Goal: Task Accomplishment & Management: Manage account settings

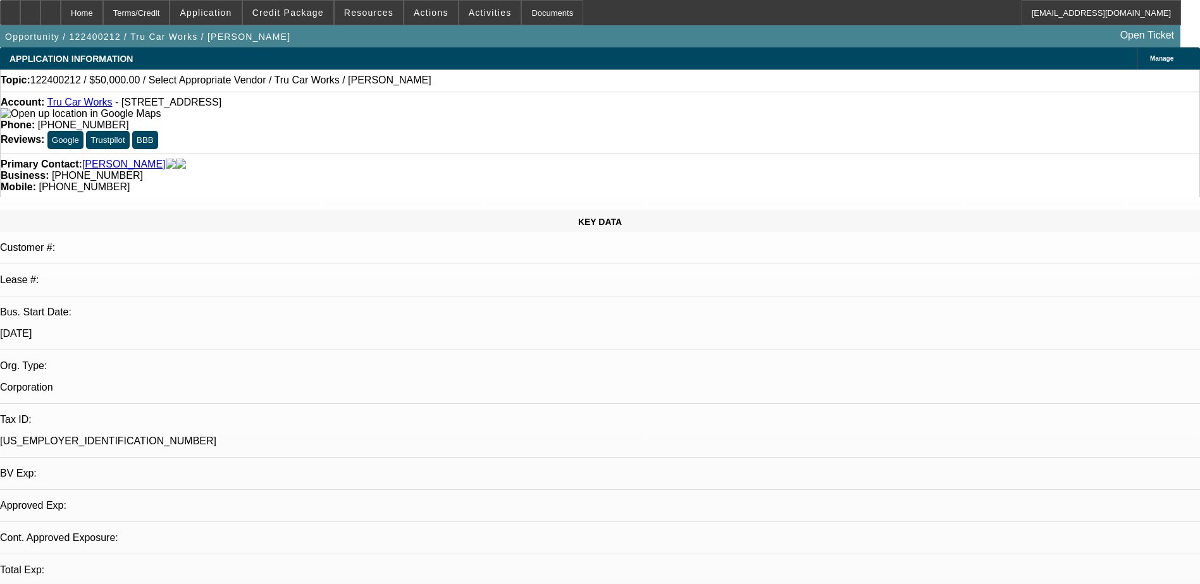
select select "0"
select select "2"
select select "0.1"
select select "4"
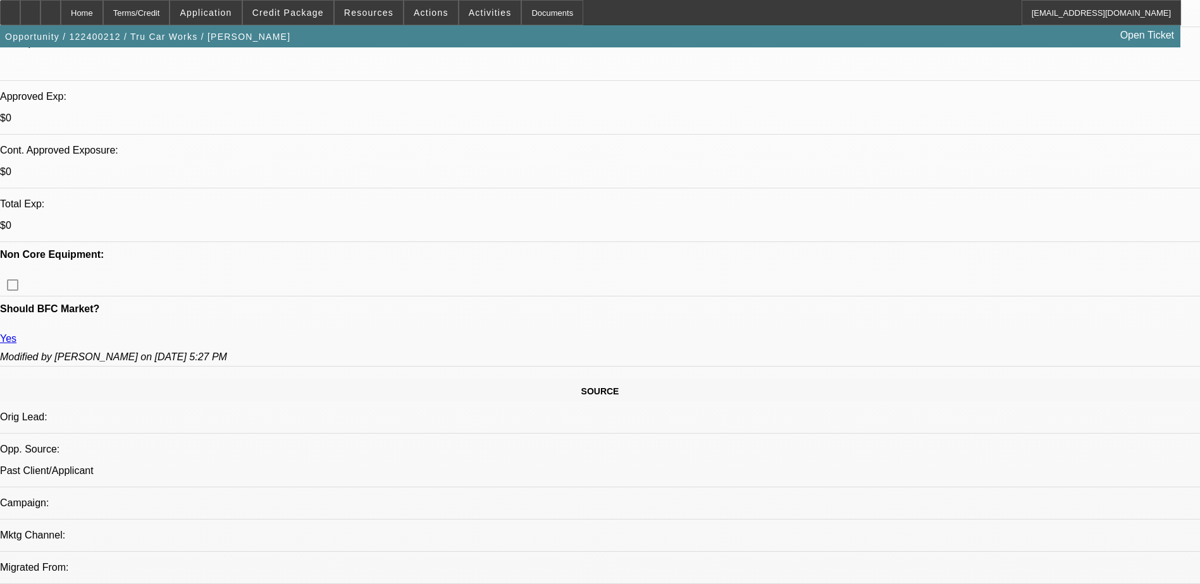
scroll to position [506, 0]
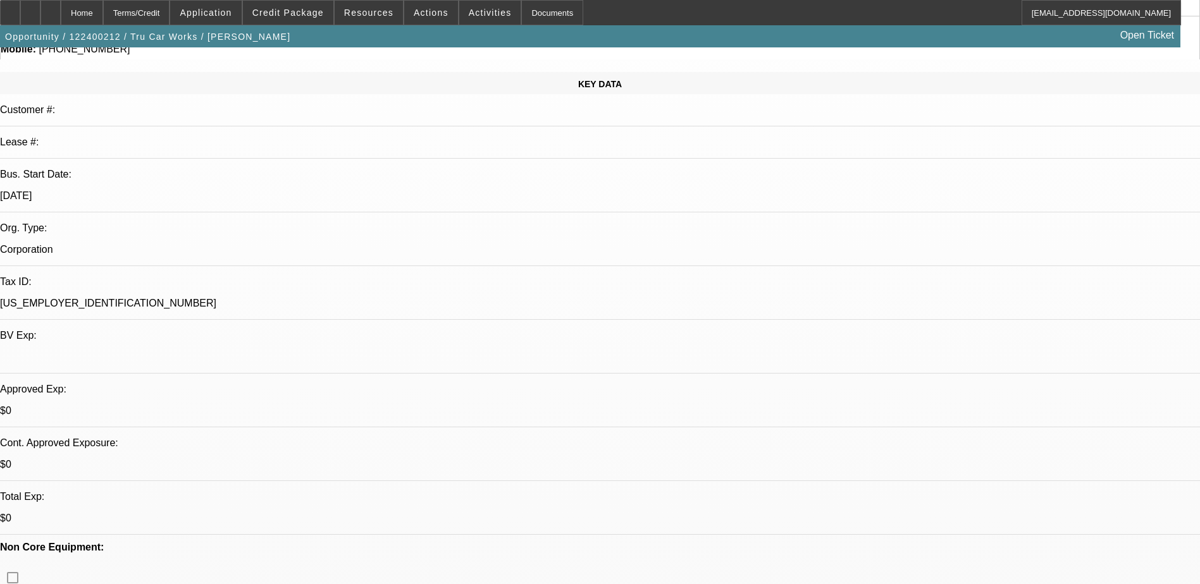
scroll to position [127, 0]
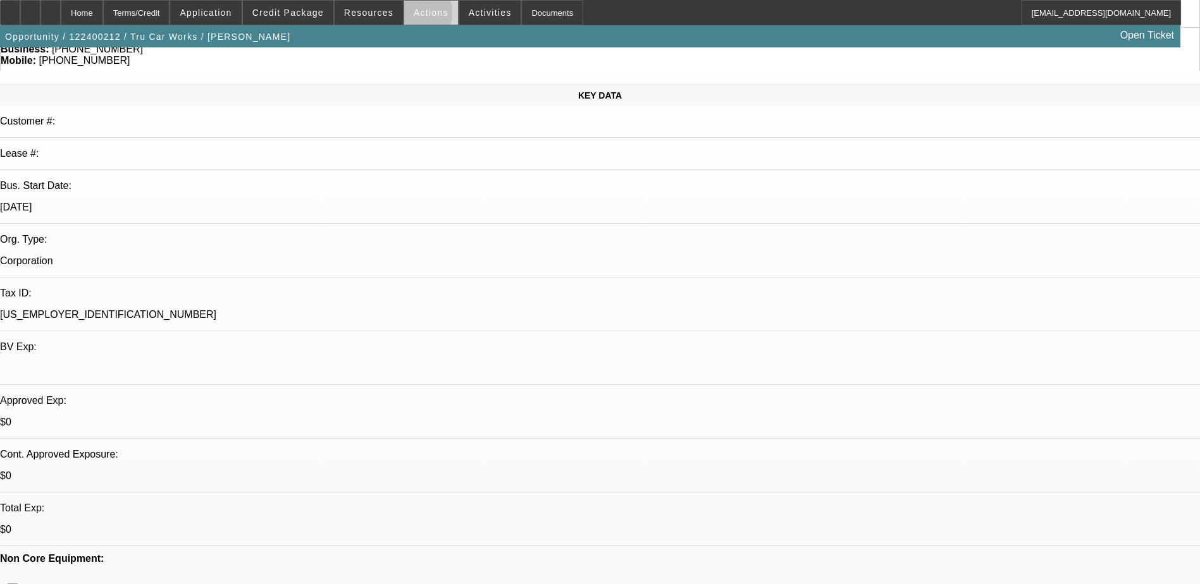
click at [408, 16] on button "Actions" at bounding box center [431, 13] width 54 height 24
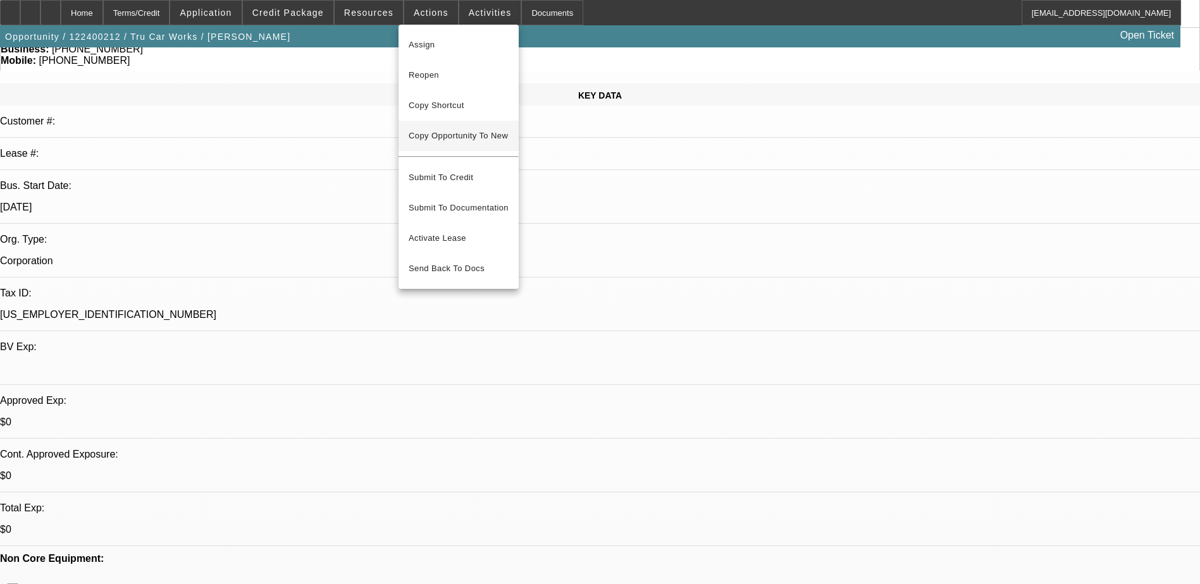
click at [473, 140] on span "Copy Opportunity To New" at bounding box center [458, 135] width 99 height 9
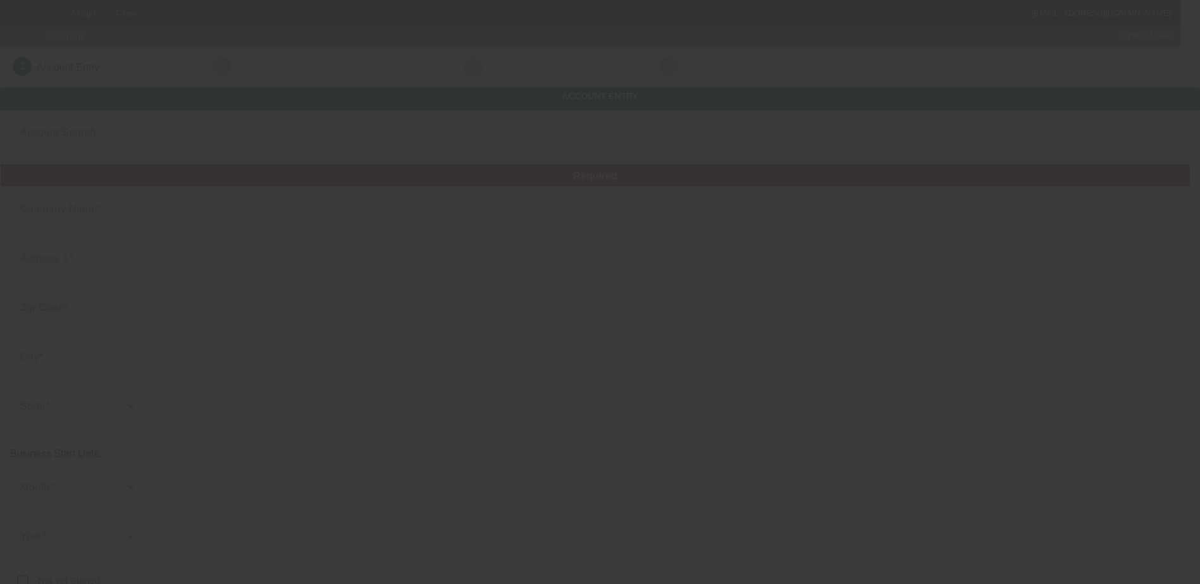
type input "Tru Car Works"
type input "[STREET_ADDRESS]"
type input "20748"
type input "[GEOGRAPHIC_DATA]"
type input "[PHONE_NUMBER]"
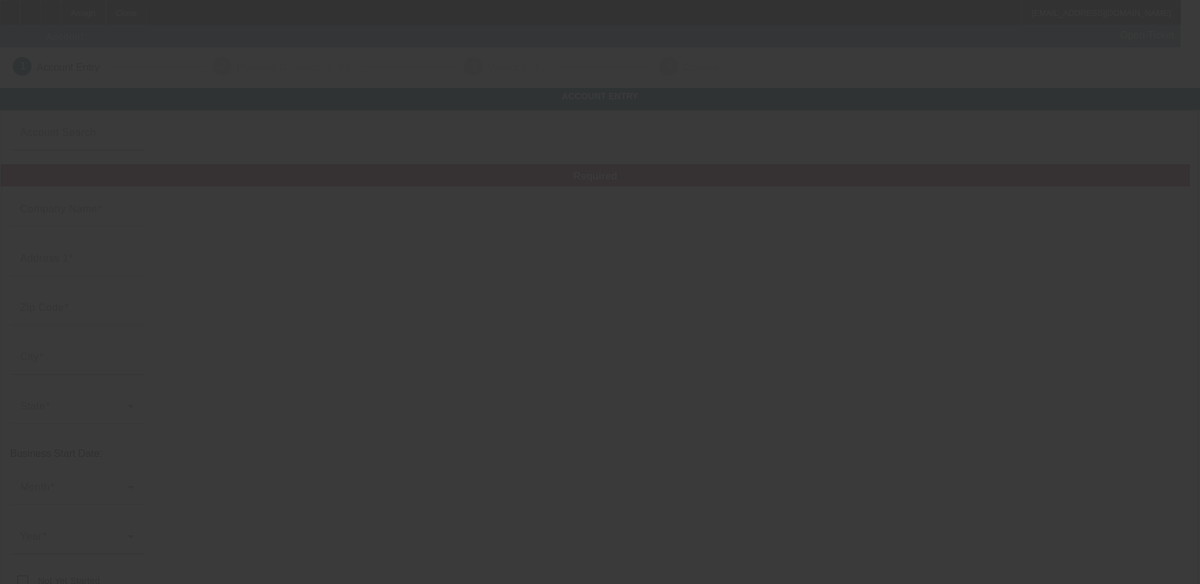
type input "trucarworks20735@gmail.com"
type input "[US_EMPLOYER_IDENTIFICATION_NUMBER]"
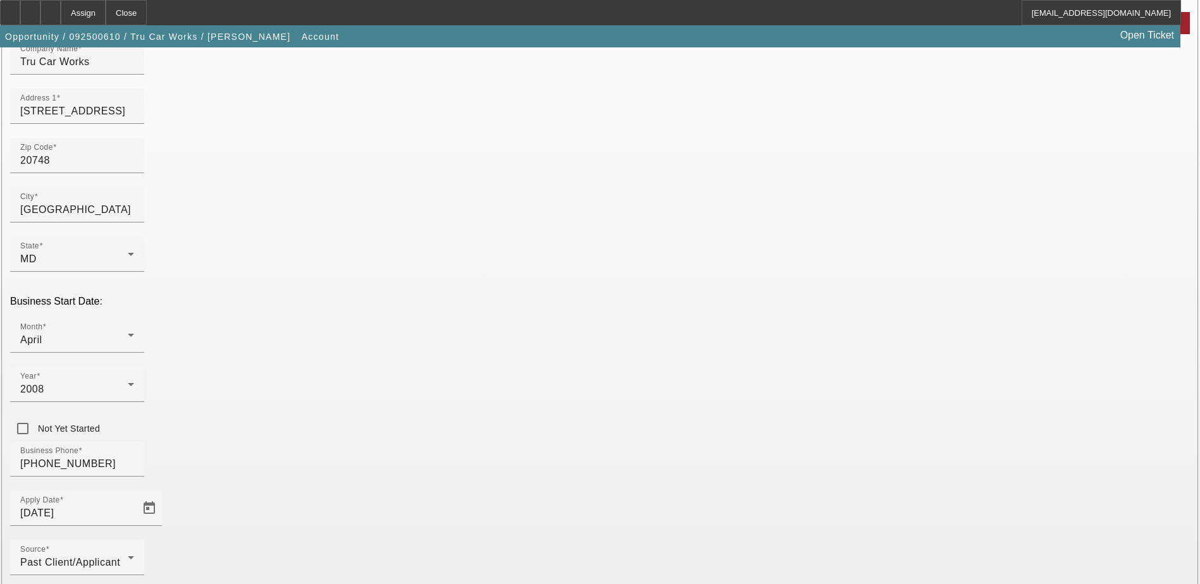
scroll to position [214, 0]
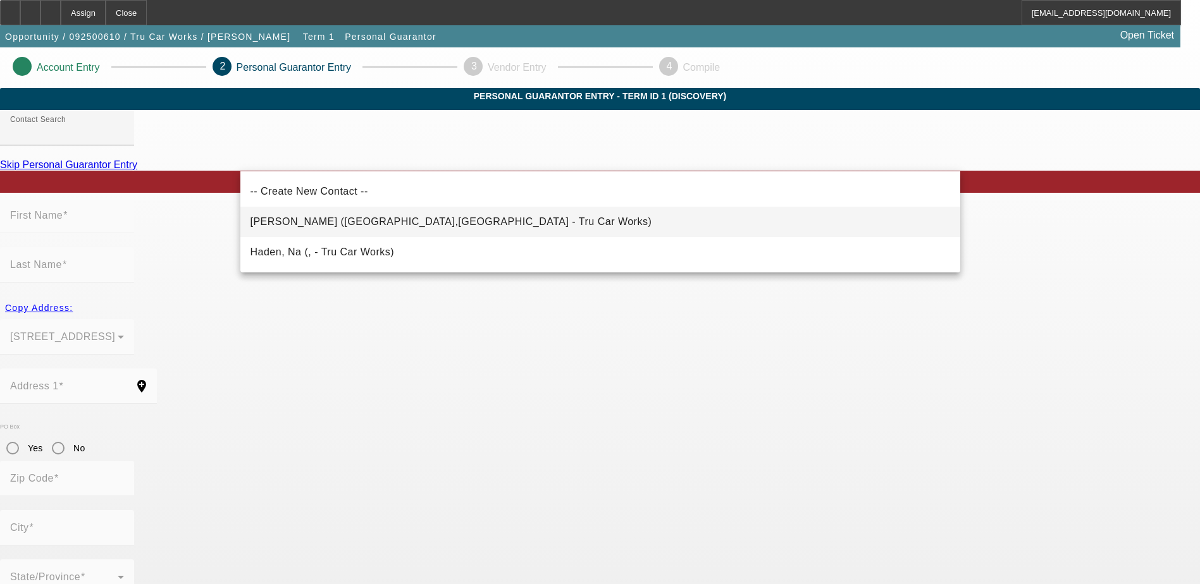
click at [312, 228] on span "Watson, Walter (Temple Hills,MD - Tru Car Works)" at bounding box center [451, 221] width 402 height 15
type input "Watson, Walter (Temple Hills,MD - Tru Car Works)"
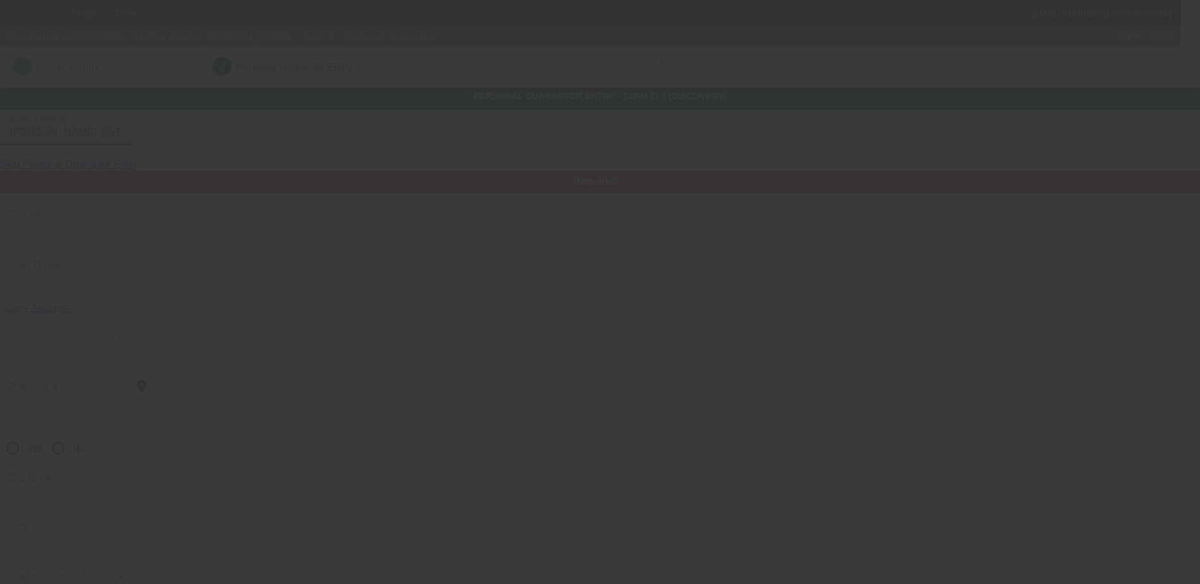
type input "Walter"
type input "Watson"
type input "[STREET_ADDRESS]"
radio input "true"
type input "20748"
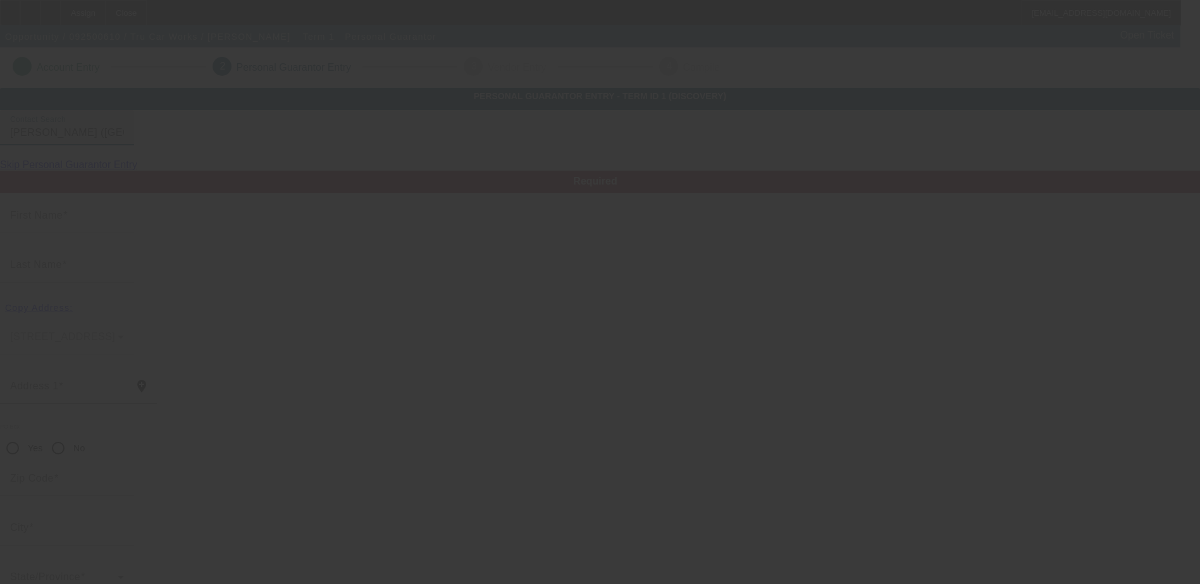
type input "[GEOGRAPHIC_DATA]"
type input "[PHONE_NUMBER]"
type input "100"
type input "213-19-1408"
type input "trucarworks20735@gmail.com"
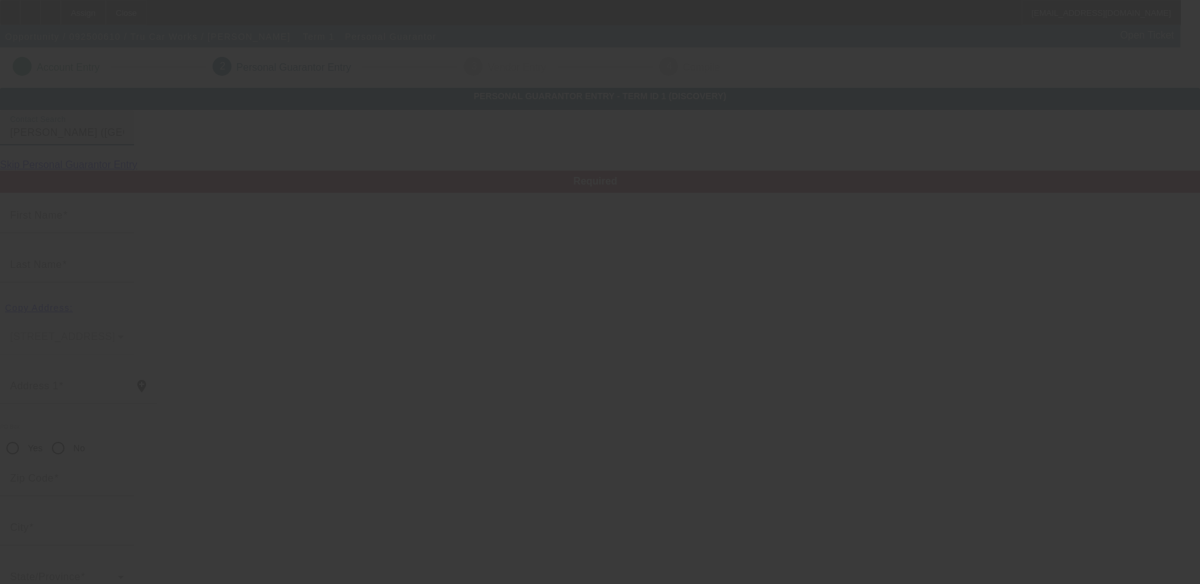
type input "[PHONE_NUMBER]"
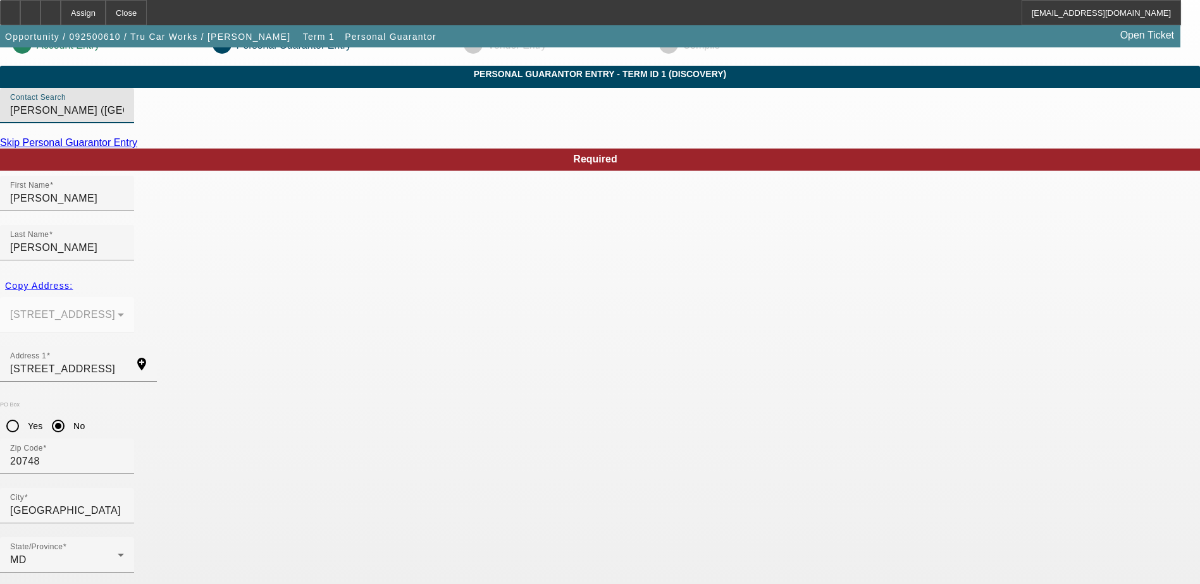
scroll to position [34, 0]
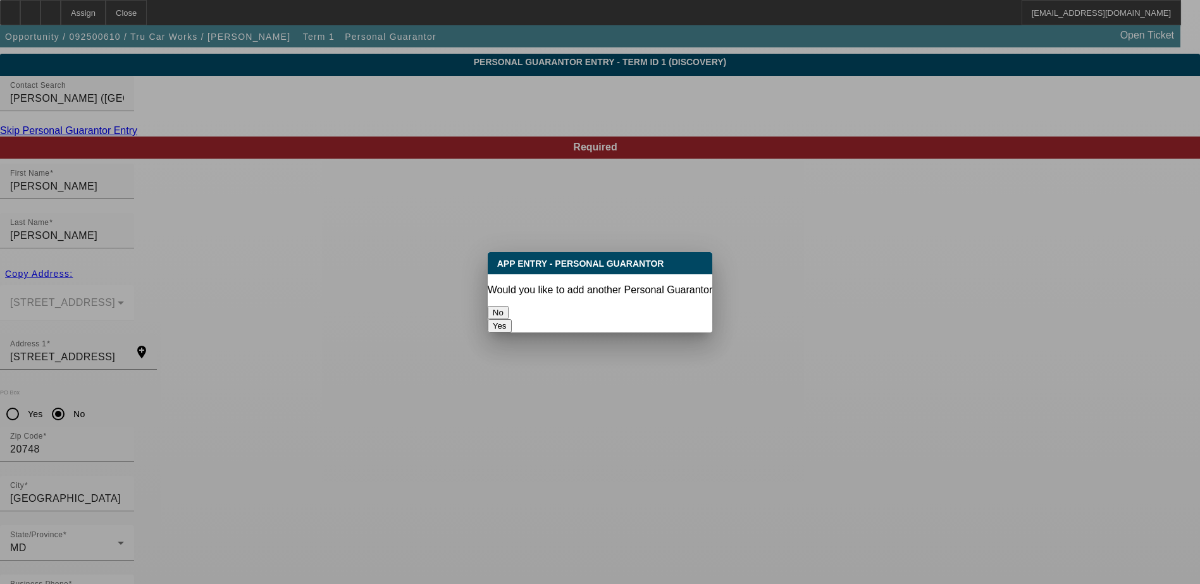
scroll to position [0, 0]
click at [509, 306] on button "No" at bounding box center [498, 312] width 21 height 13
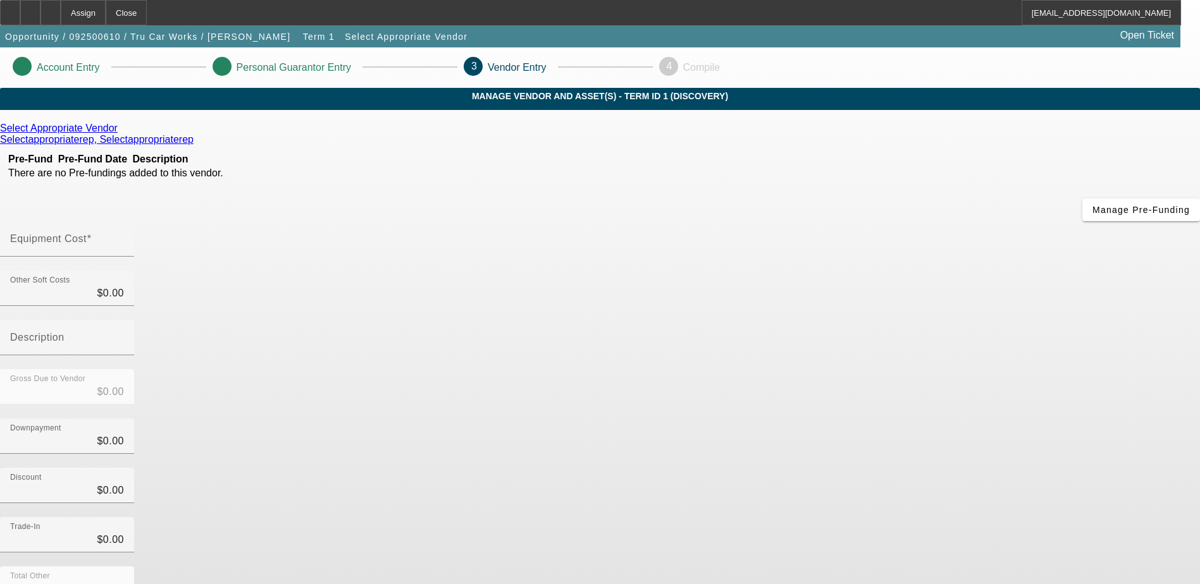
click at [121, 133] on icon at bounding box center [121, 128] width 0 height 11
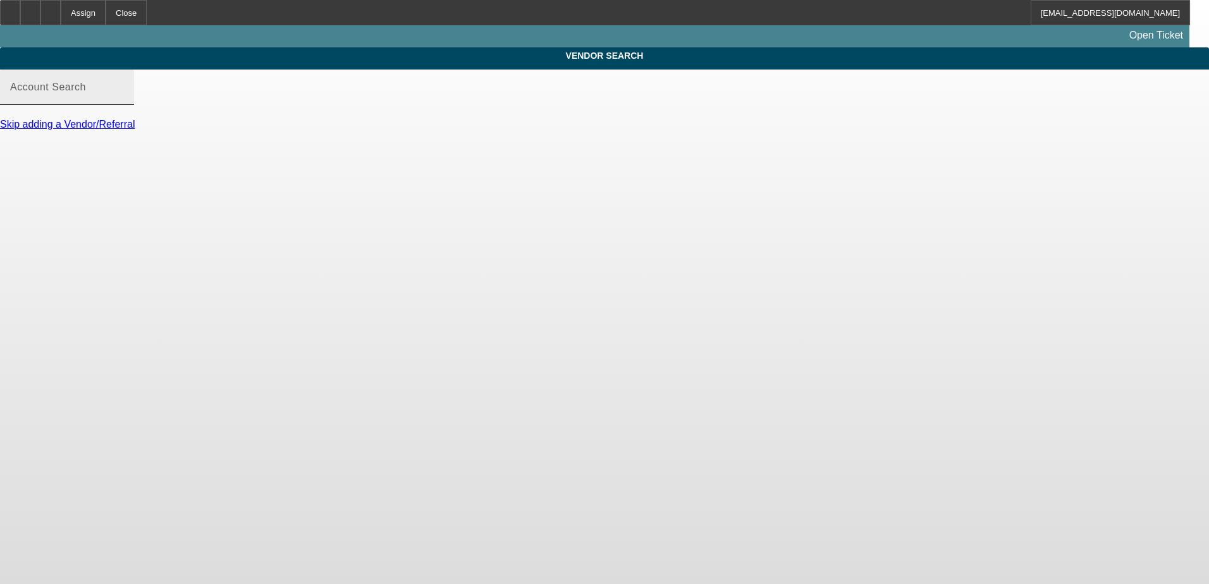
click at [124, 100] on input "Account Search" at bounding box center [67, 92] width 114 height 15
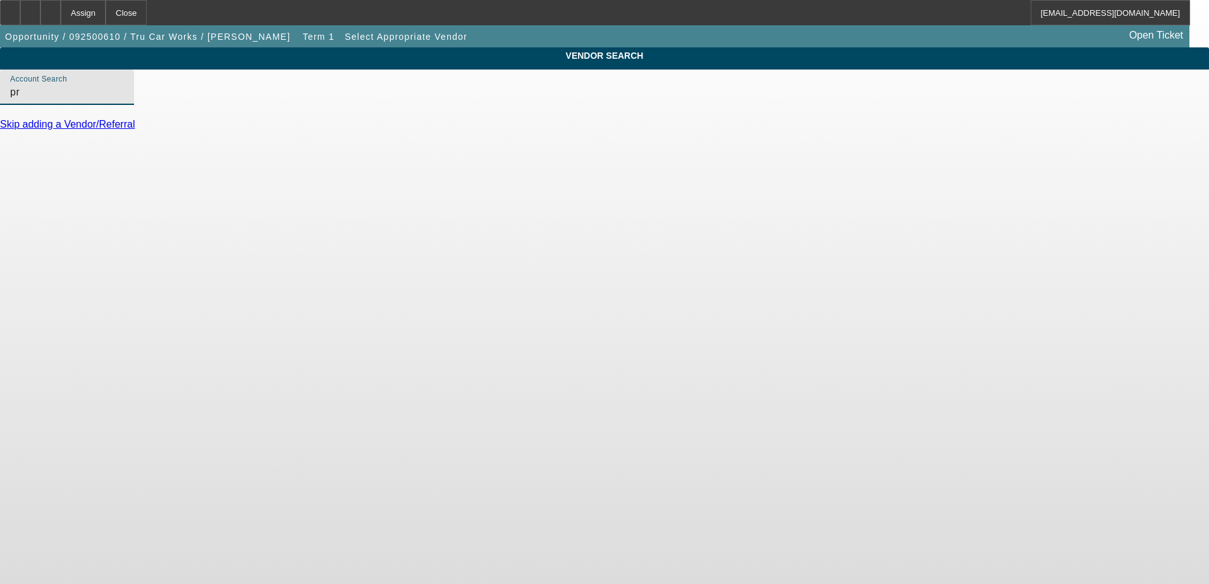
type input "p"
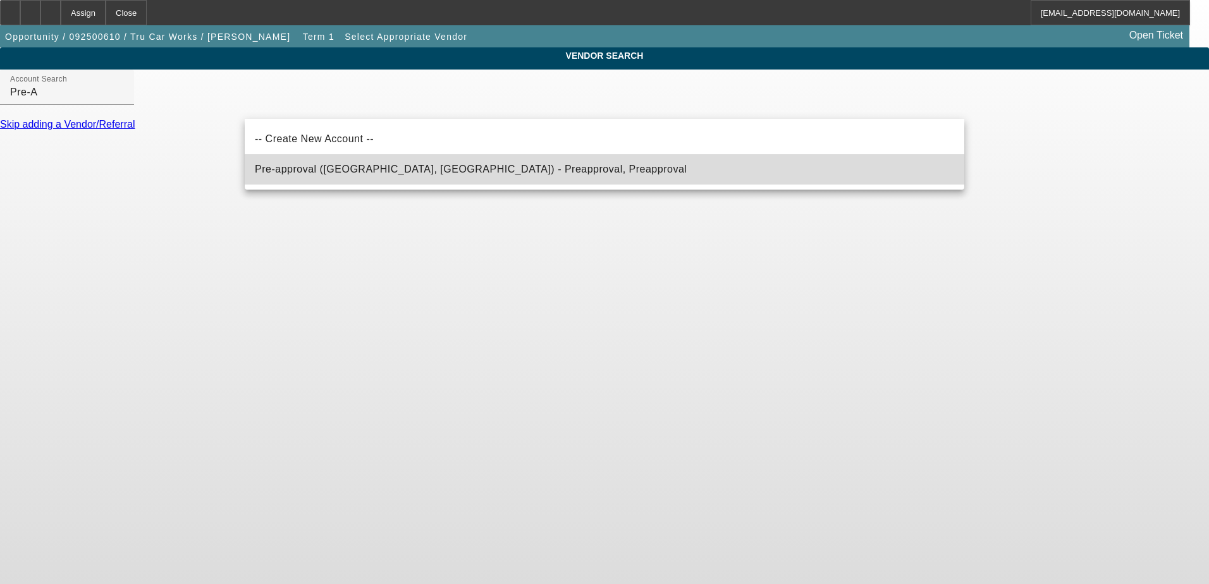
click at [335, 175] on span "Pre-approval (Northbrook, IL) - Preapproval, Preapproval" at bounding box center [471, 169] width 432 height 15
type input "Pre-approval (Northbrook, IL) - Preapproval, Preapproval"
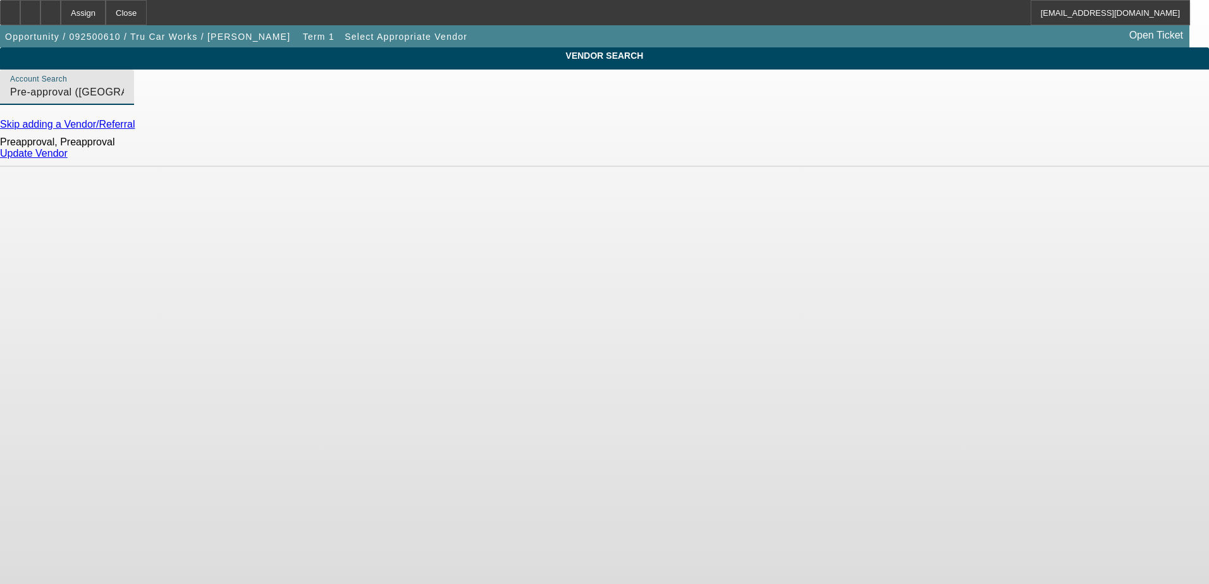
click at [68, 159] on link "Update Vendor" at bounding box center [34, 153] width 68 height 11
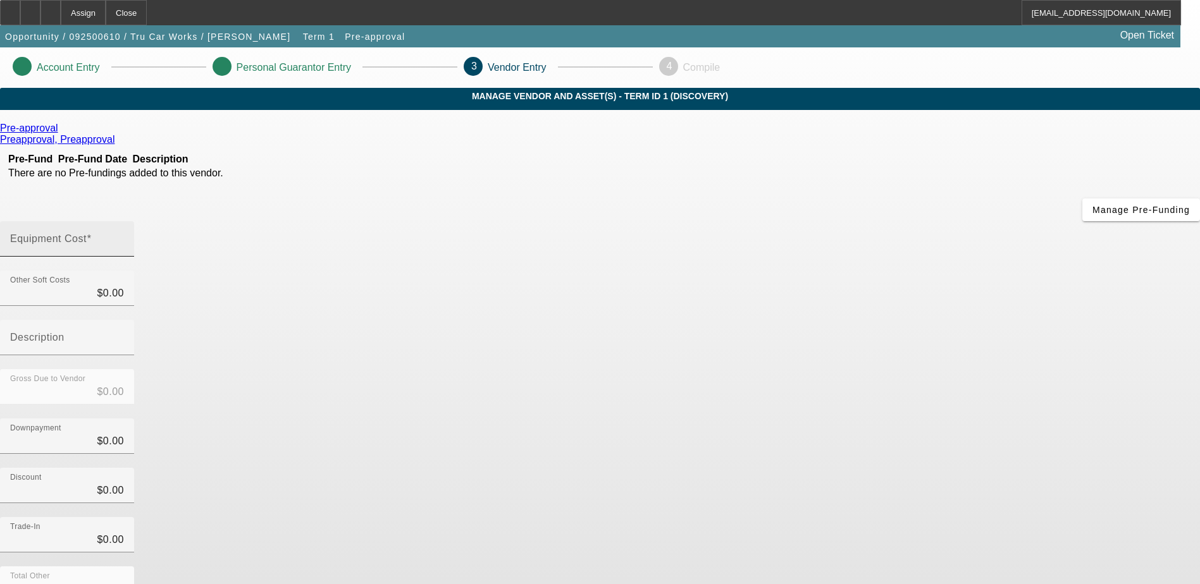
click at [124, 237] on input "Equipment Cost" at bounding box center [67, 244] width 114 height 15
type input "$0.00"
click at [490, 364] on div "Pre-approval Preapproval, Preapproval Pre-Fund Pre-Fund Date Description There …" at bounding box center [600, 401] width 1200 height 556
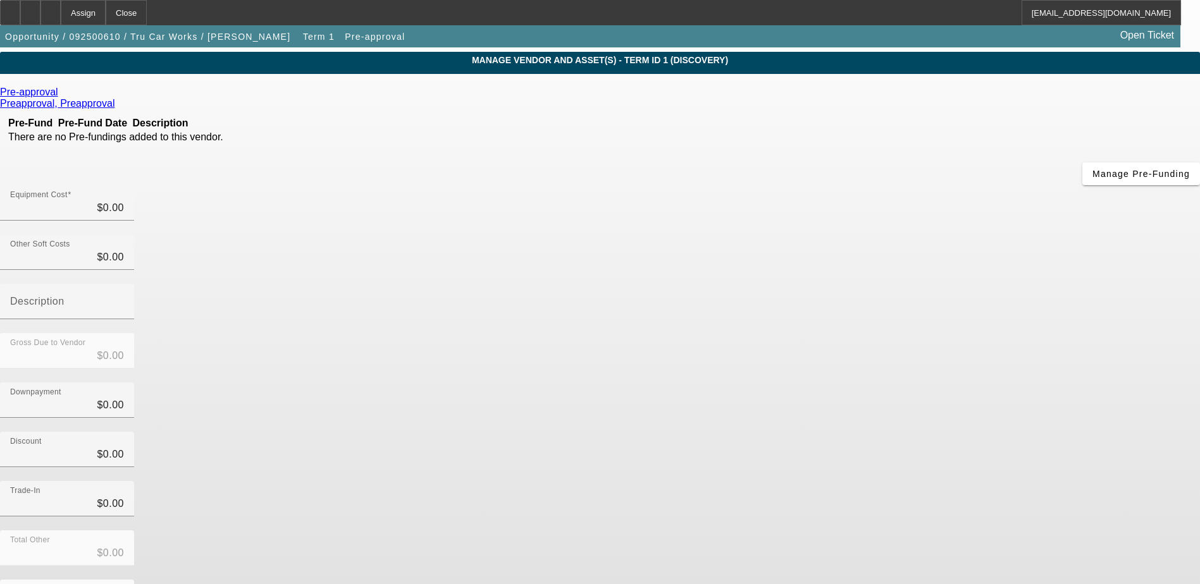
scroll to position [56, 0]
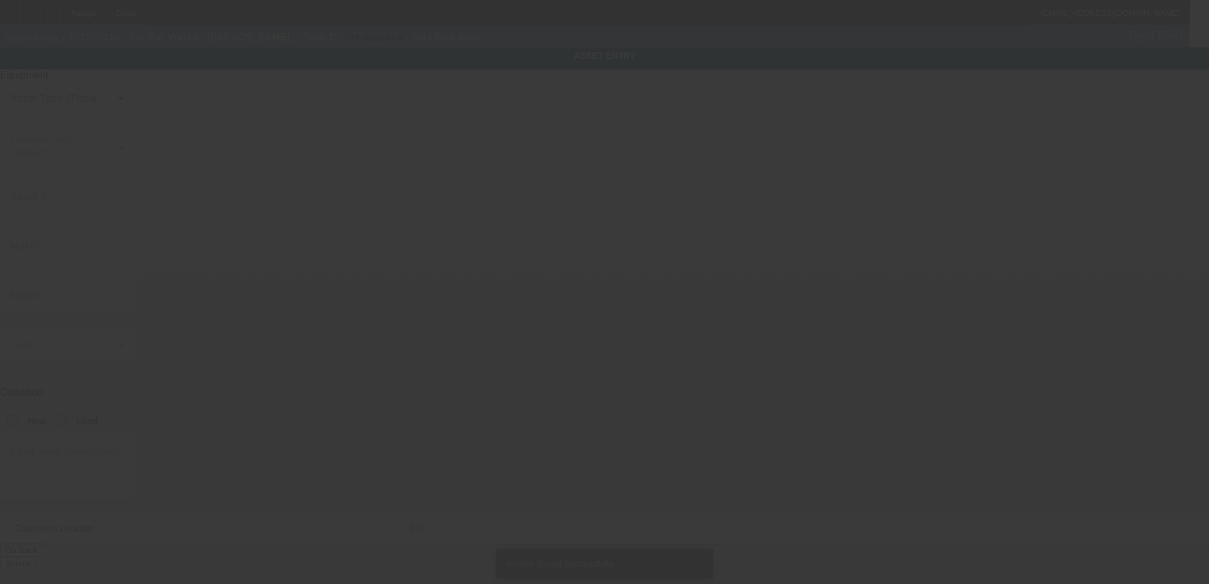
type input "[STREET_ADDRESS]"
type input "[GEOGRAPHIC_DATA]"
type input "20748"
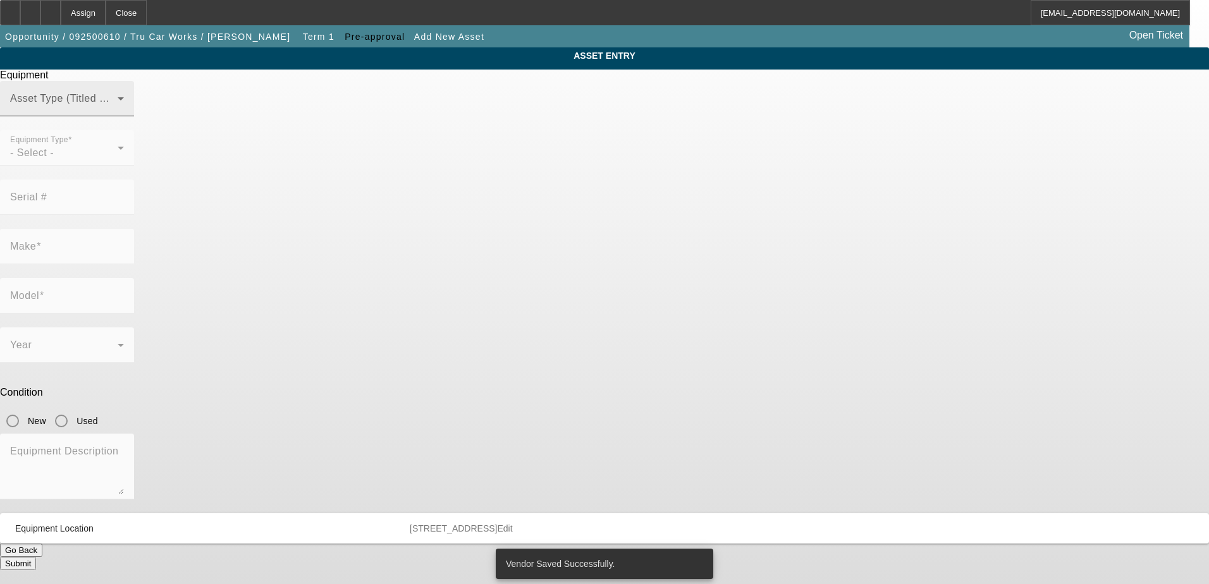
click at [118, 111] on span at bounding box center [64, 103] width 108 height 15
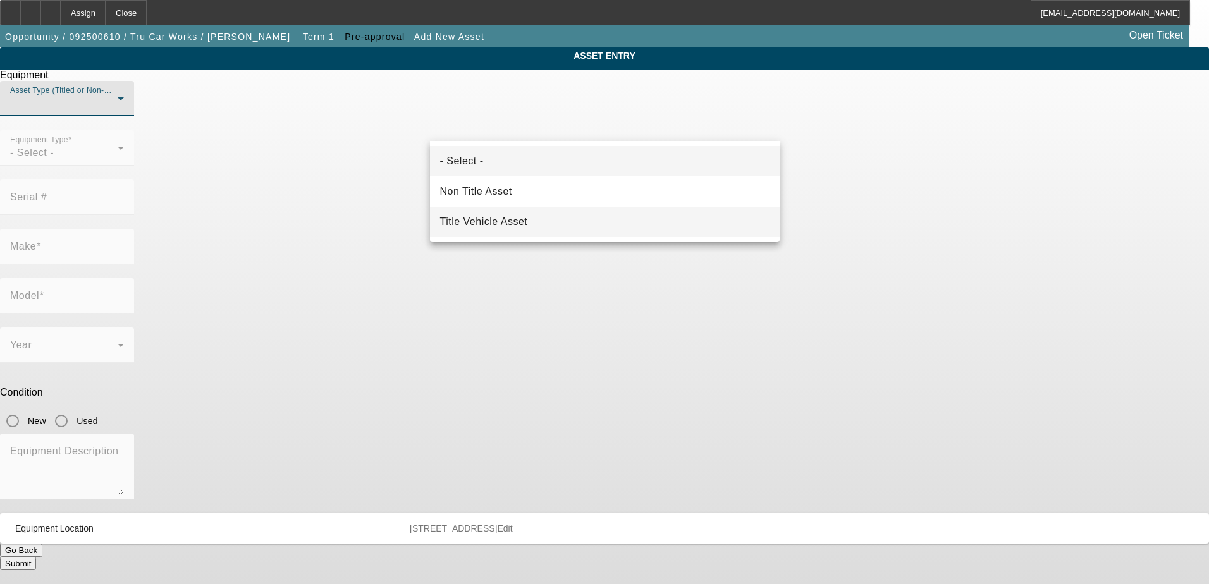
click at [538, 213] on mat-option "Title Vehicle Asset" at bounding box center [605, 222] width 350 height 30
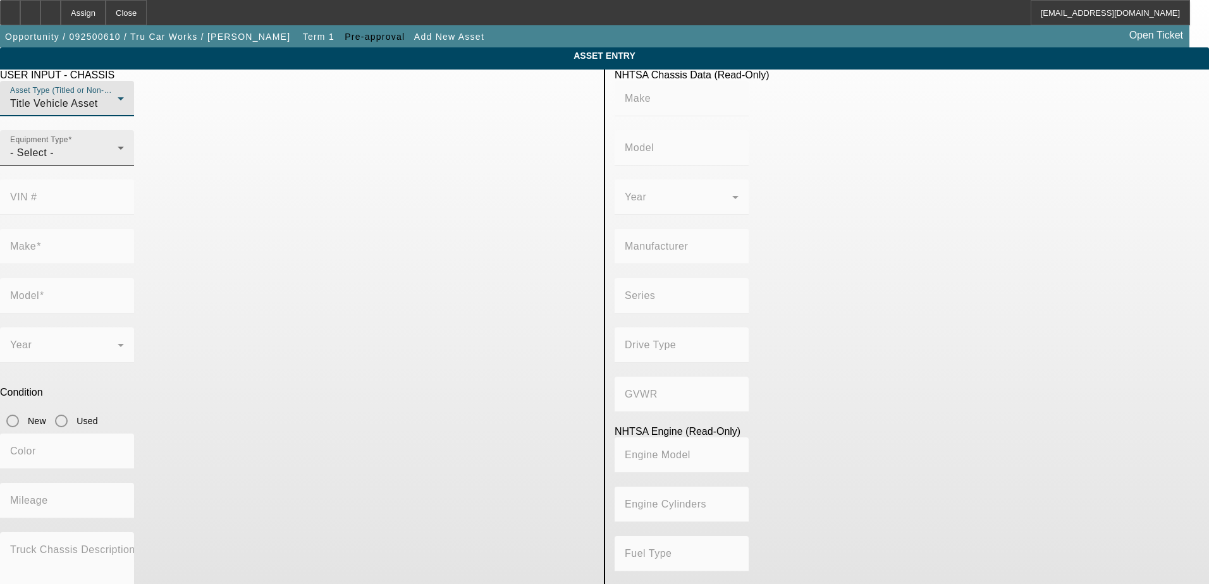
click at [118, 161] on div "- Select -" at bounding box center [64, 152] width 108 height 15
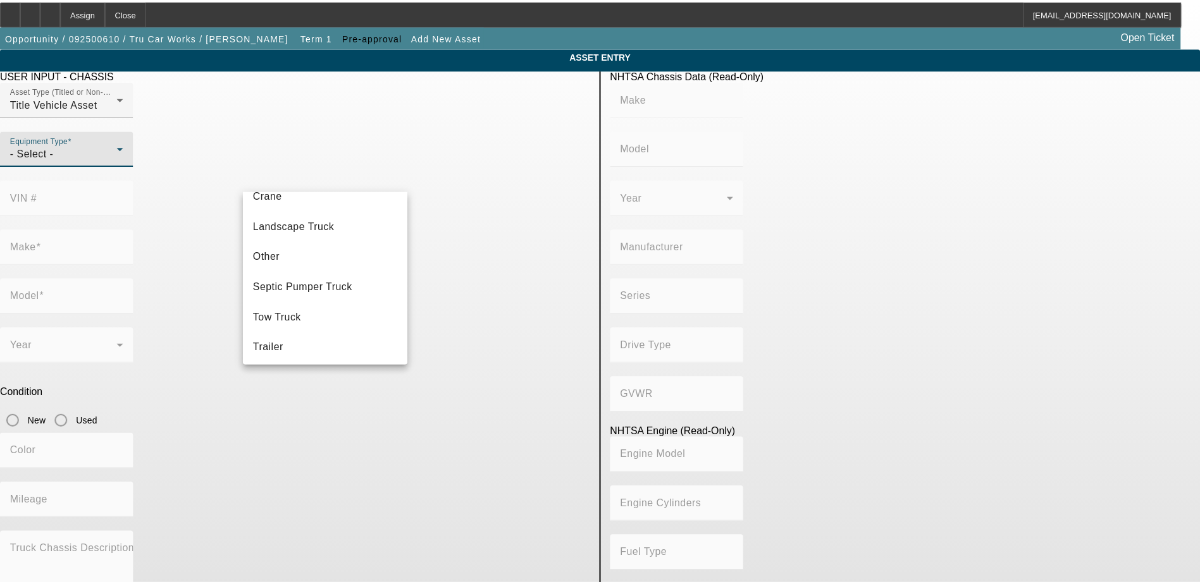
scroll to position [140, 0]
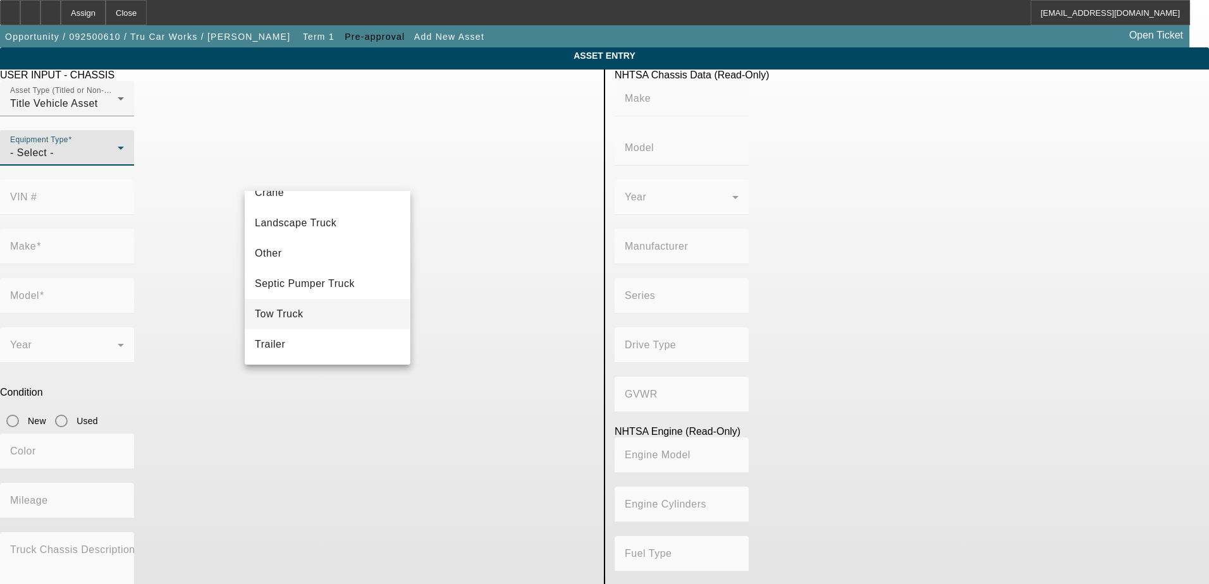
click at [300, 309] on span "Tow Truck" at bounding box center [279, 314] width 49 height 15
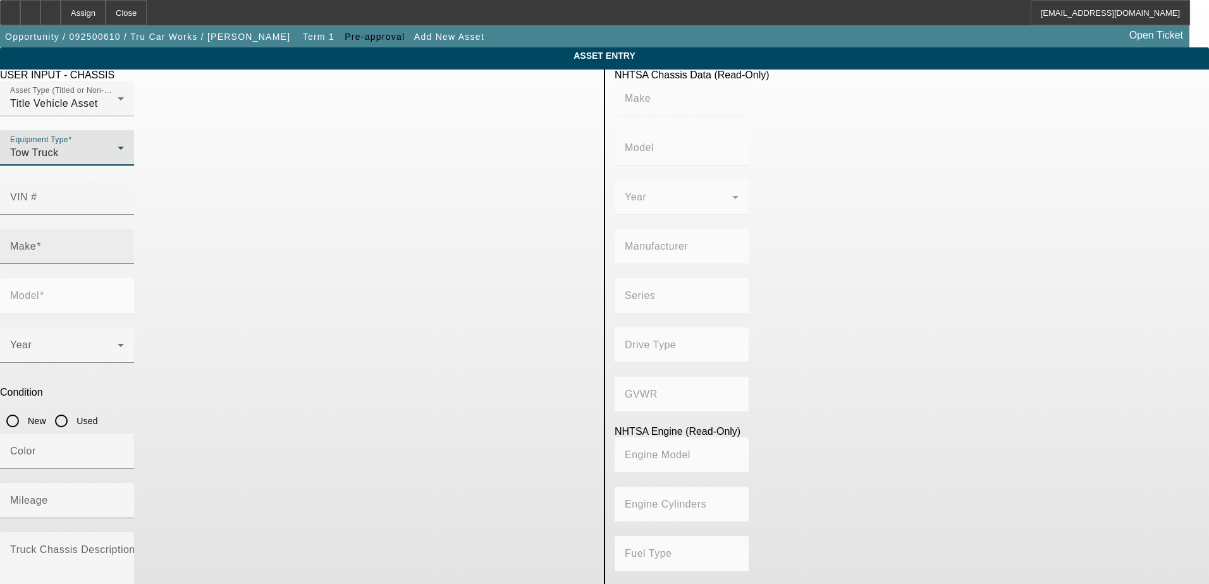
click at [124, 244] on input "Make" at bounding box center [67, 251] width 114 height 15
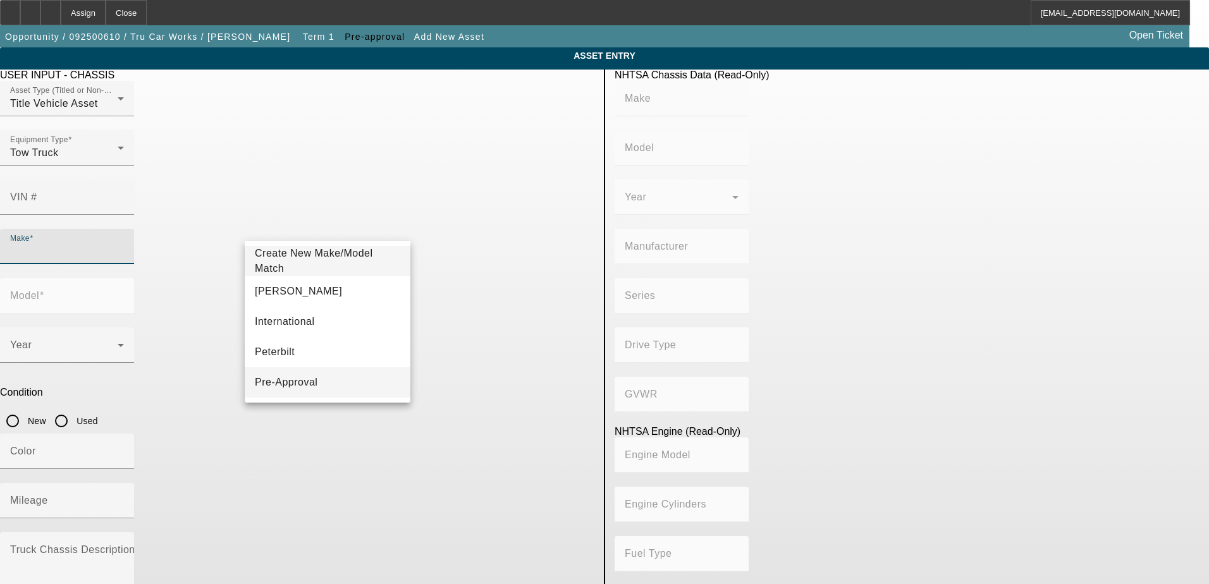
click at [282, 378] on span "Pre-Approval" at bounding box center [286, 382] width 63 height 15
type input "Pre-Approval"
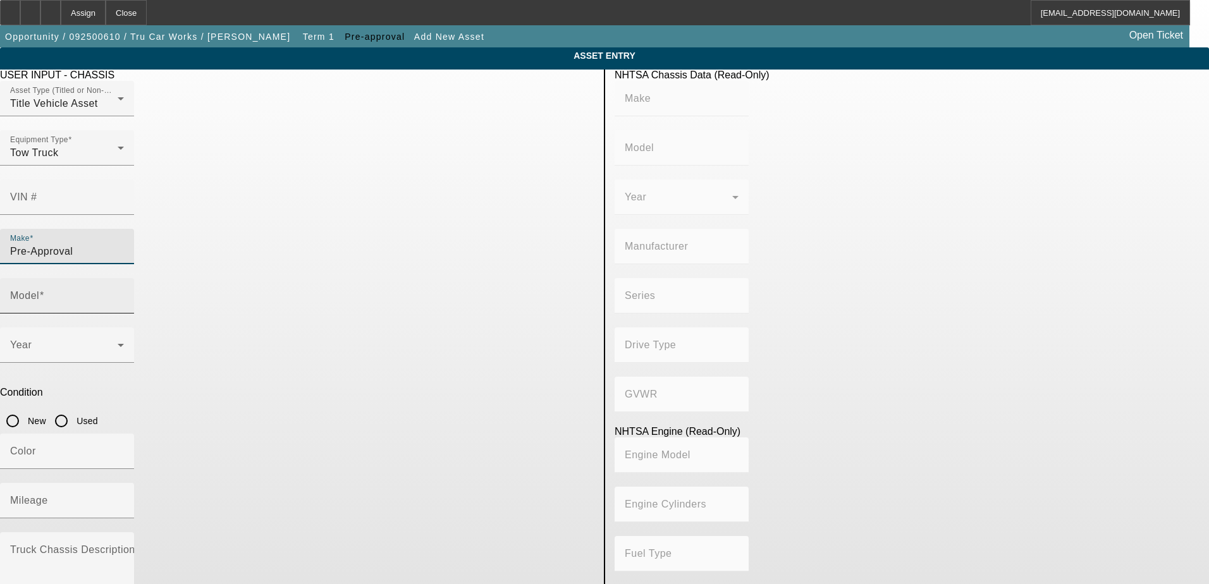
click at [39, 290] on mat-label "Model" at bounding box center [24, 295] width 29 height 11
click at [124, 293] on input "Model" at bounding box center [67, 300] width 114 height 15
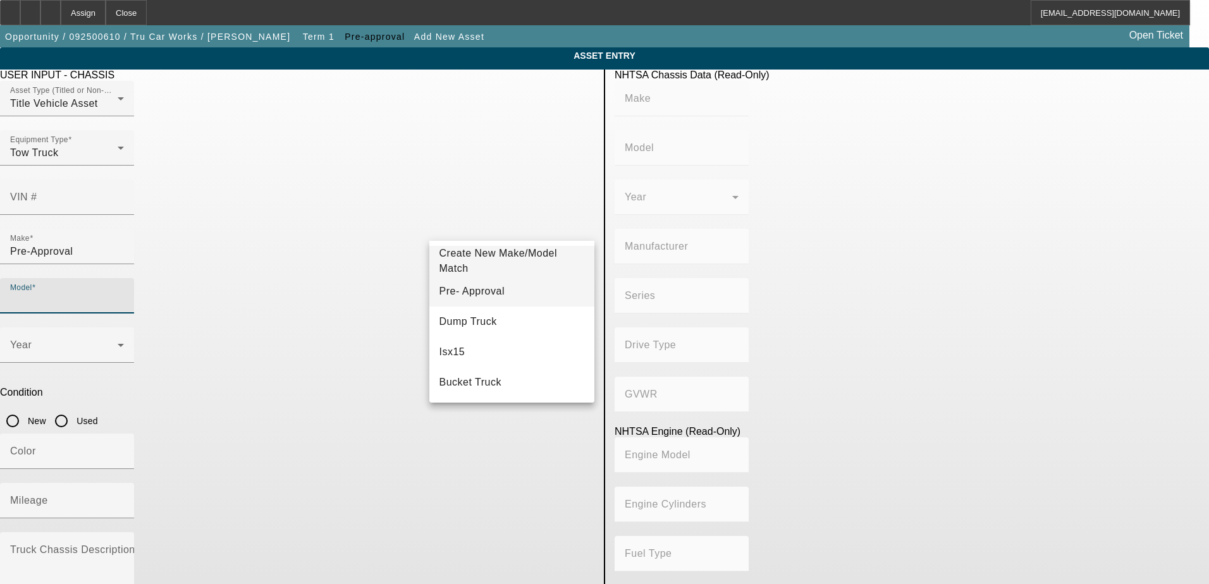
click at [474, 303] on mat-option "Pre- Approval" at bounding box center [512, 291] width 166 height 30
type input "Pre- Approval"
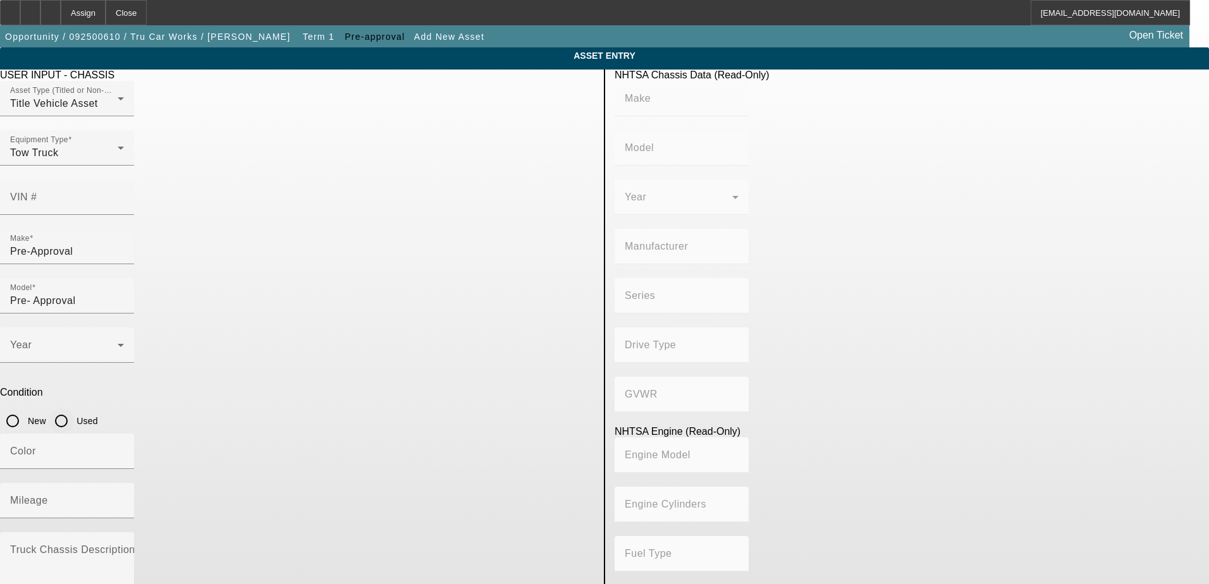
click at [74, 409] on input "Used" at bounding box center [61, 421] width 25 height 25
radio input "true"
click at [421, 328] on div "Year Condition New Used" at bounding box center [297, 381] width 595 height 106
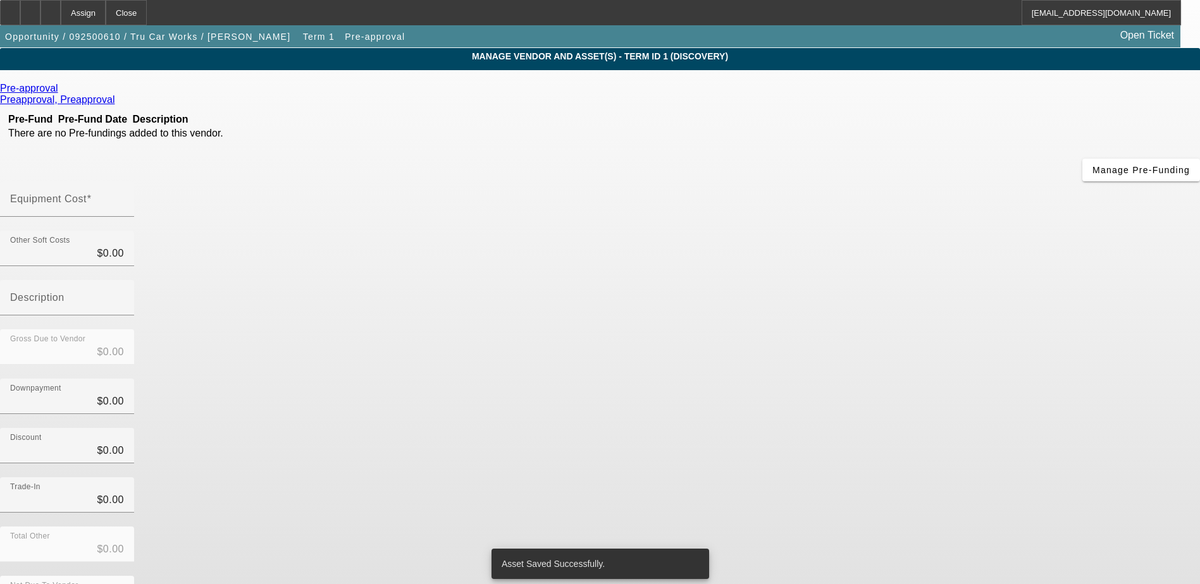
scroll to position [61, 0]
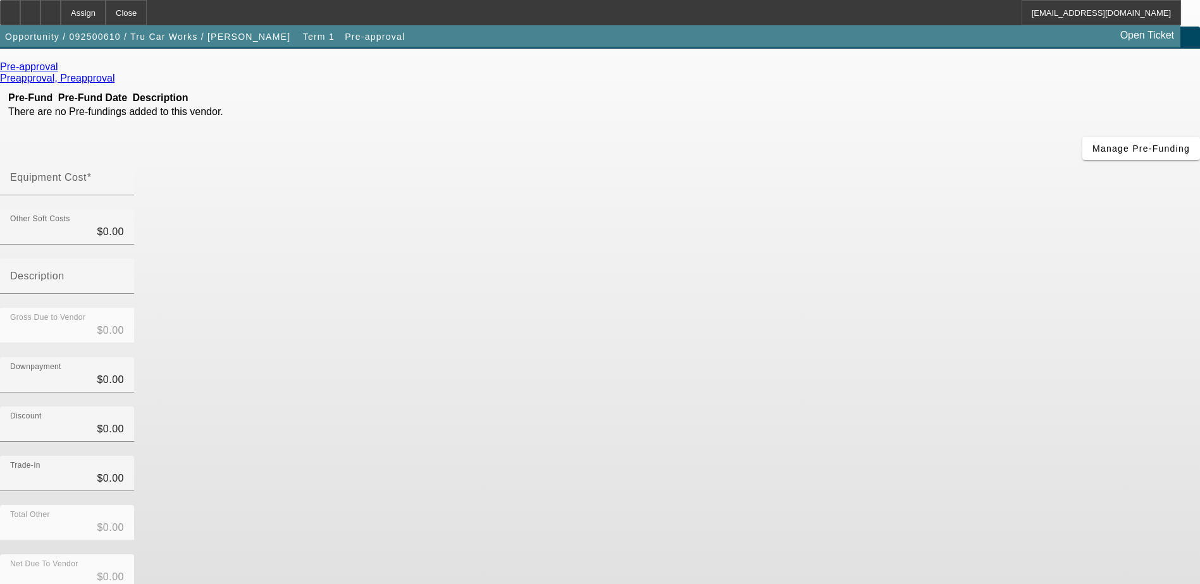
click at [124, 175] on input "Equipment Cost" at bounding box center [67, 182] width 114 height 15
type input "$0.00"
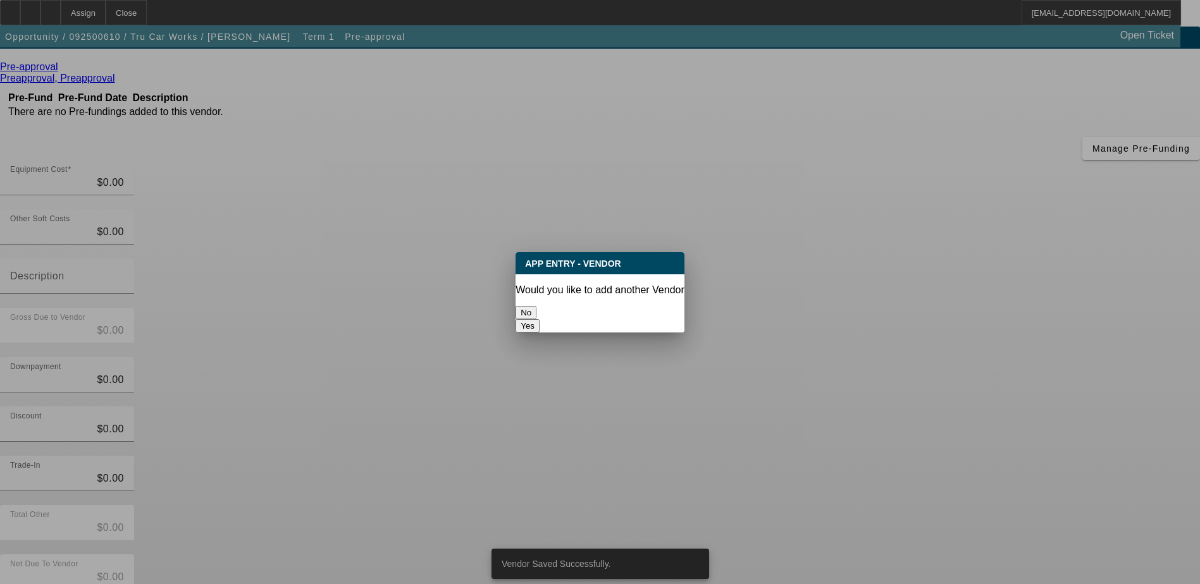
scroll to position [0, 0]
drag, startPoint x: 572, startPoint y: 302, endPoint x: 423, endPoint y: 284, distance: 150.3
click at [536, 306] on button "No" at bounding box center [526, 312] width 21 height 13
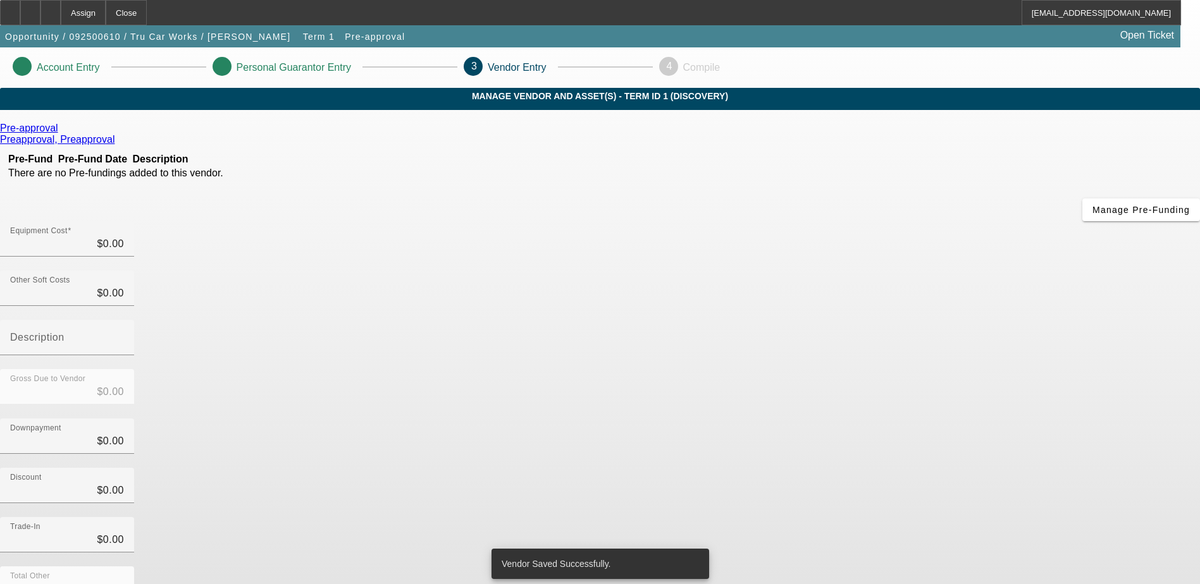
scroll to position [61, 0]
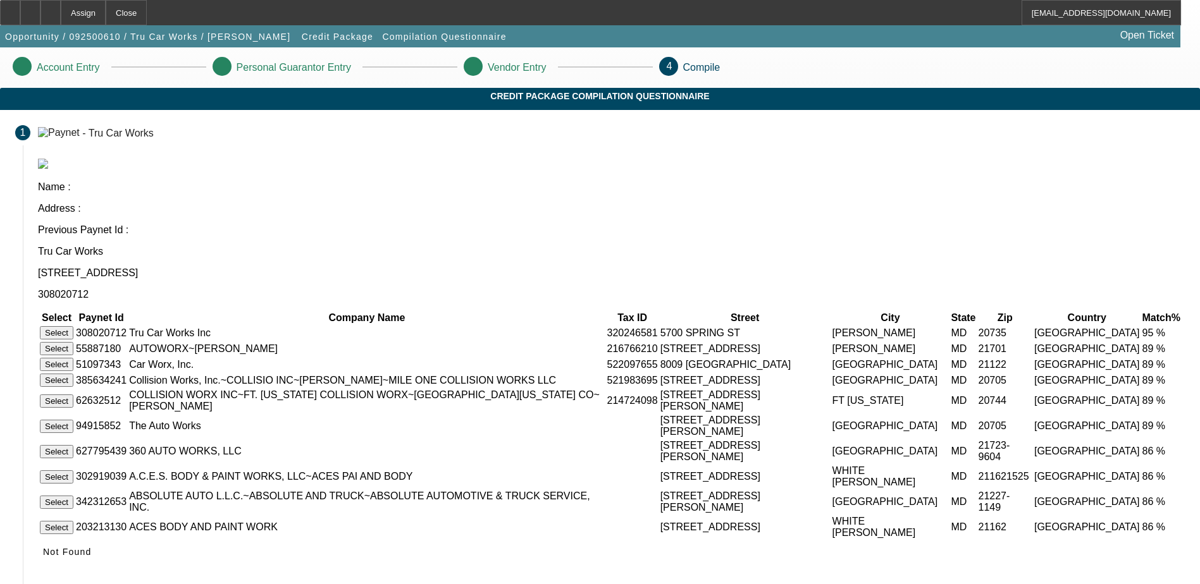
click at [73, 326] on button "Select" at bounding box center [57, 332] width 34 height 13
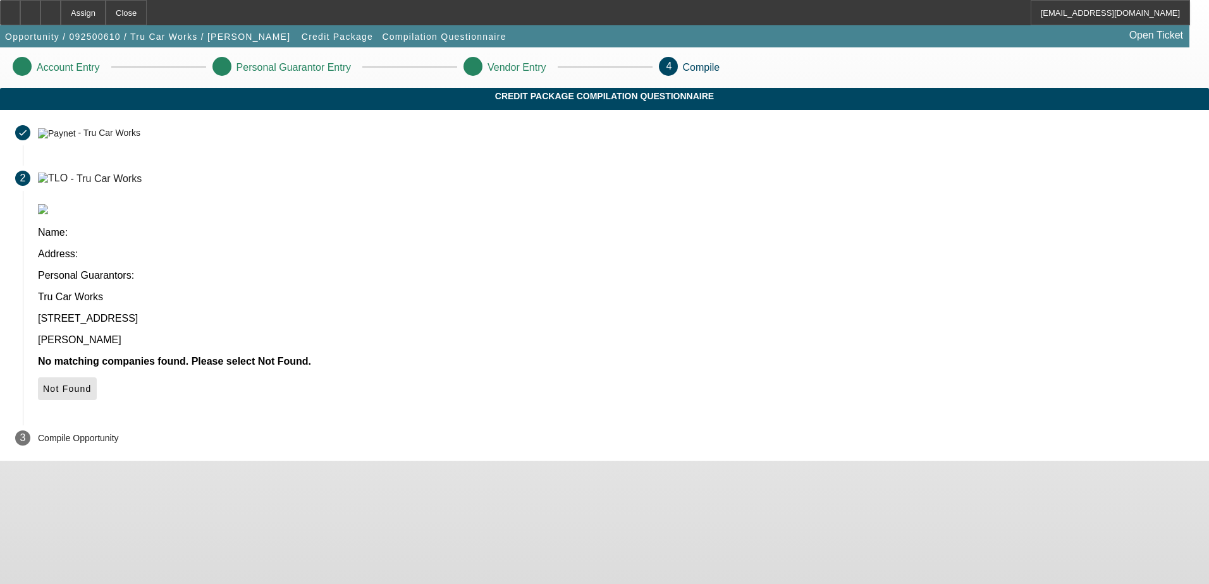
drag, startPoint x: 917, startPoint y: 295, endPoint x: 857, endPoint y: 300, distance: 59.6
click at [43, 384] on icon at bounding box center [43, 389] width 0 height 10
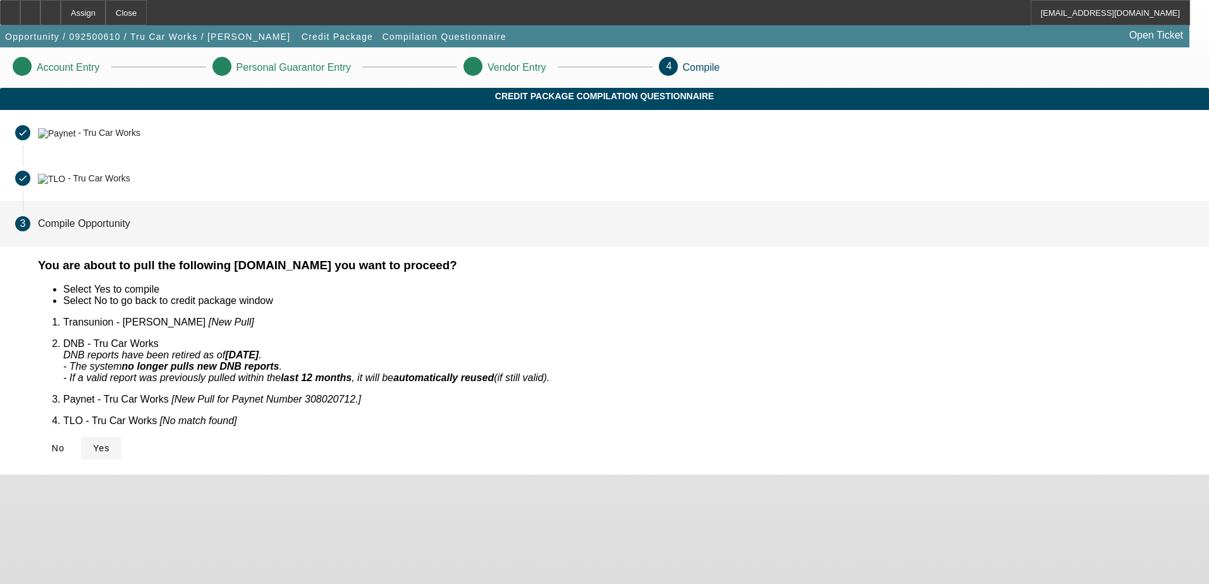
click at [110, 443] on span "Yes" at bounding box center [101, 448] width 17 height 10
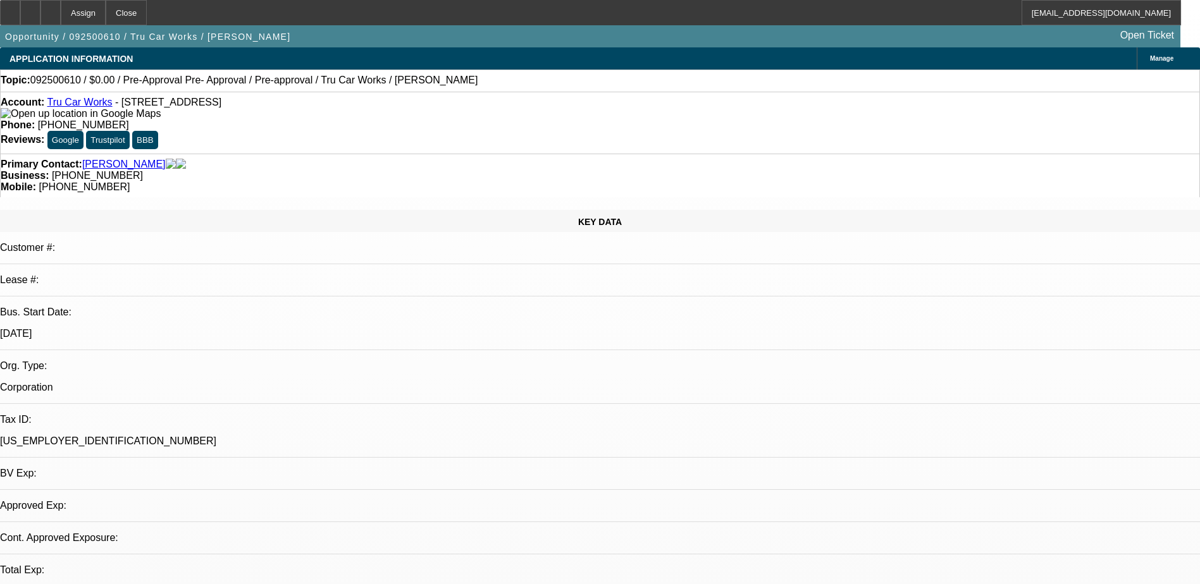
select select "0"
select select "2"
select select "0.1"
select select "4"
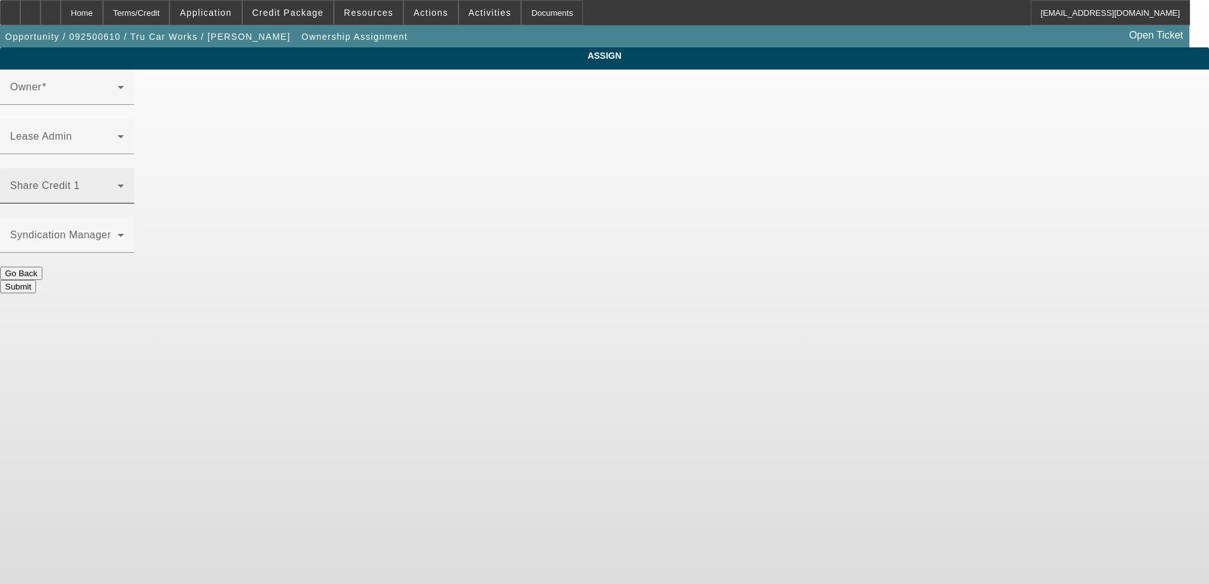
click at [118, 183] on span at bounding box center [64, 190] width 108 height 15
click at [118, 100] on span at bounding box center [64, 92] width 108 height 15
click at [118, 99] on span at bounding box center [64, 92] width 108 height 15
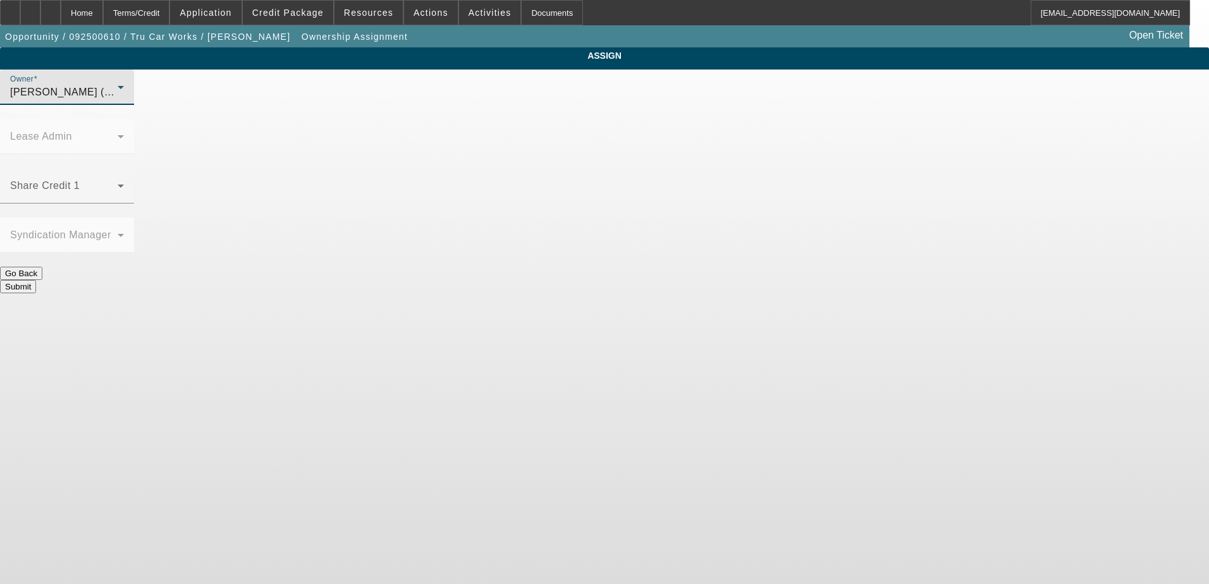
click at [118, 100] on div "Higgins, Samuel (Lvl 2)" at bounding box center [64, 92] width 108 height 15
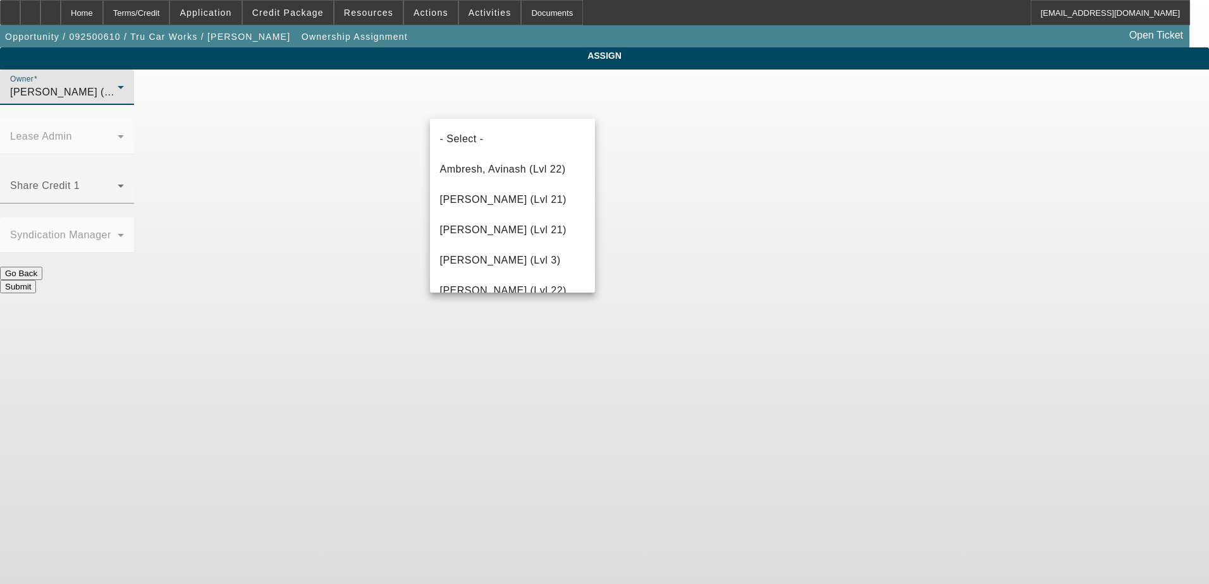
scroll to position [681, 0]
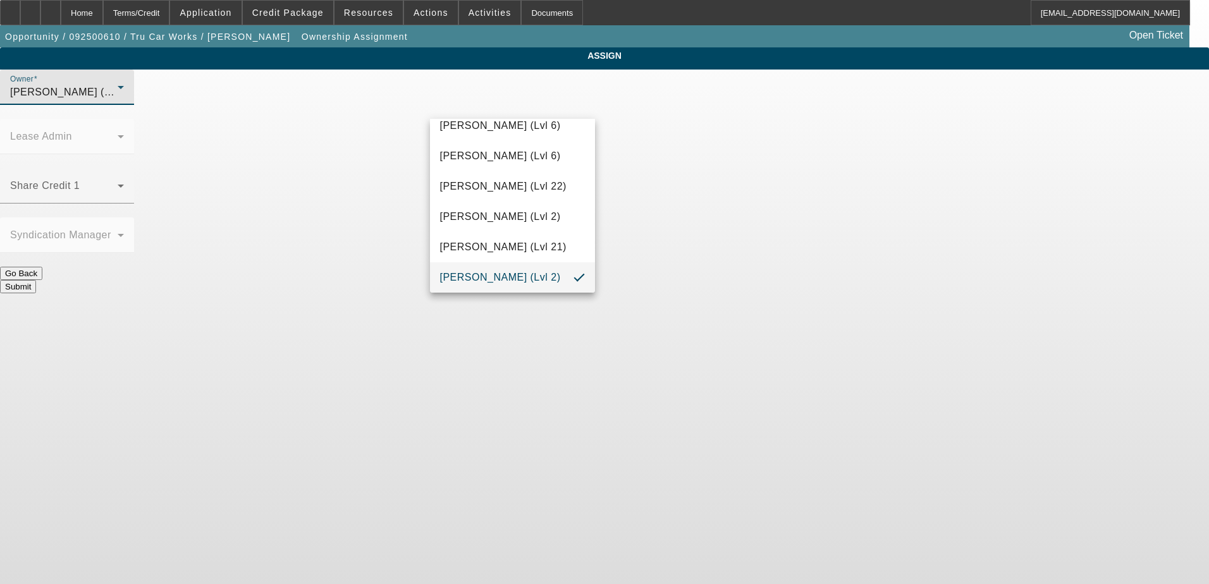
click at [414, 146] on div at bounding box center [604, 292] width 1209 height 584
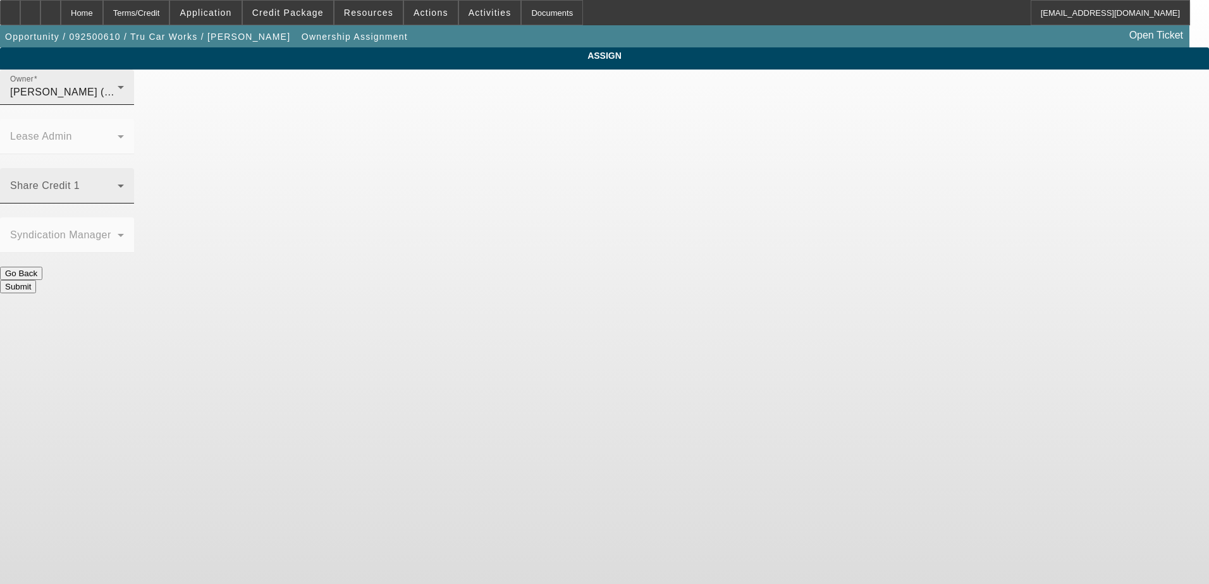
click at [118, 183] on span at bounding box center [64, 190] width 108 height 15
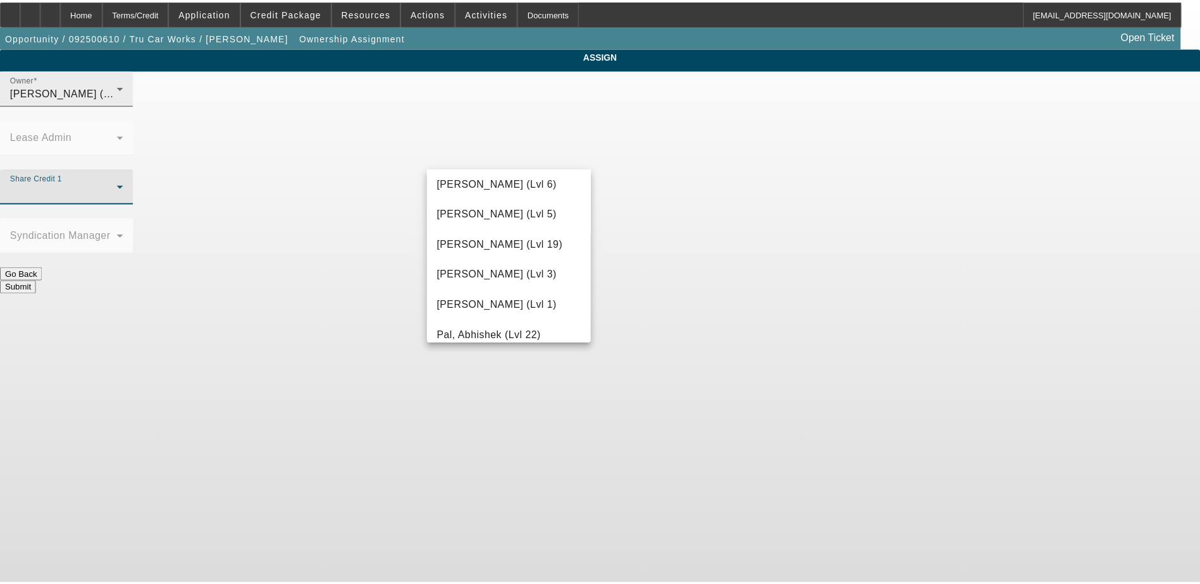
scroll to position [1075, 0]
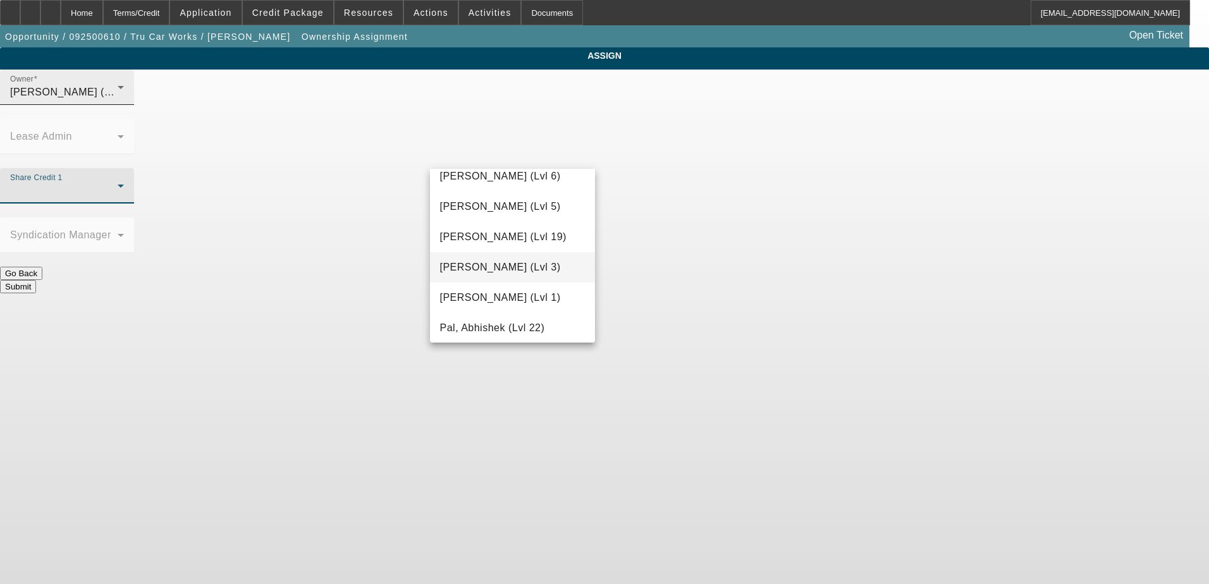
click at [491, 274] on span "Oliva, Nicholas (Lvl 3)" at bounding box center [500, 267] width 121 height 15
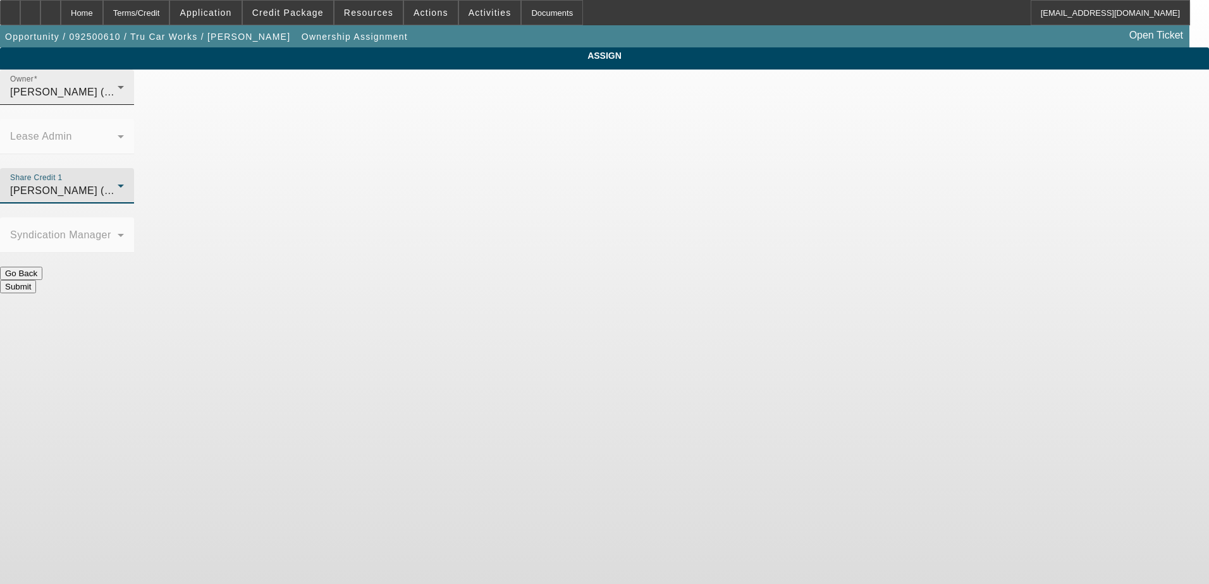
click at [36, 280] on button "Submit" at bounding box center [18, 286] width 36 height 13
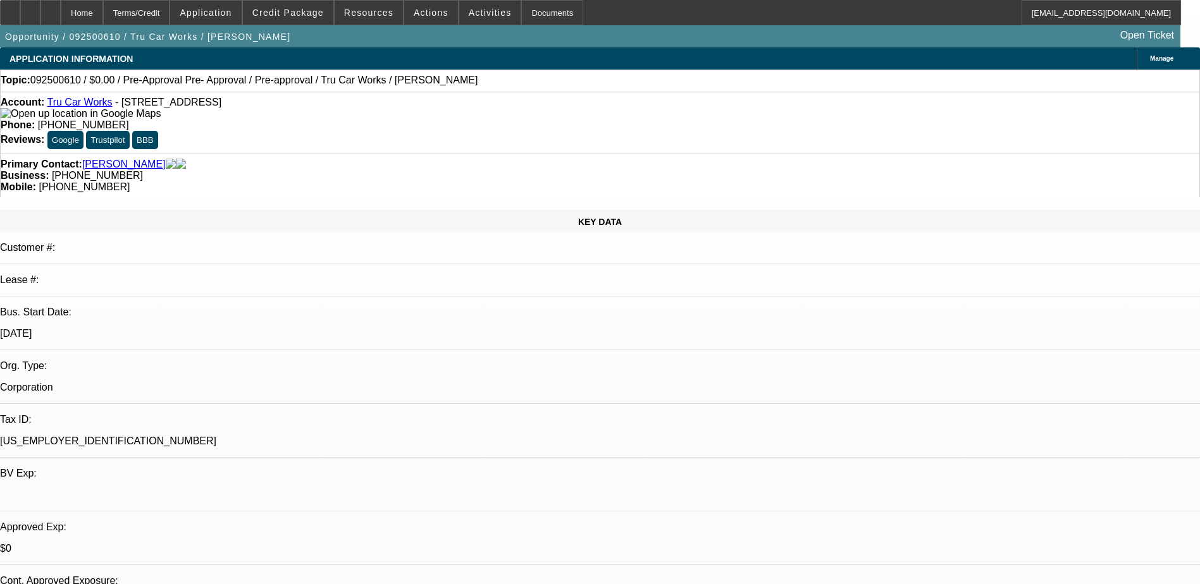
select select "0"
select select "2"
select select "0.1"
select select "4"
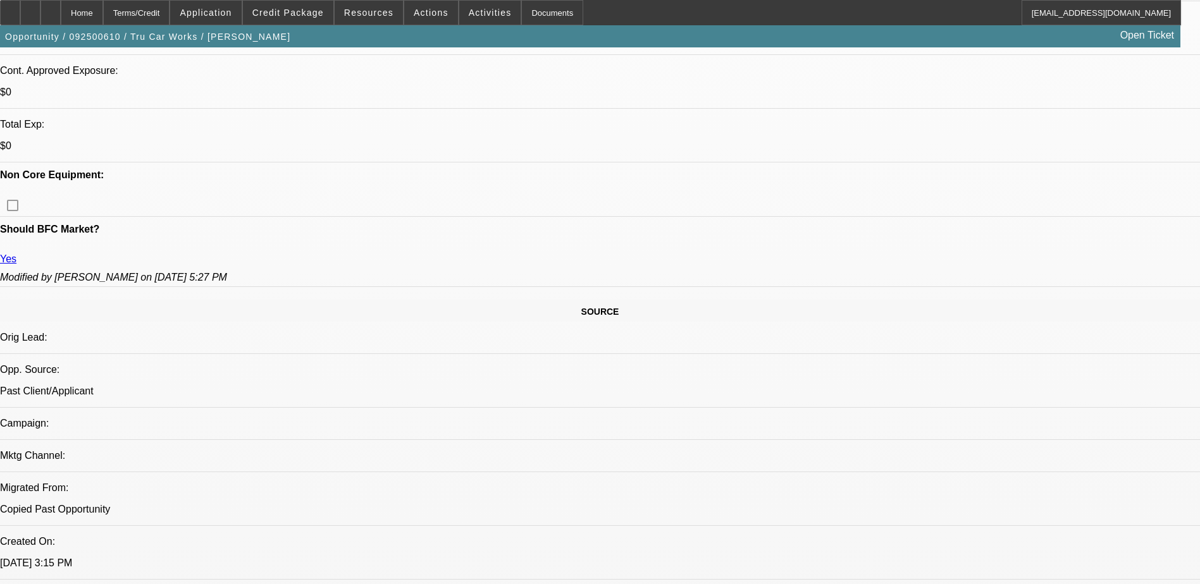
scroll to position [569, 0]
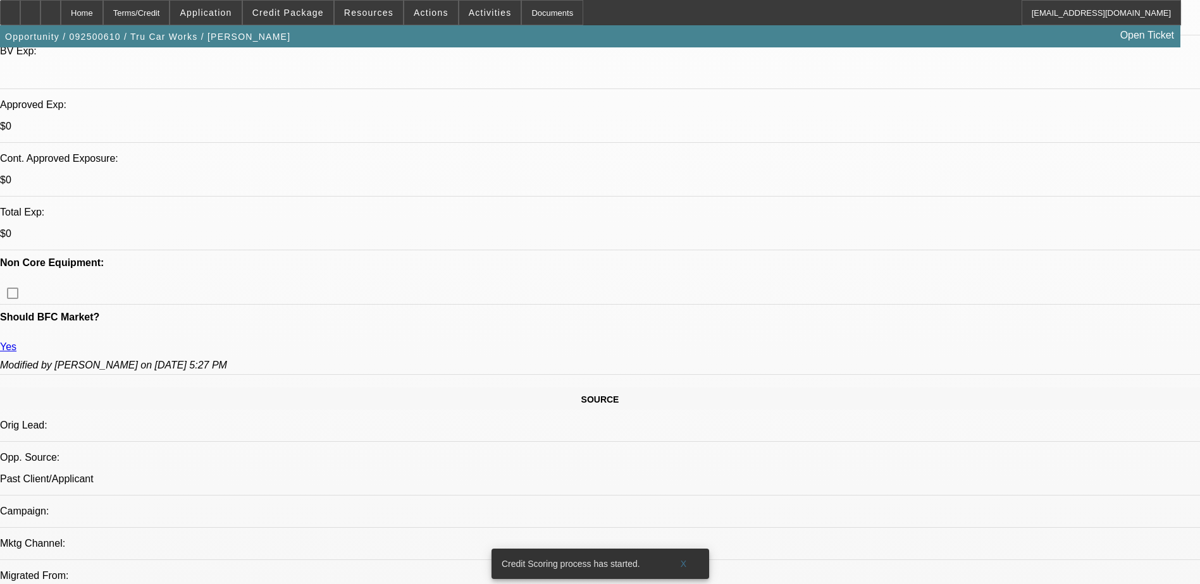
scroll to position [404, 0]
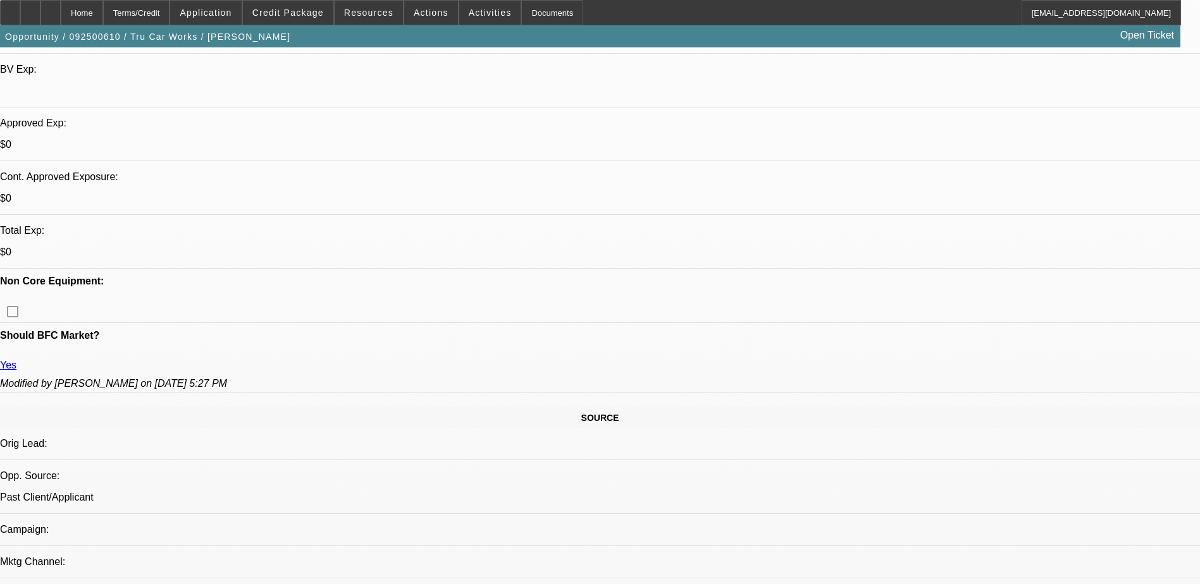
scroll to position [151, 0]
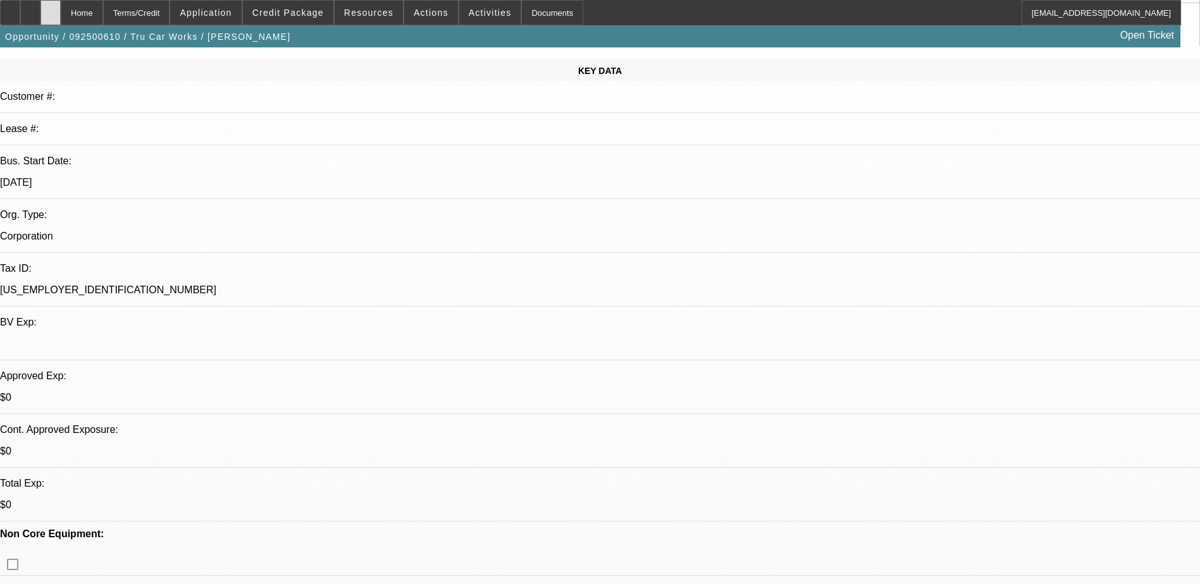
click at [61, 19] on div at bounding box center [50, 12] width 20 height 25
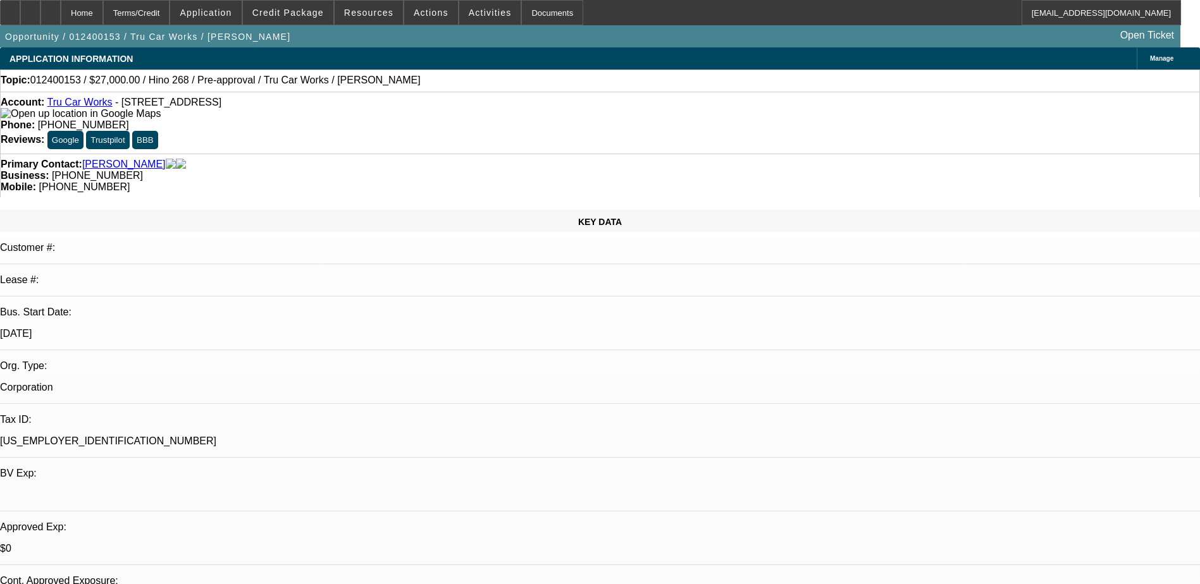
select select "0"
select select "0.1"
select select "0"
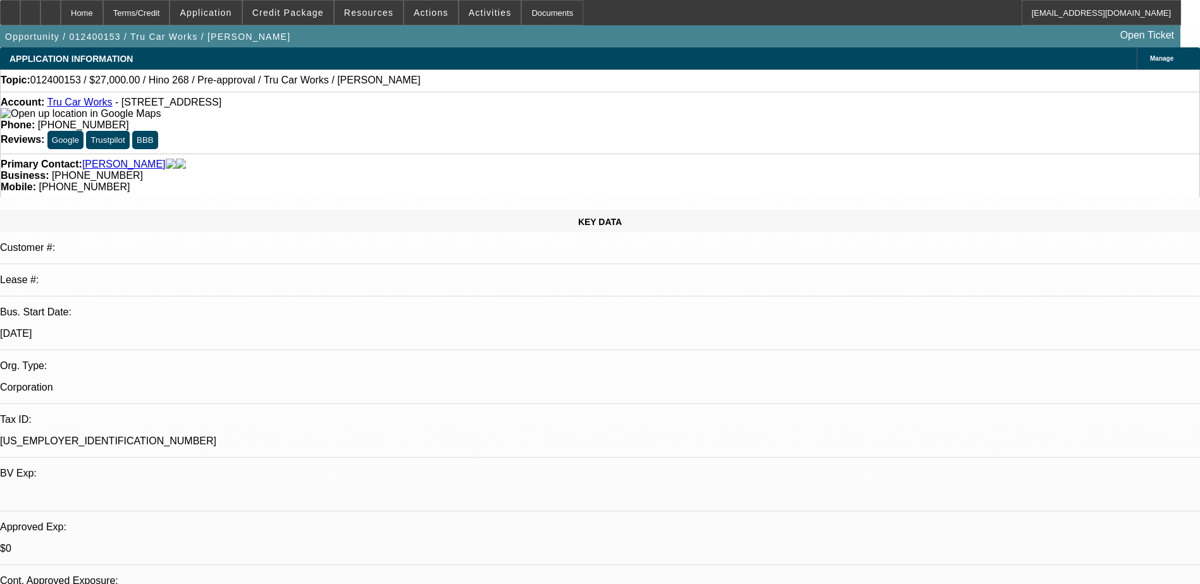
select select "0.1"
select select "0"
select select "0.1"
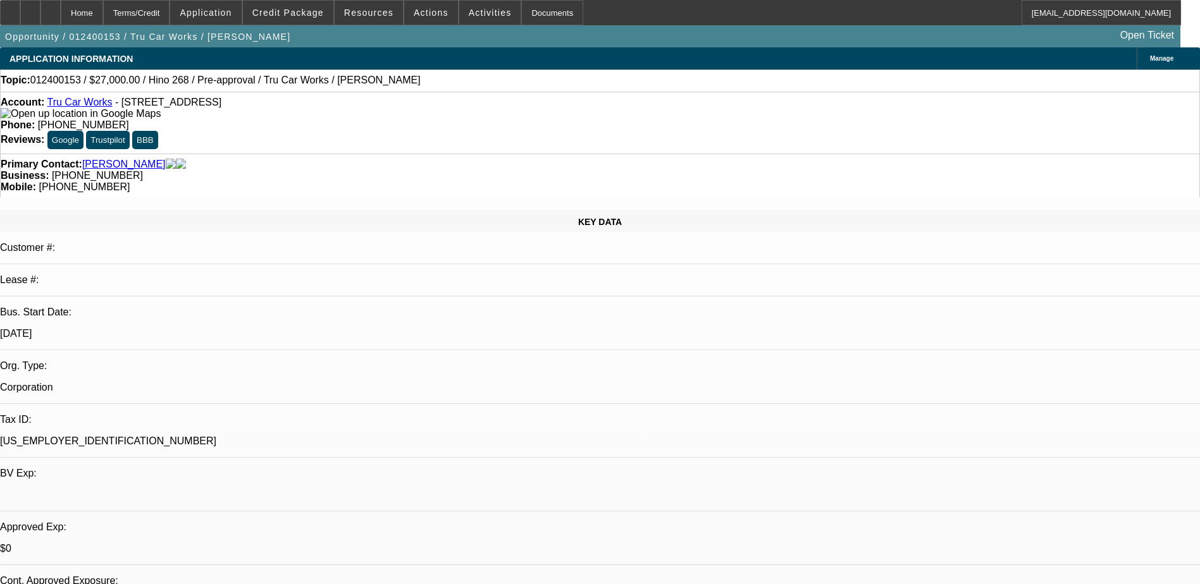
select select "0"
select select "0.1"
select select "1"
select select "4"
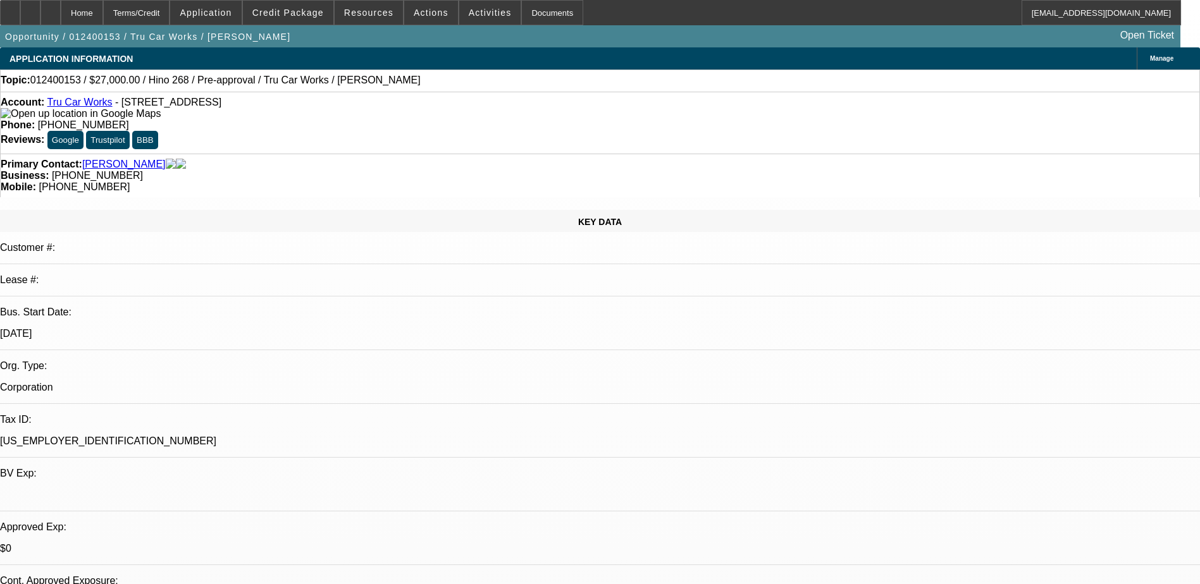
select select "1"
select select "4"
select select "1"
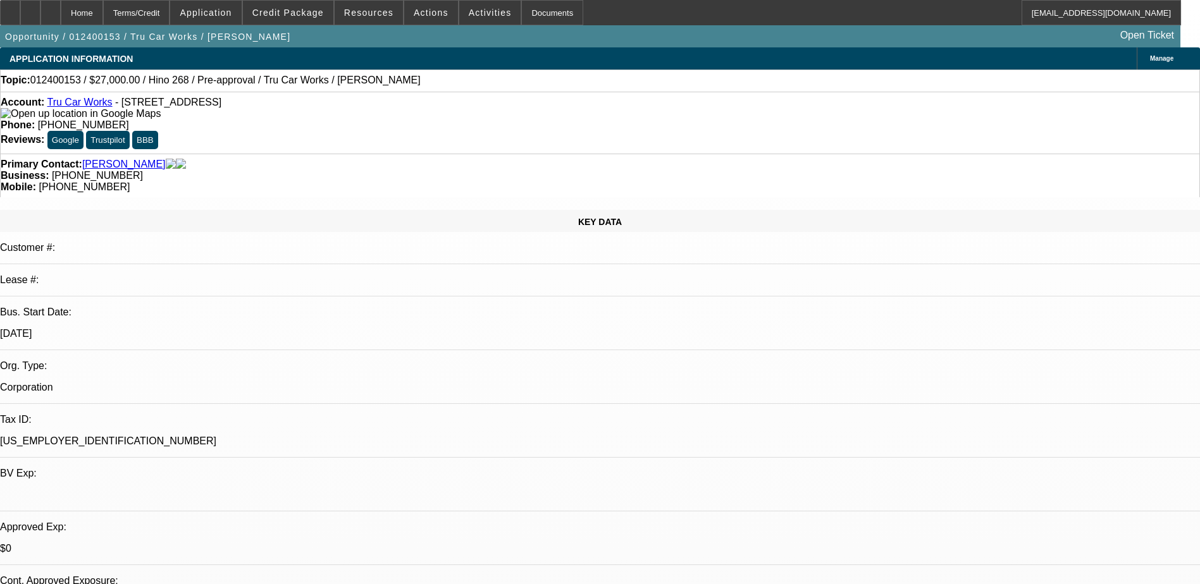
select select "4"
select select "1"
select select "4"
click at [294, 8] on span "Credit Package" at bounding box center [287, 13] width 71 height 10
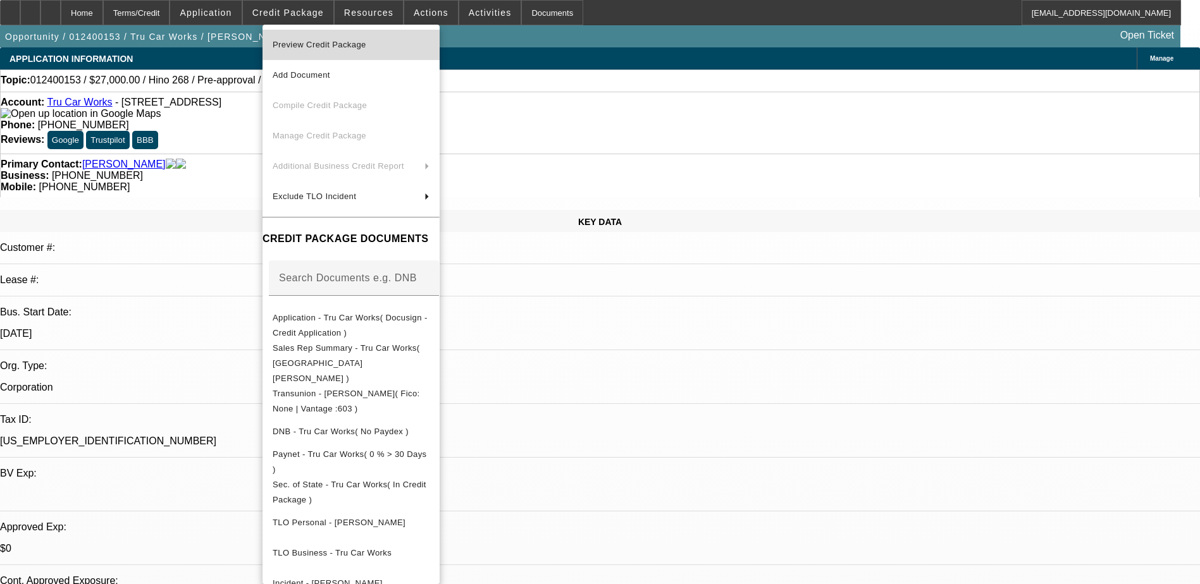
click at [343, 43] on span "Preview Credit Package" at bounding box center [320, 44] width 94 height 9
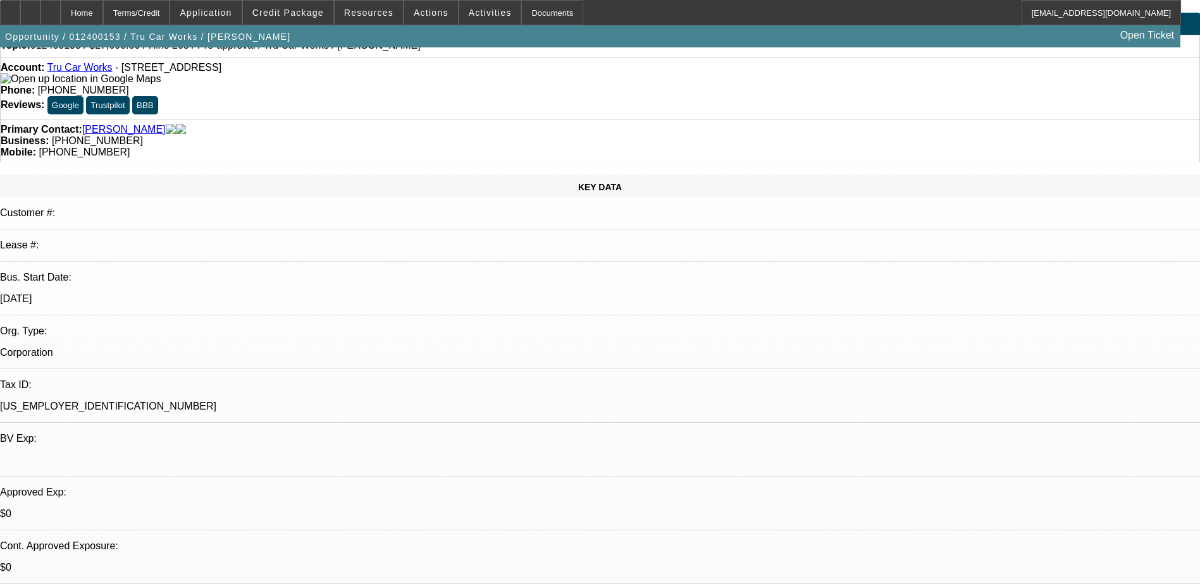
scroll to position [63, 0]
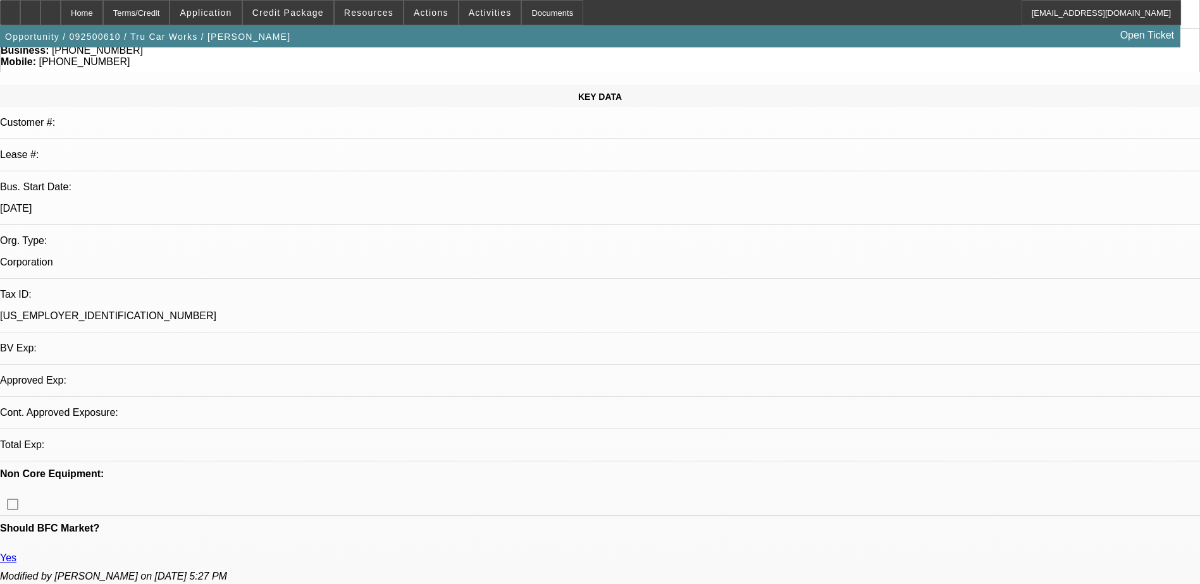
scroll to position [127, 0]
select select "0"
select select "2"
select select "0.1"
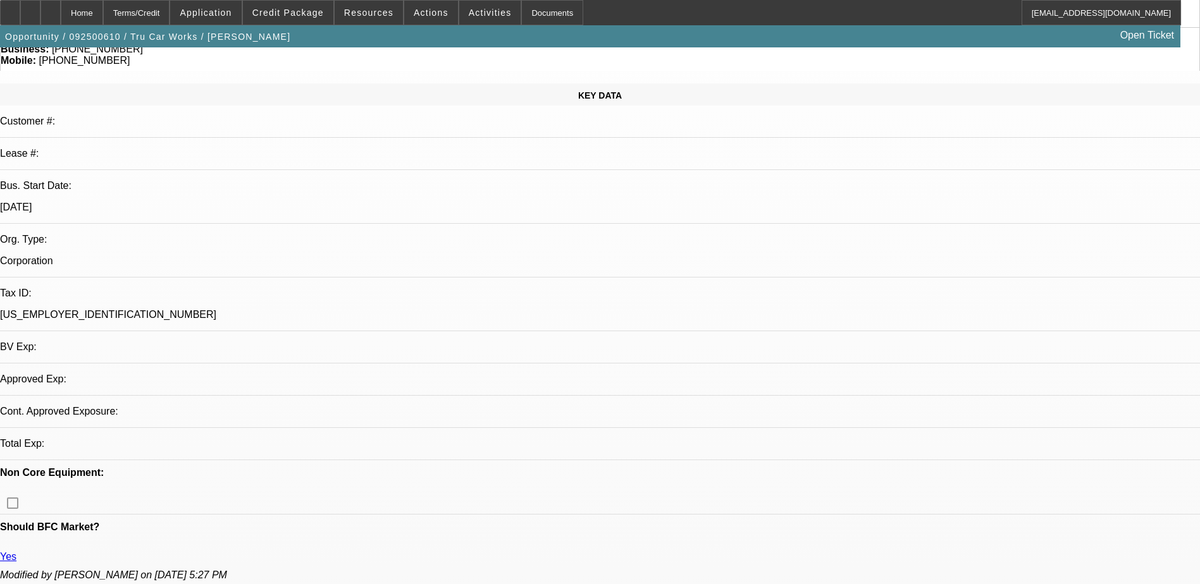
select select "4"
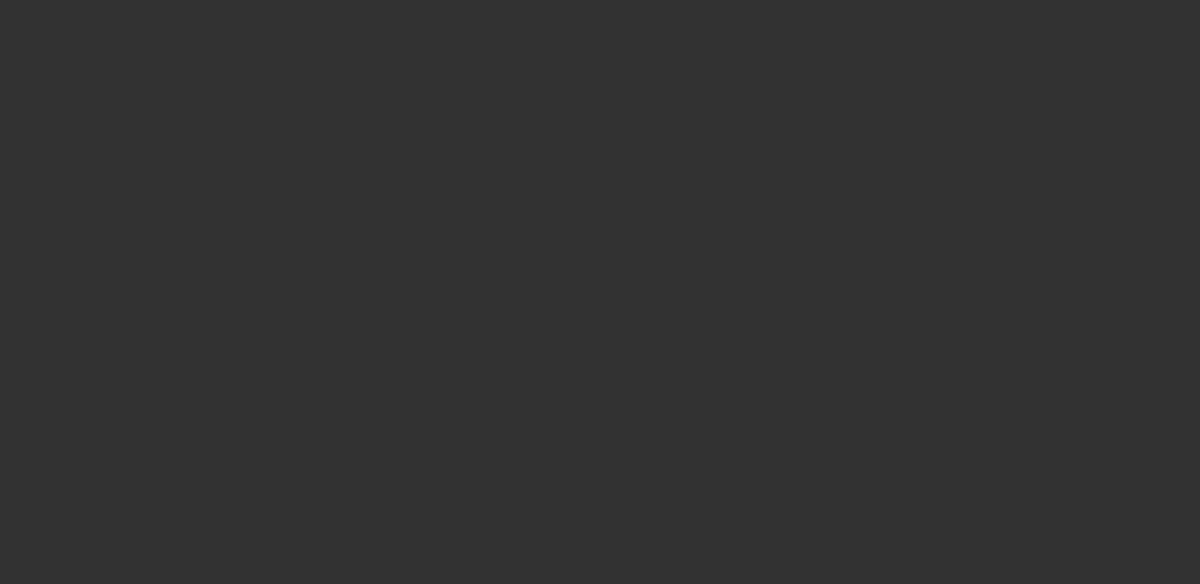
scroll to position [0, 0]
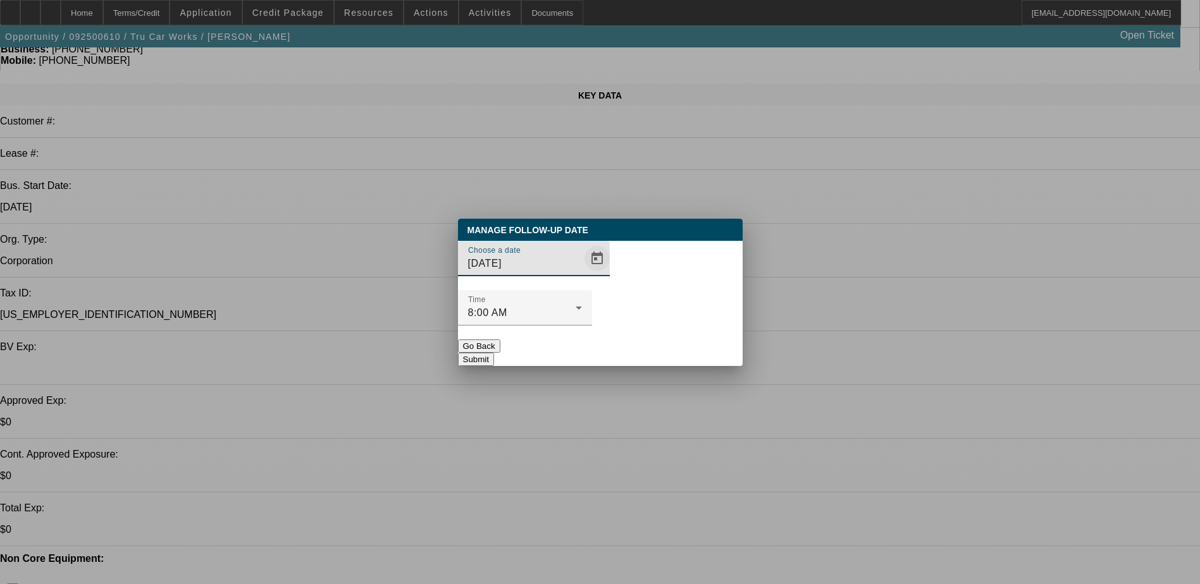
click at [582, 274] on span "Open calendar" at bounding box center [597, 259] width 30 height 30
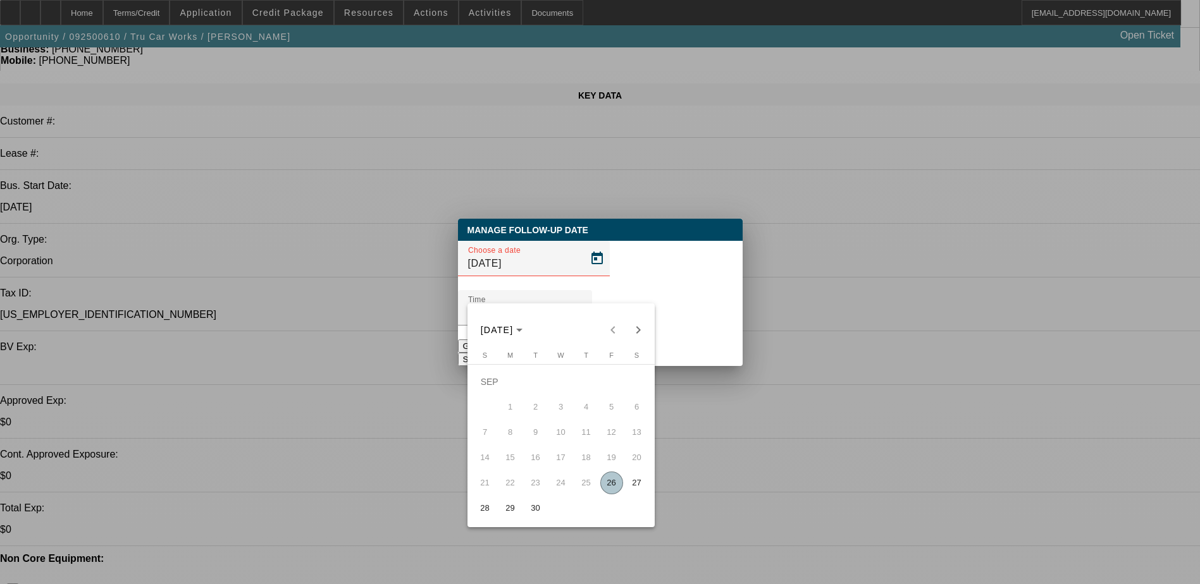
click at [509, 512] on span "29" at bounding box center [510, 508] width 23 height 23
type input "[DATE]"
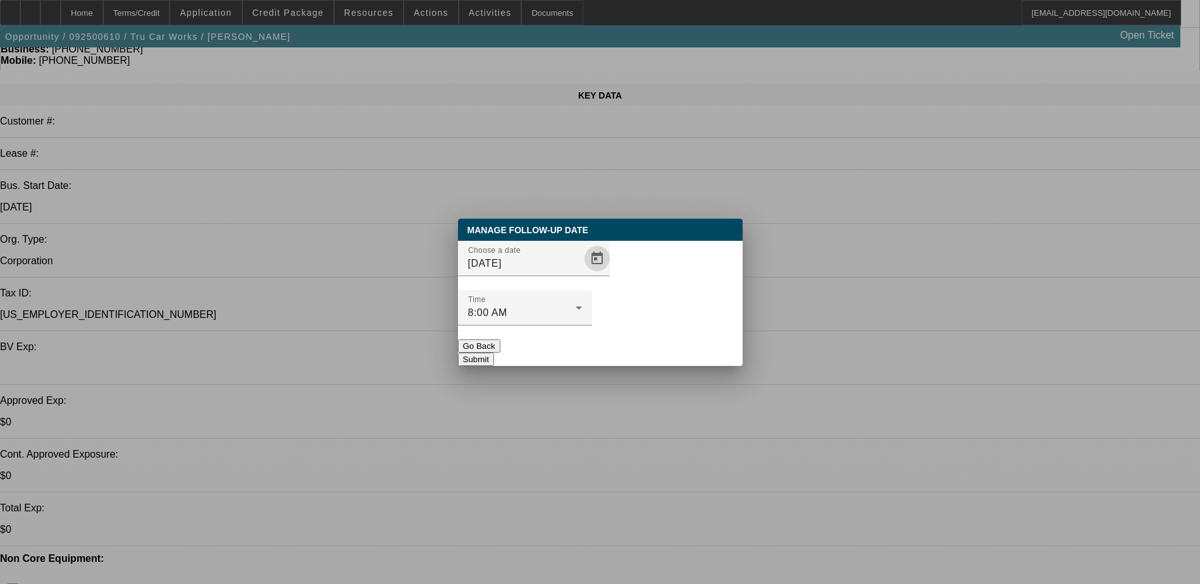
click at [494, 353] on button "Submit" at bounding box center [476, 359] width 36 height 13
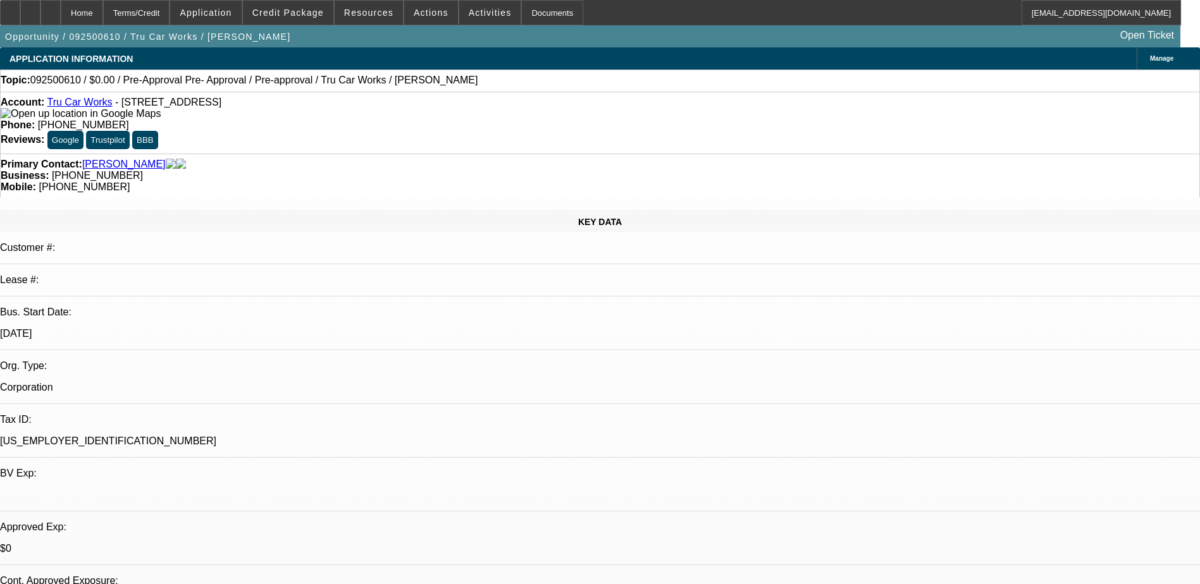
scroll to position [127, 0]
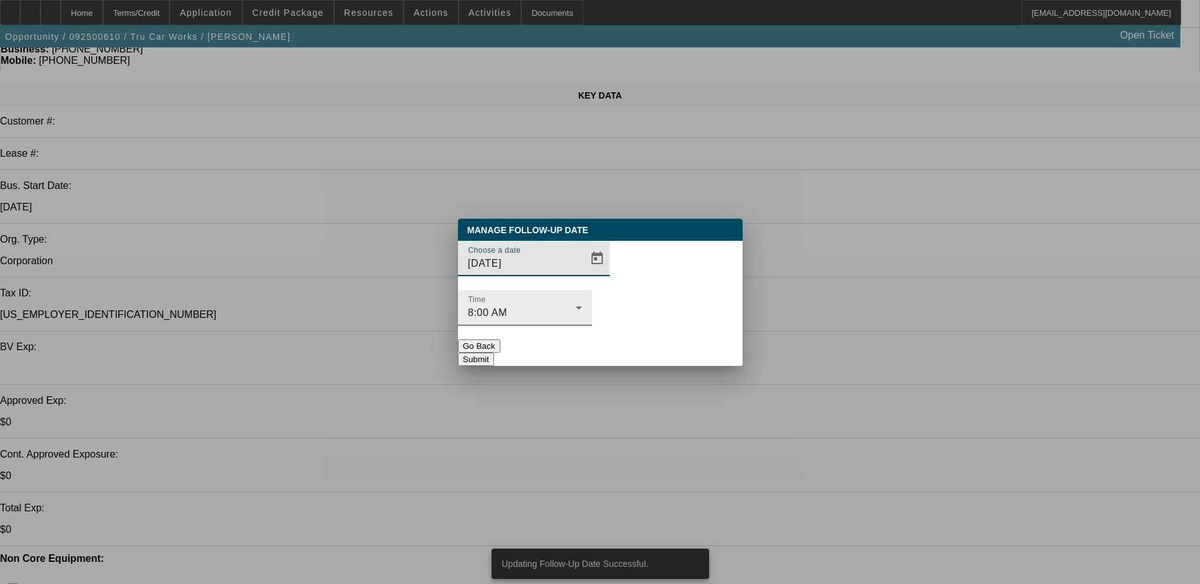
click at [576, 306] on div "8:00 AM" at bounding box center [522, 313] width 108 height 15
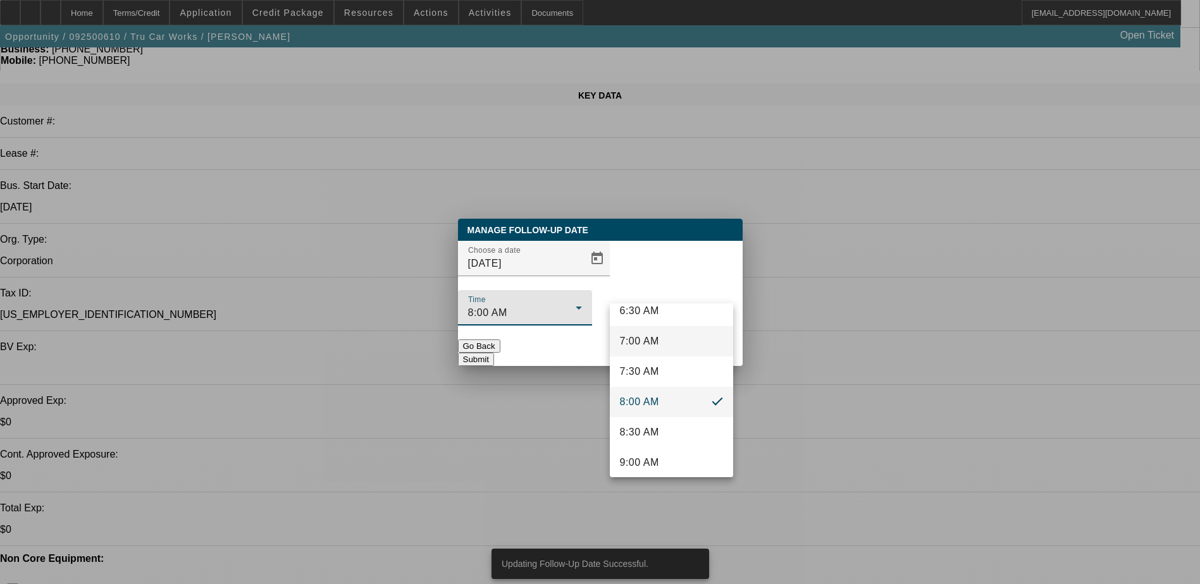
scroll to position [474, 0]
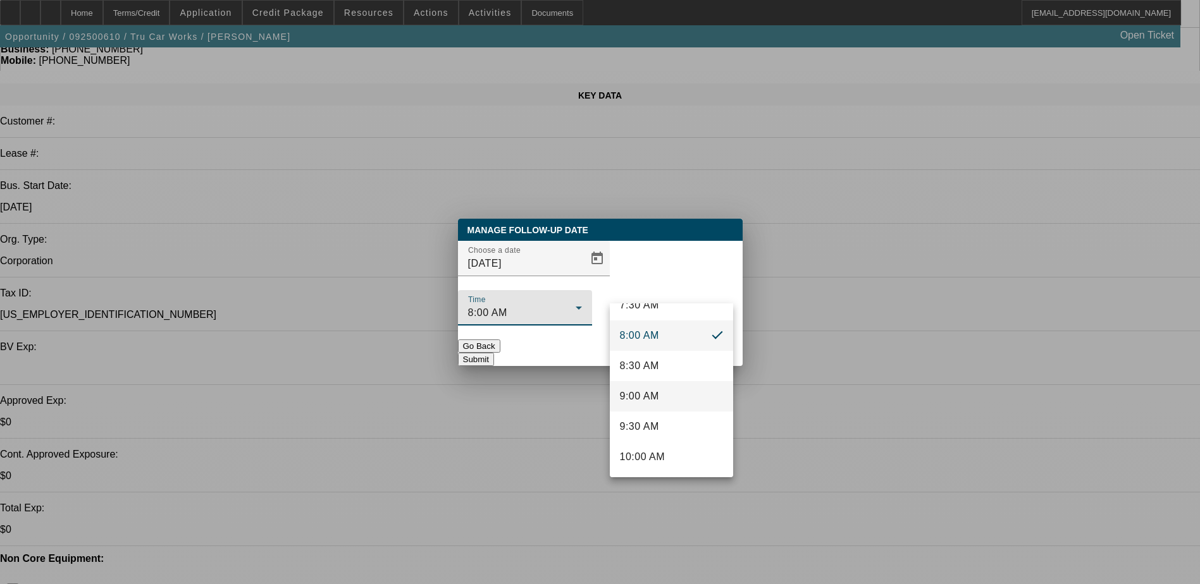
click at [653, 399] on span "9:00 AM" at bounding box center [639, 396] width 39 height 15
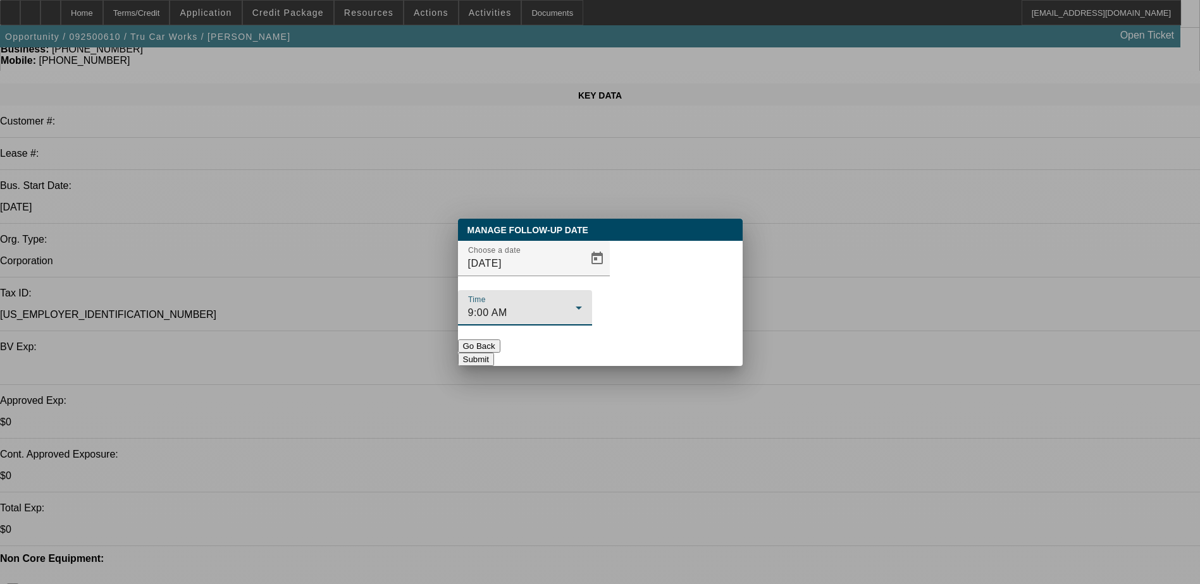
click at [494, 353] on button "Submit" at bounding box center [476, 359] width 36 height 13
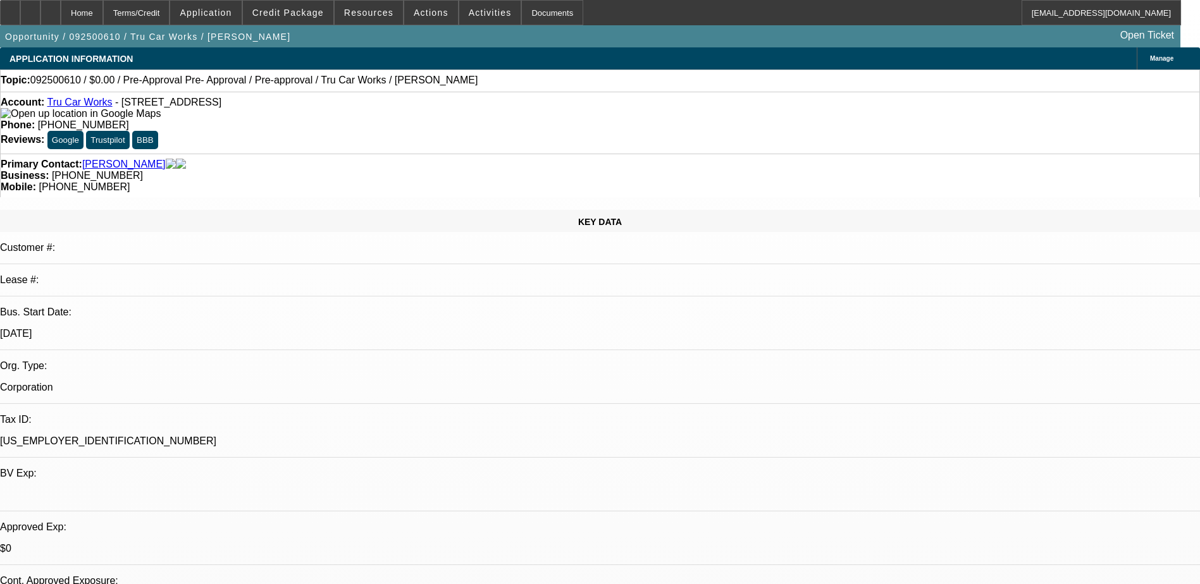
scroll to position [127, 0]
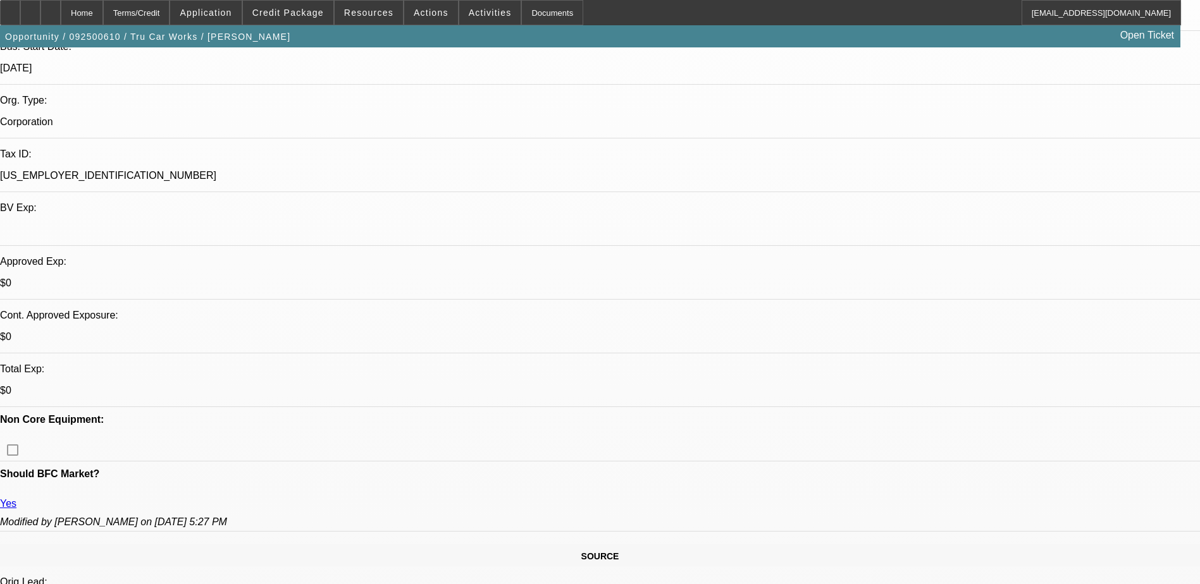
scroll to position [253, 0]
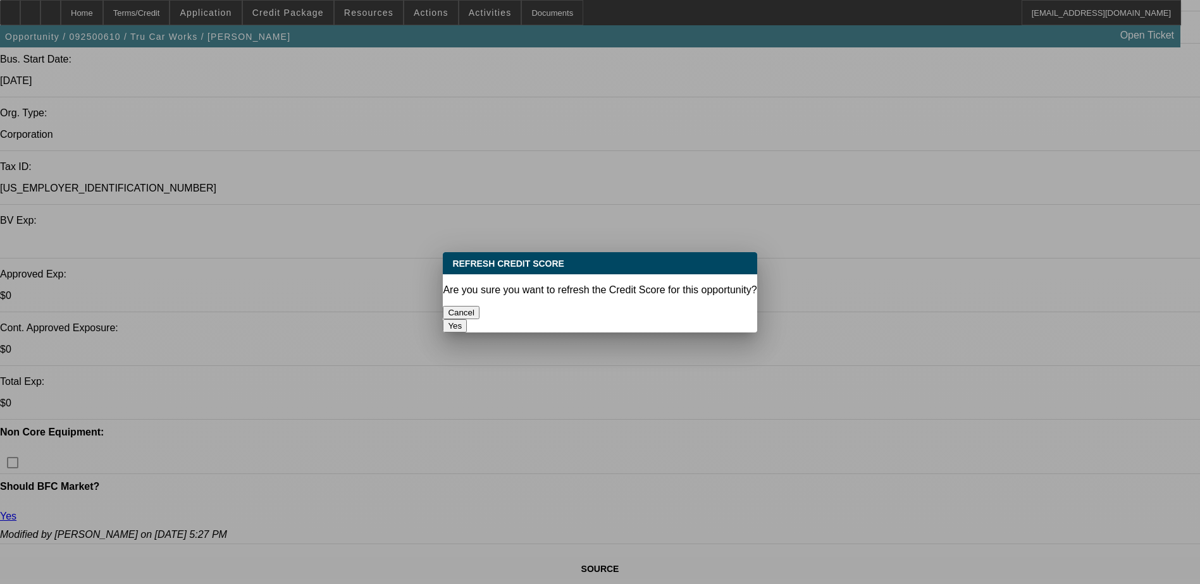
scroll to position [0, 0]
click at [467, 319] on button "Yes" at bounding box center [455, 325] width 24 height 13
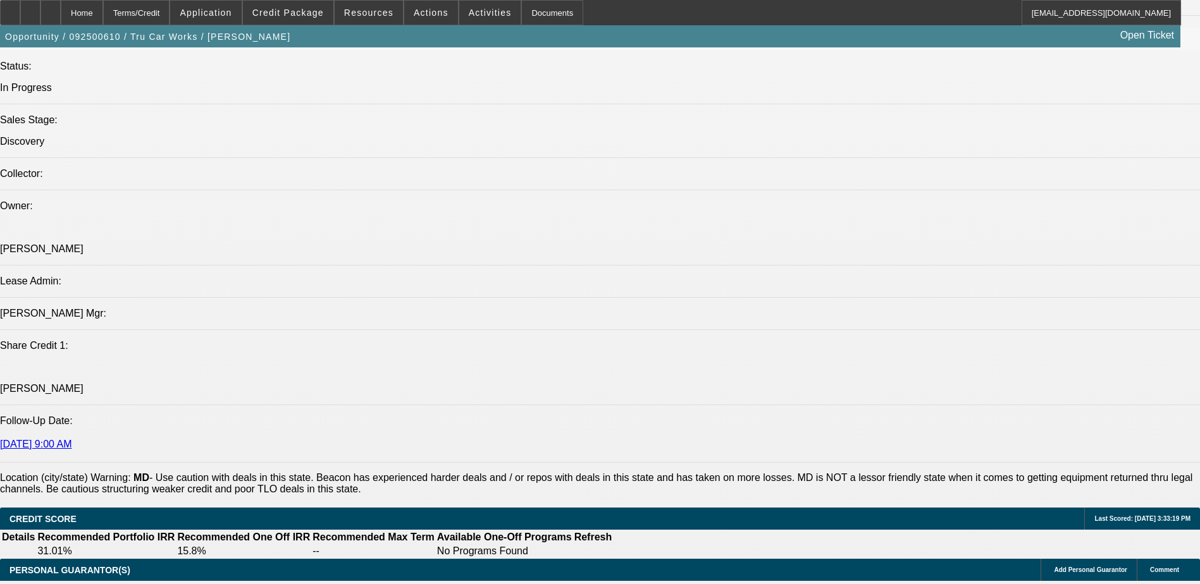
scroll to position [1069, 0]
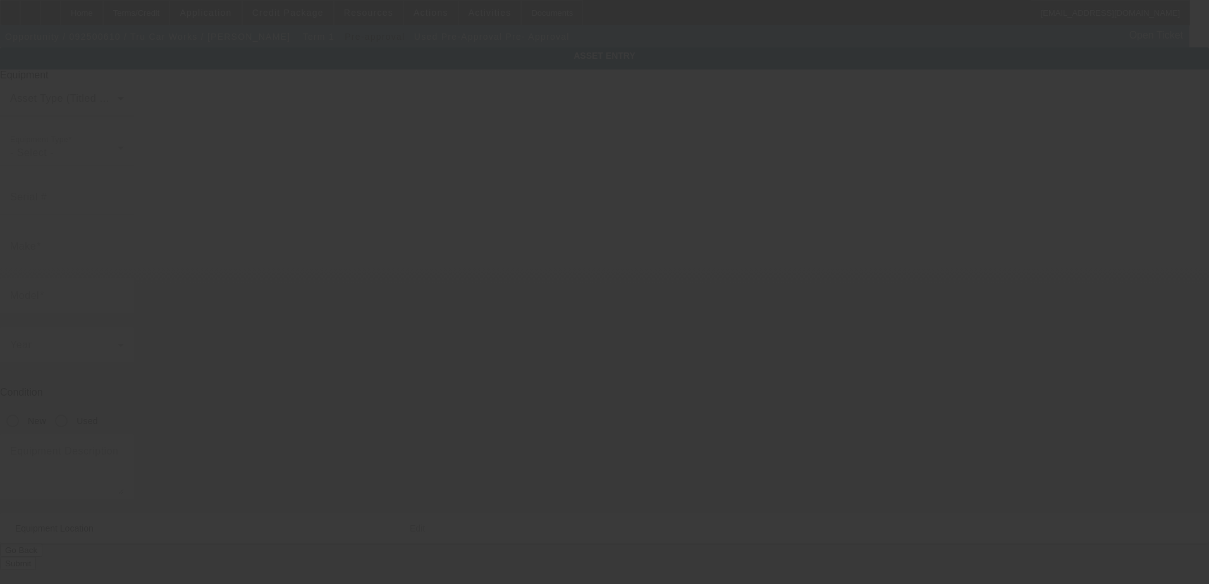
type input "Pre-Approval"
type input "Pre- Approval"
radio input "true"
type input "6312 Old Branch Ave"
type input "Temple Hills"
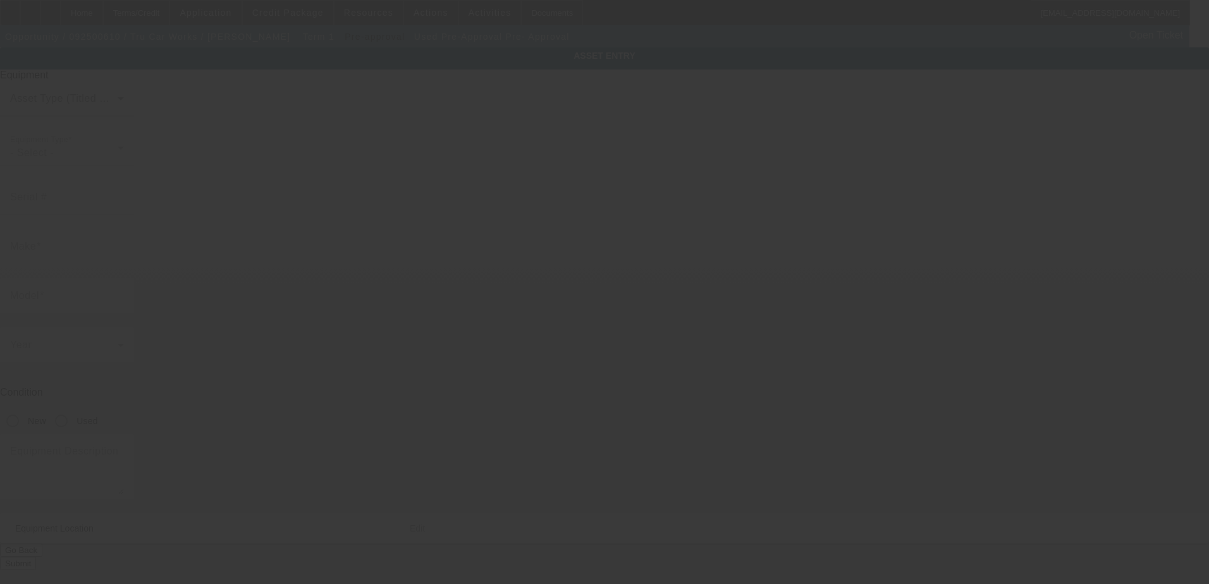
type input "20748"
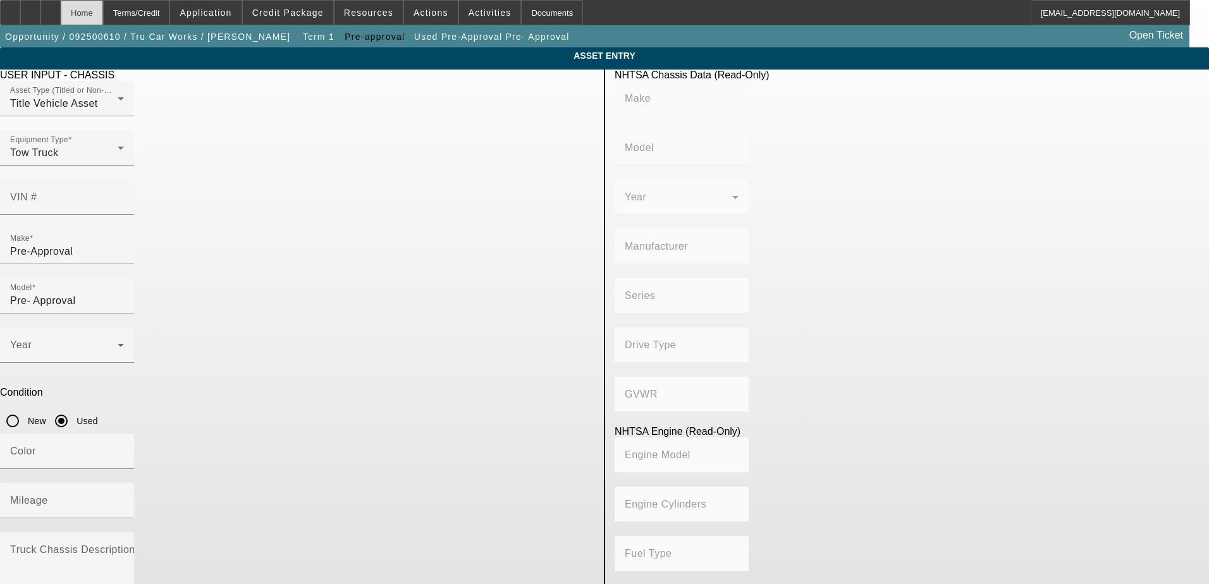
click at [103, 16] on div "Home" at bounding box center [82, 12] width 42 height 25
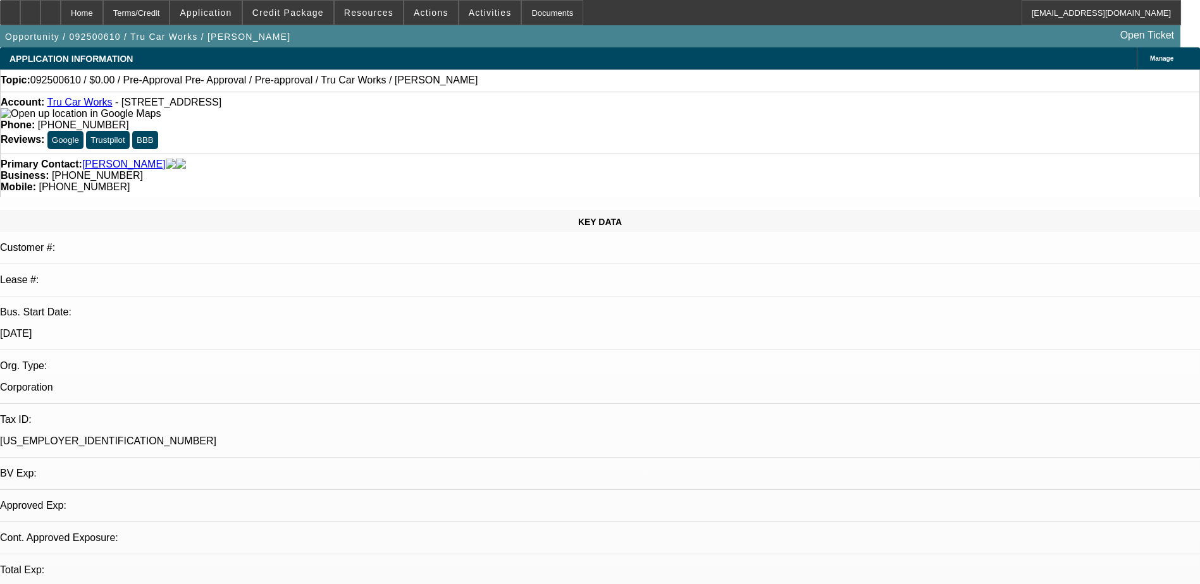
select select "0"
select select "2"
select select "0.1"
select select "4"
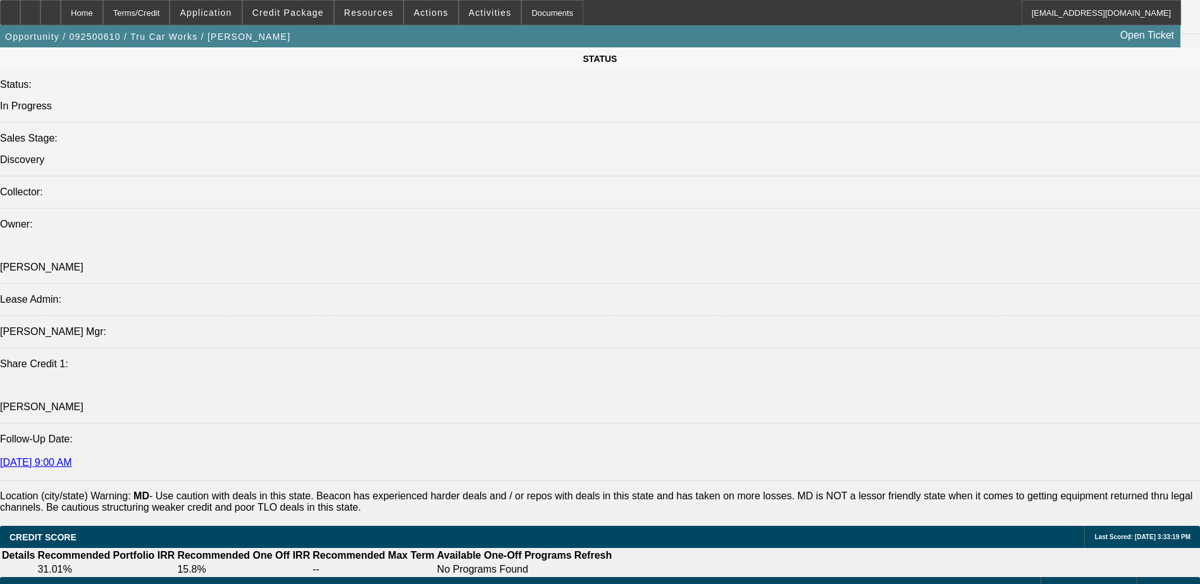
scroll to position [1392, 0]
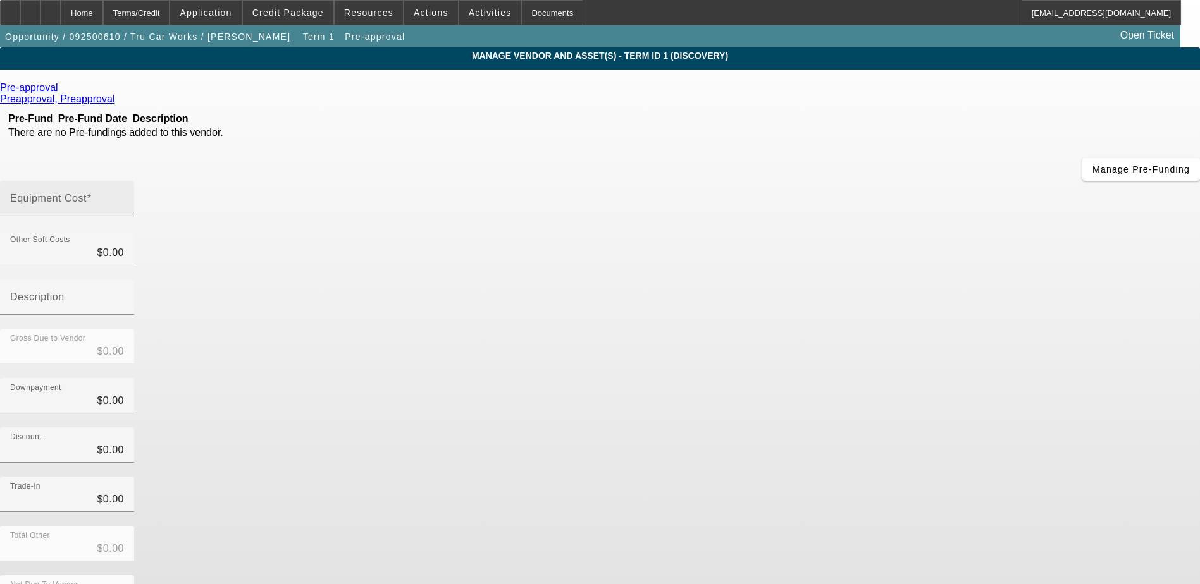
click at [124, 196] on input "Equipment Cost" at bounding box center [67, 203] width 114 height 15
type input "5"
type input "$5.00"
type input "50"
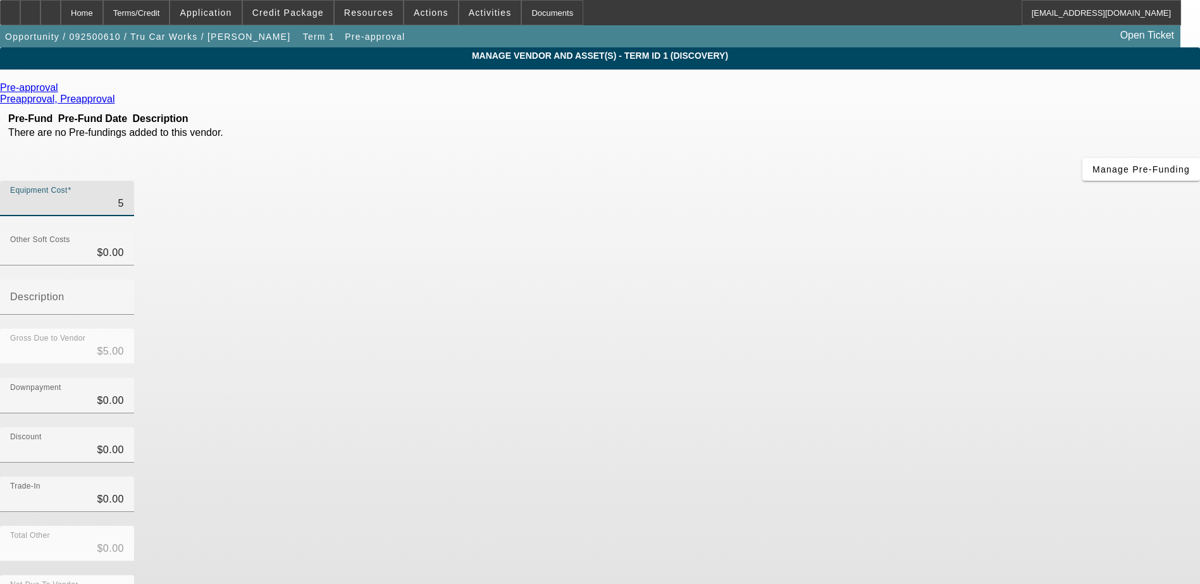
type input "$50.00"
type input "500"
type input "$500.00"
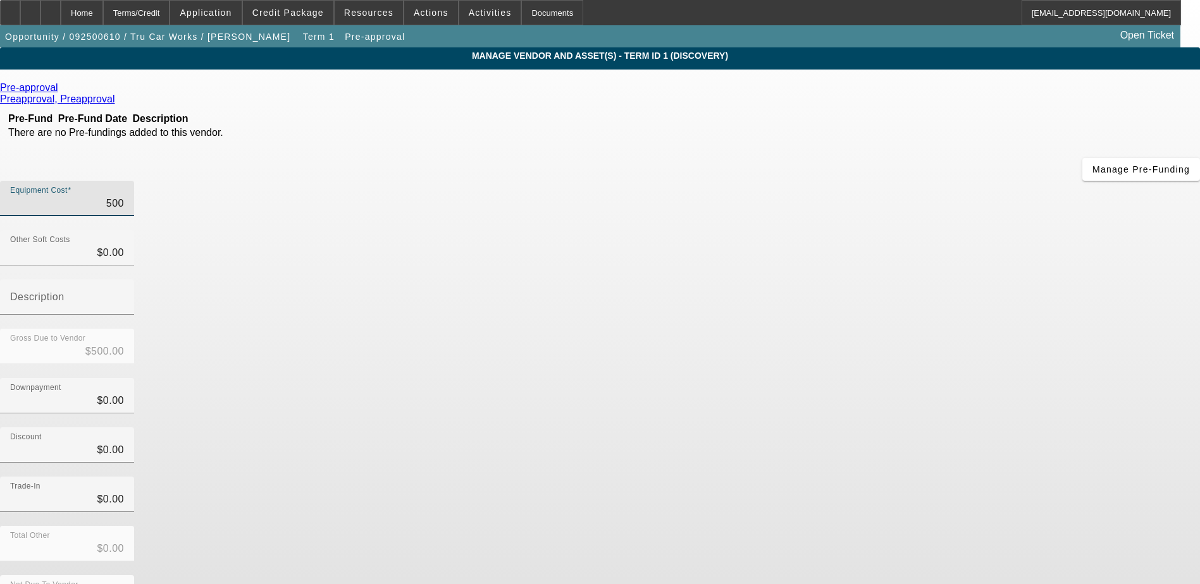
type input "5000"
type input "$5,000.00"
type input "50000"
type input "$50,000.00"
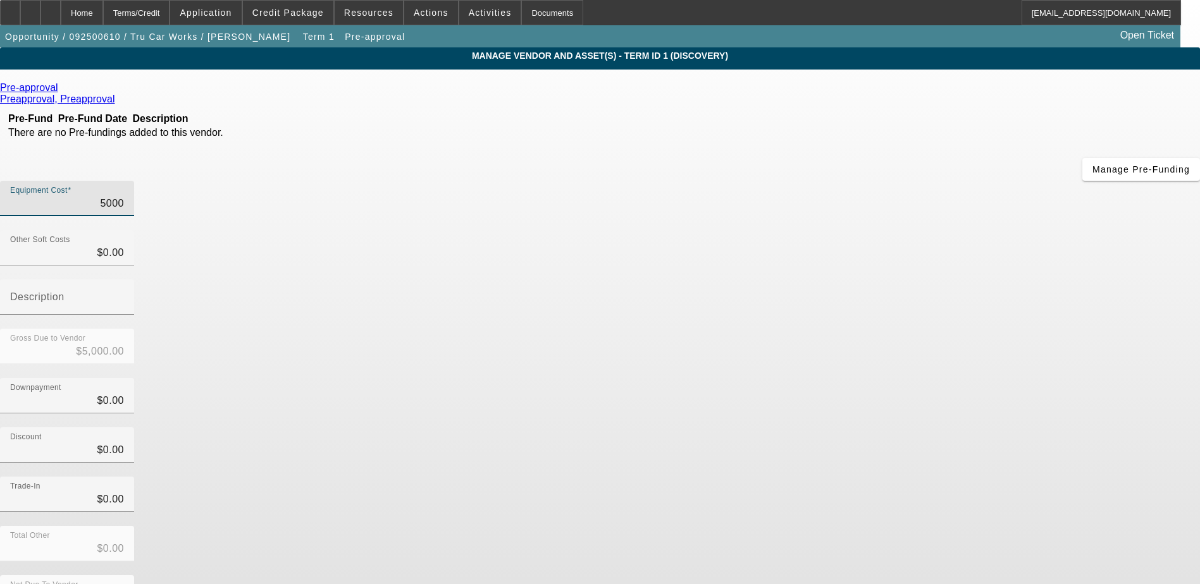
type input "$50,000.00"
click at [881, 428] on div "Discount $0.00" at bounding box center [600, 452] width 1200 height 49
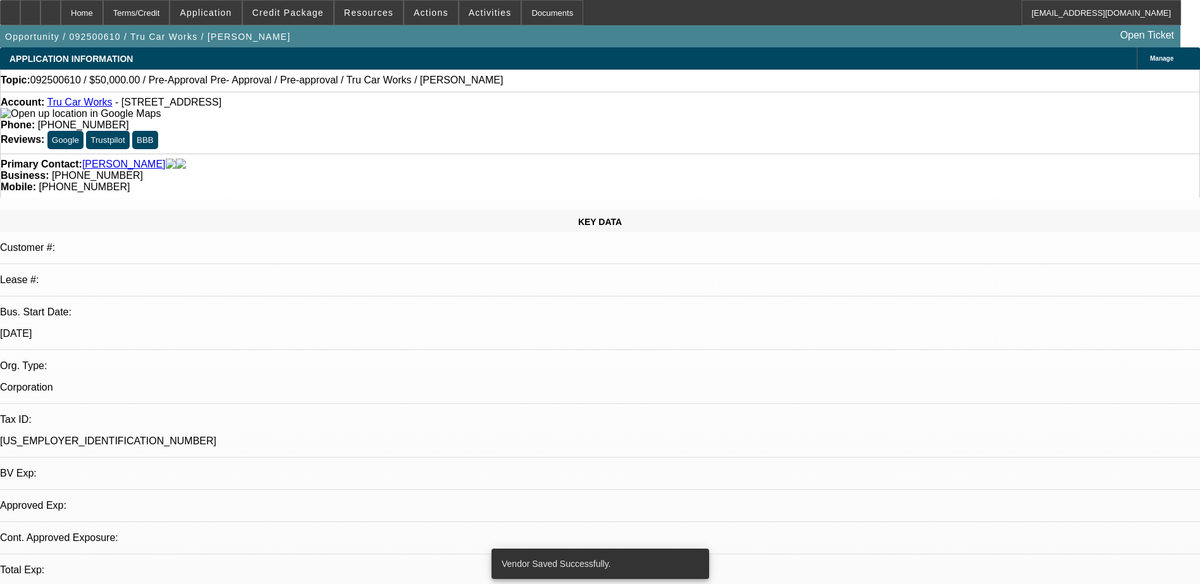
select select "0"
select select "2"
select select "0.1"
select select "4"
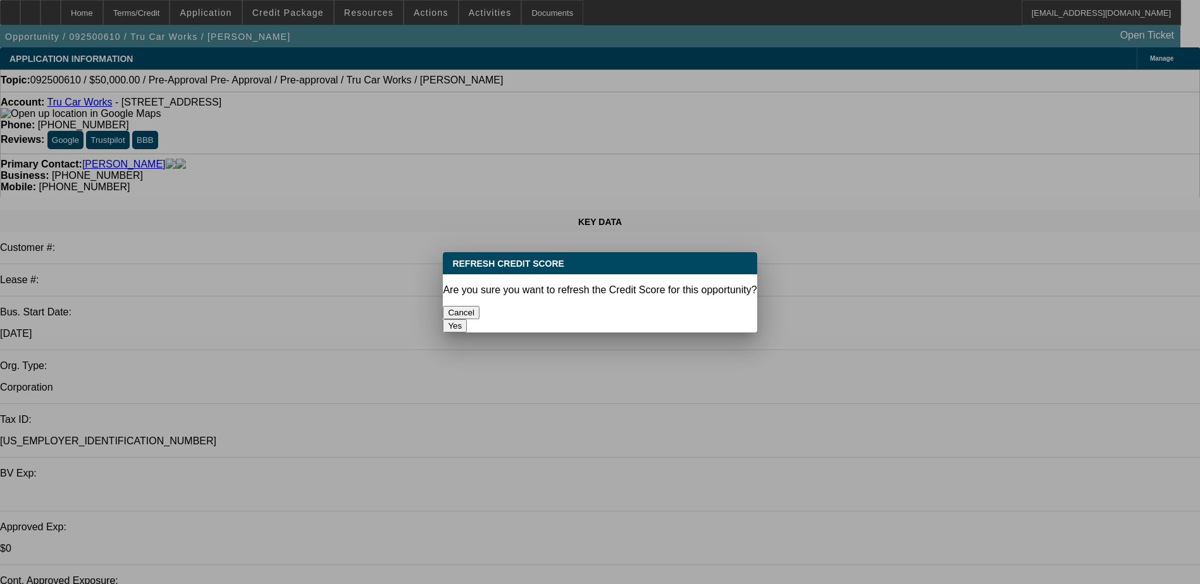
click at [648, 319] on div "Yes" at bounding box center [600, 325] width 314 height 13
click at [467, 319] on button "Yes" at bounding box center [455, 325] width 24 height 13
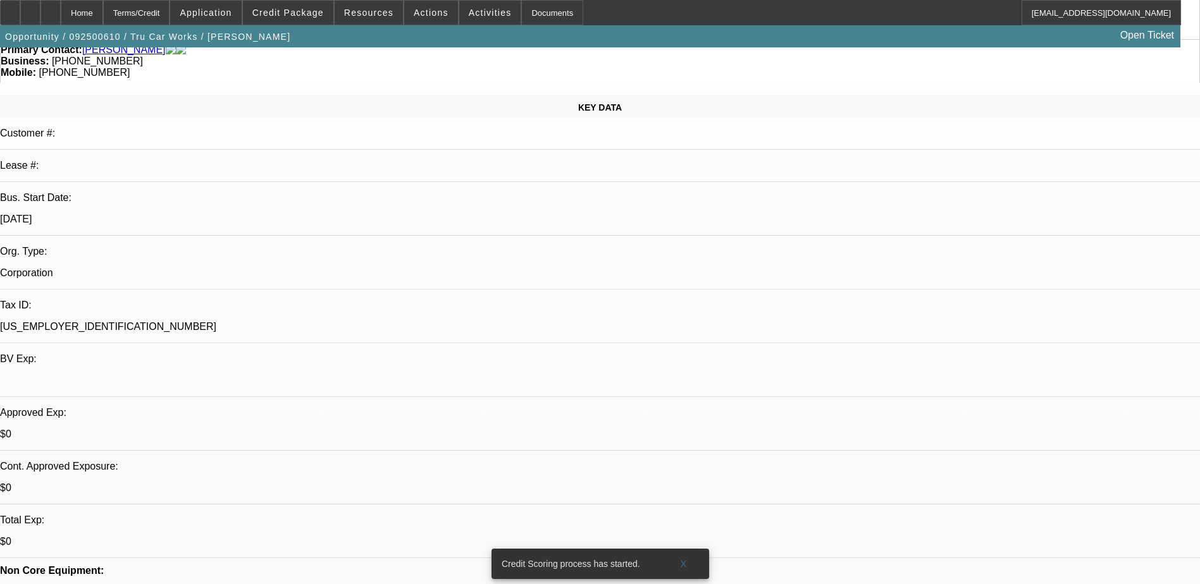
scroll to position [127, 0]
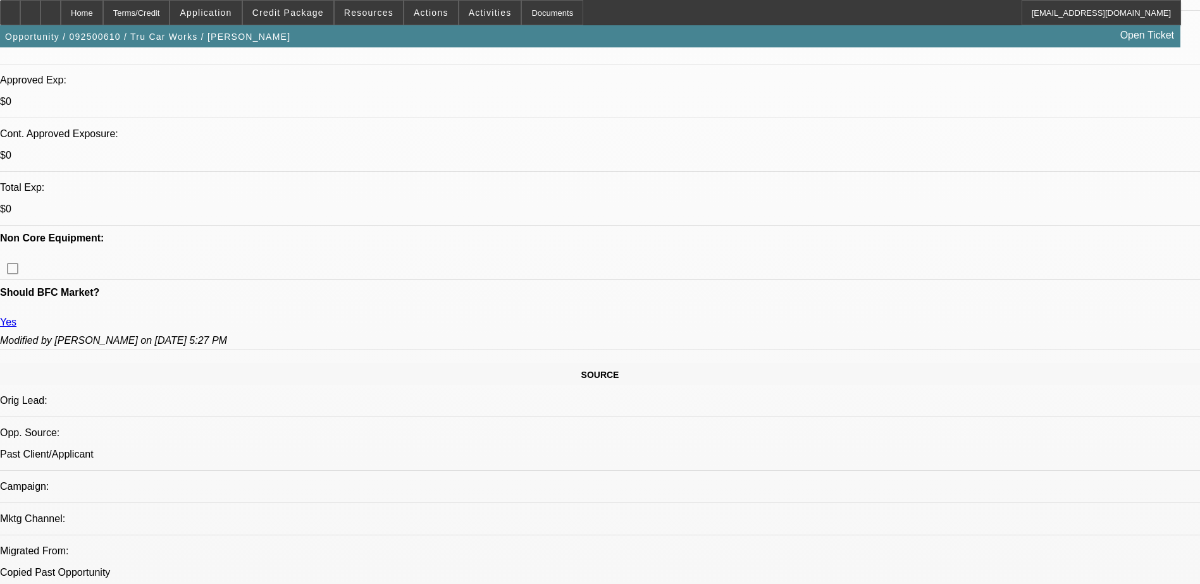
scroll to position [506, 0]
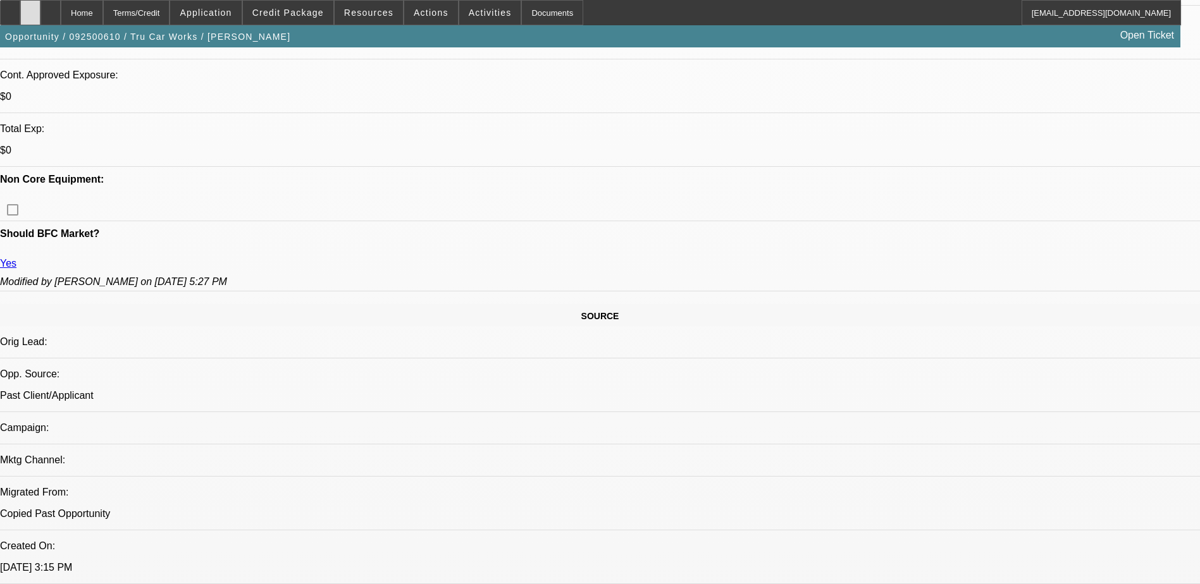
click at [30, 8] on icon at bounding box center [30, 8] width 0 height 0
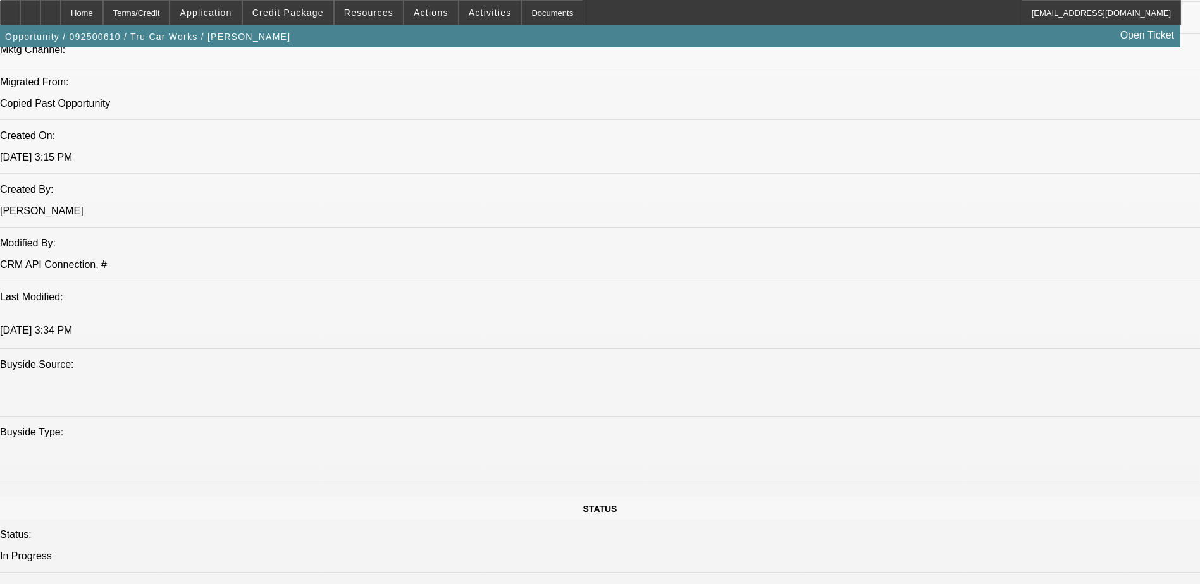
scroll to position [696, 0]
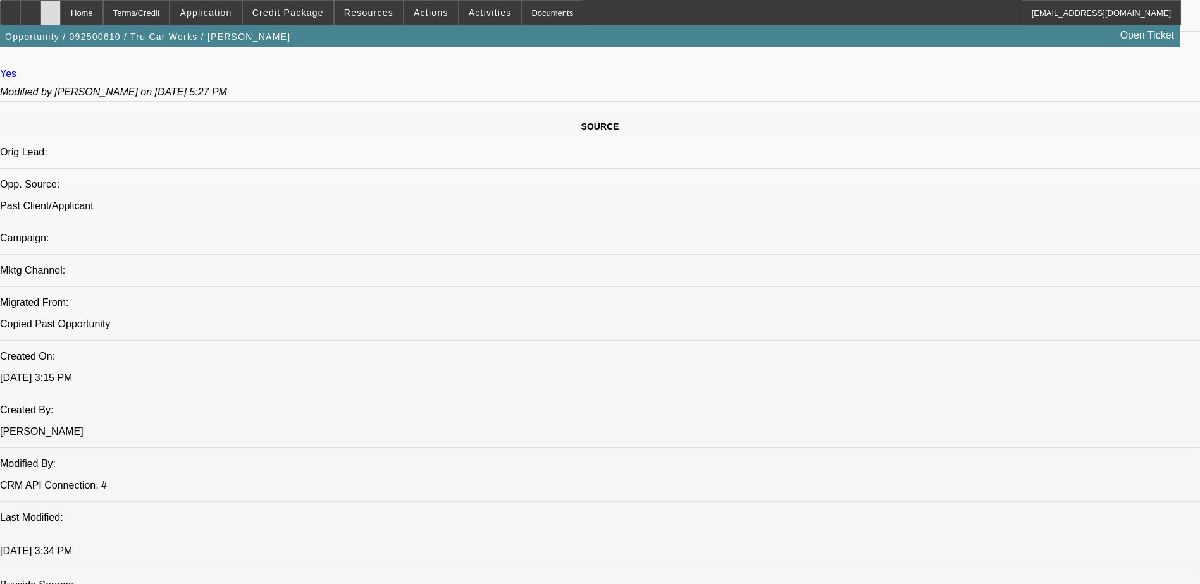
click at [61, 8] on div at bounding box center [50, 12] width 20 height 25
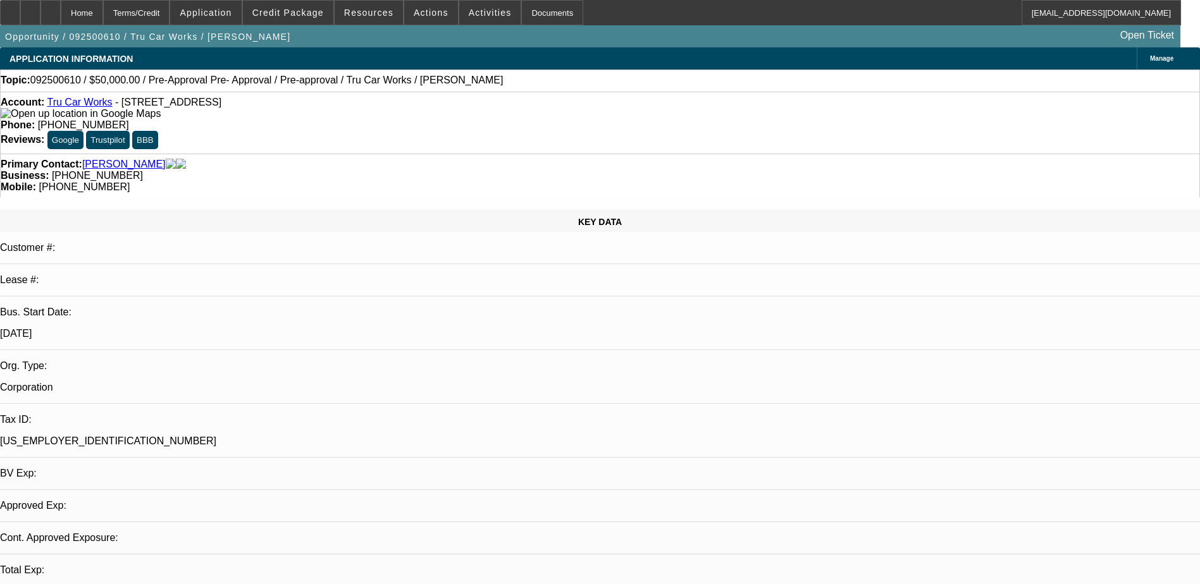
select select "0"
select select "2"
select select "0.1"
select select "1"
select select "2"
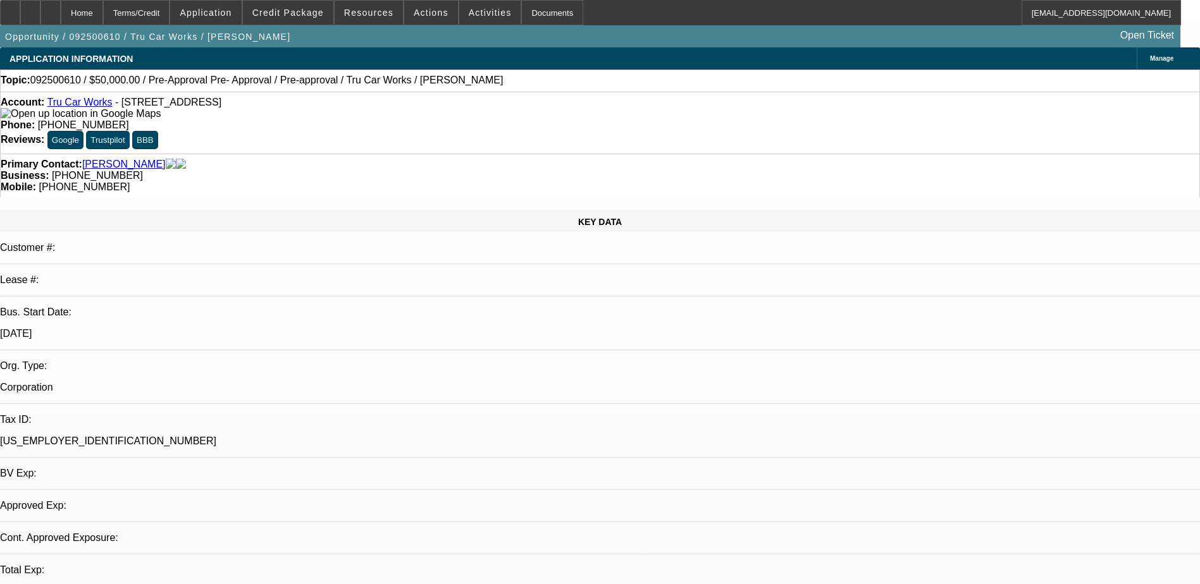
select select "4"
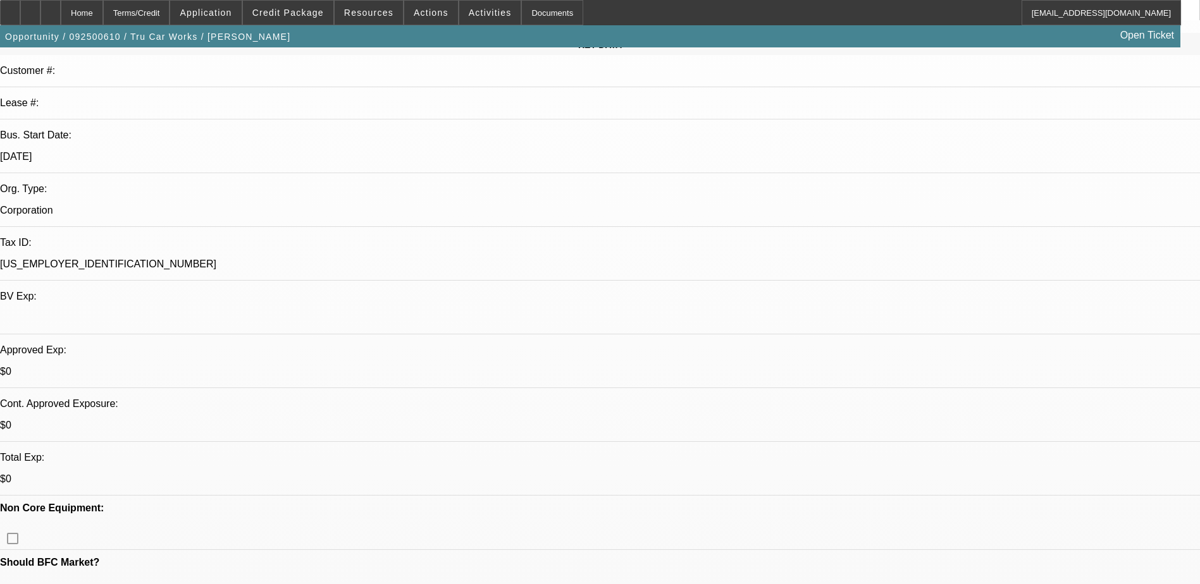
scroll to position [190, 0]
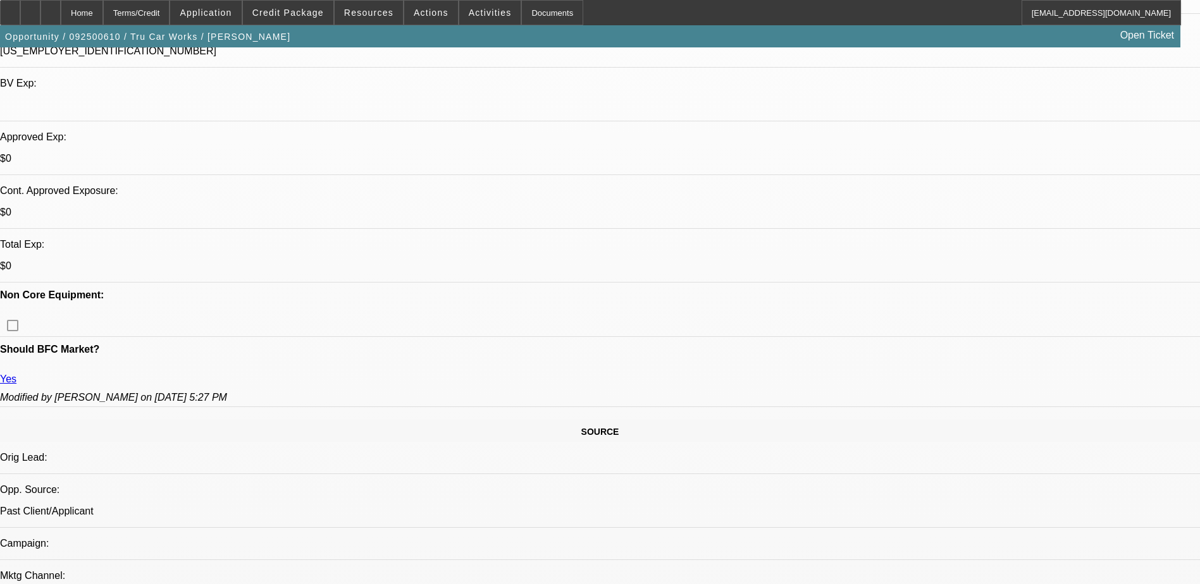
scroll to position [380, 0]
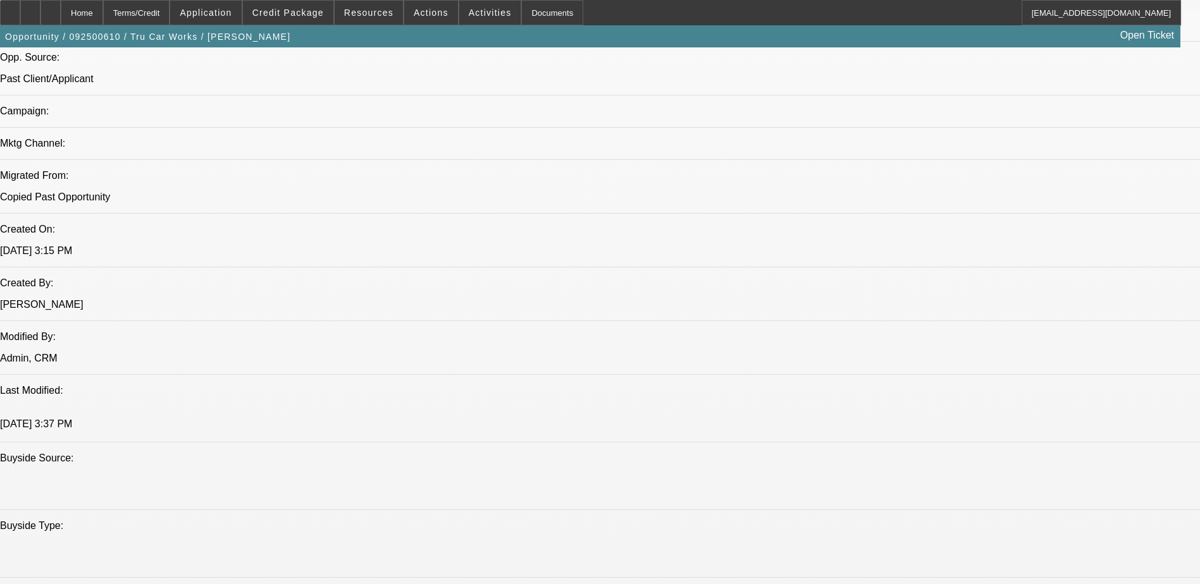
scroll to position [822, 0]
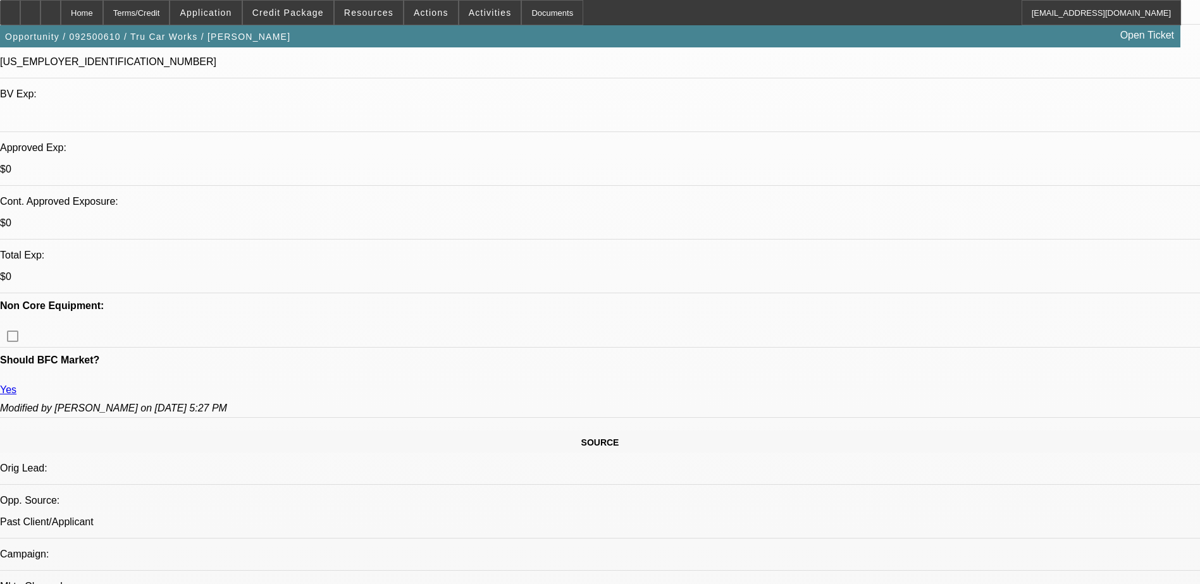
scroll to position [63, 0]
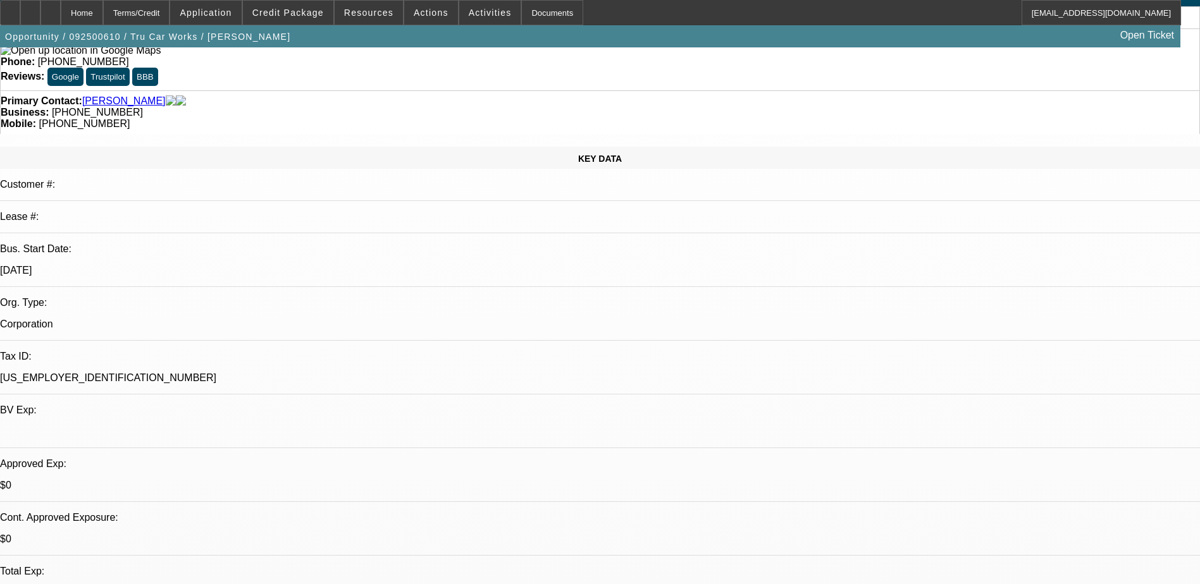
click at [175, 373] on p "[US_EMPLOYER_IDENTIFICATION_NUMBER]" at bounding box center [600, 378] width 1200 height 11
copy div "[US_EMPLOYER_IDENTIFICATION_NUMBER]"
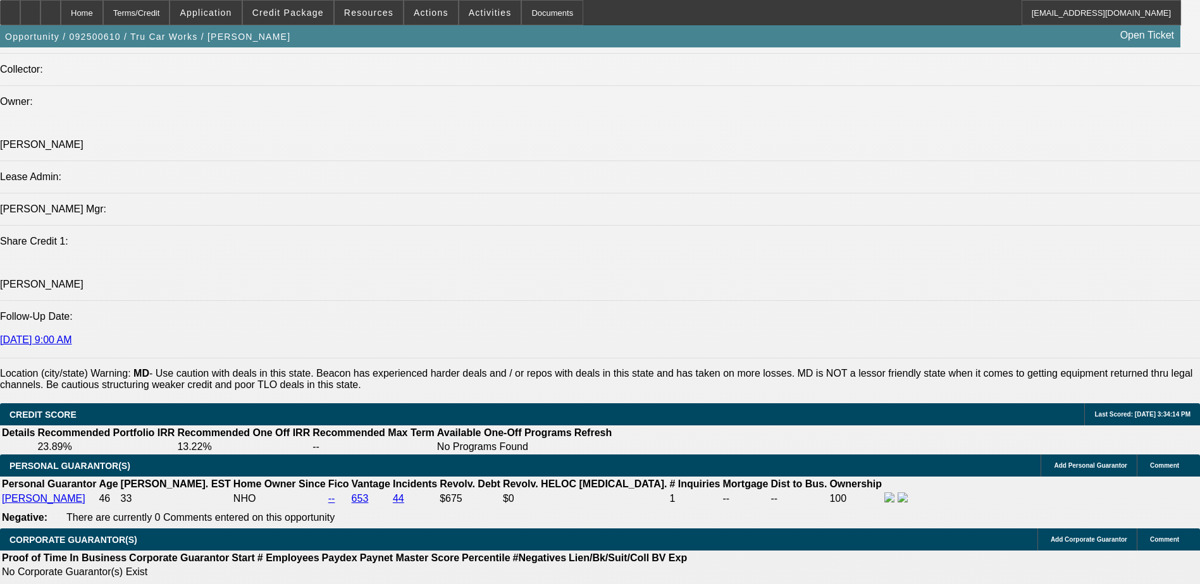
scroll to position [1518, 0]
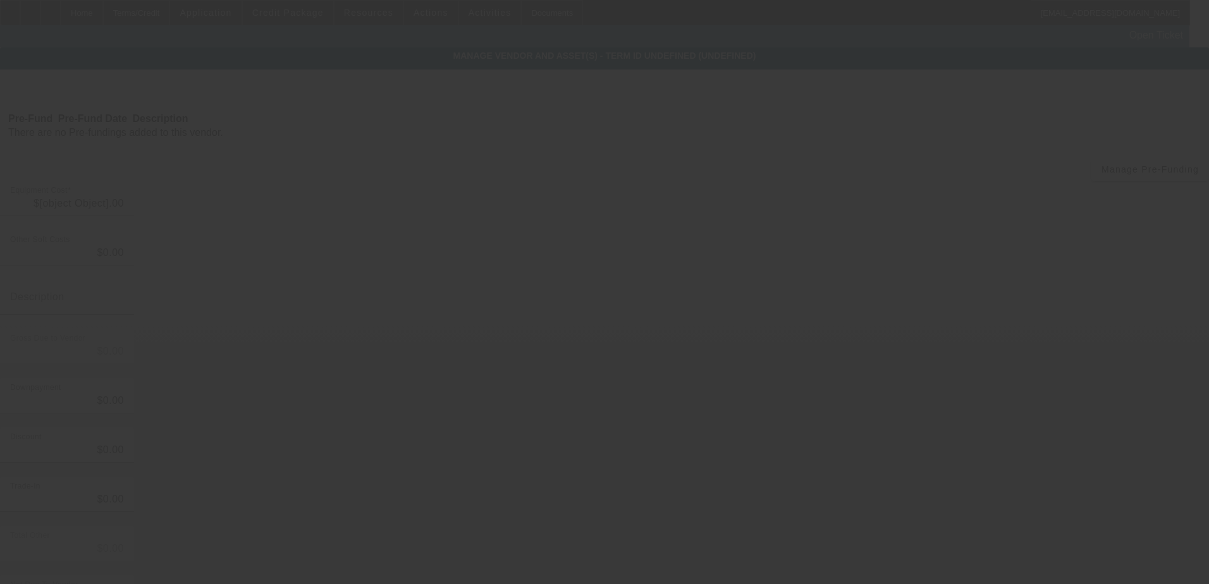
type input "$50,000.00"
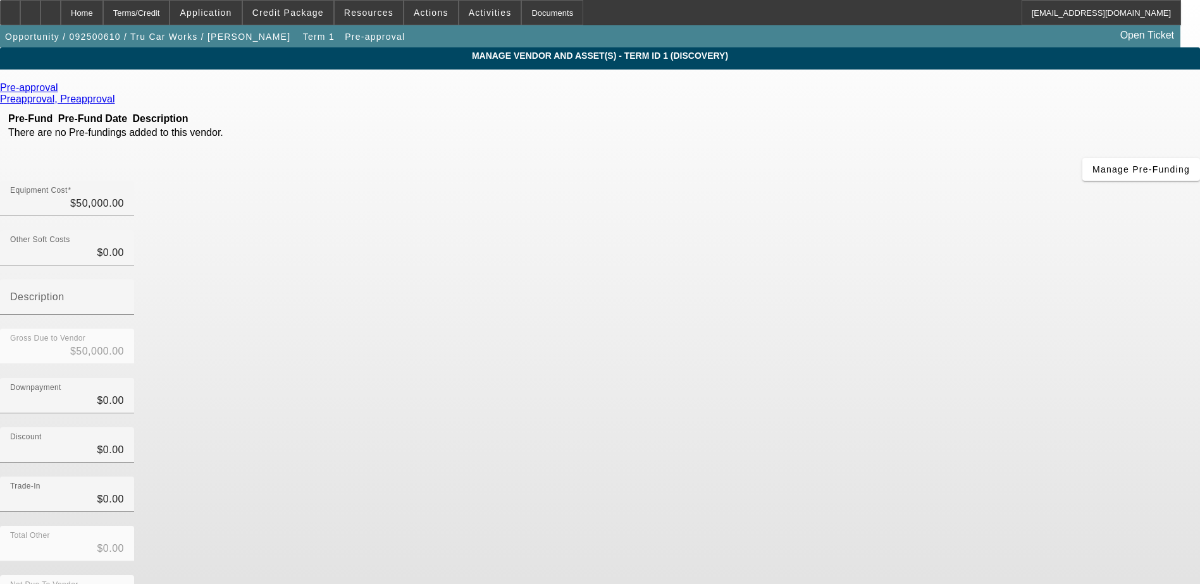
click at [61, 92] on link at bounding box center [59, 87] width 3 height 11
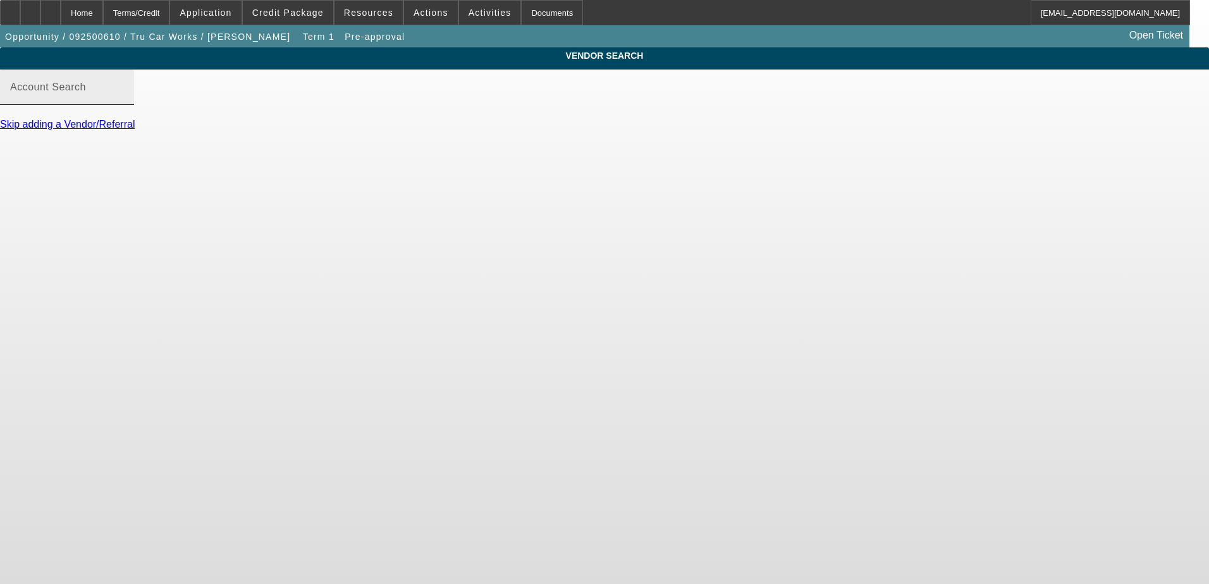
click at [124, 100] on input "Account Search" at bounding box center [67, 92] width 114 height 15
click at [103, 21] on div "Home" at bounding box center [82, 12] width 42 height 25
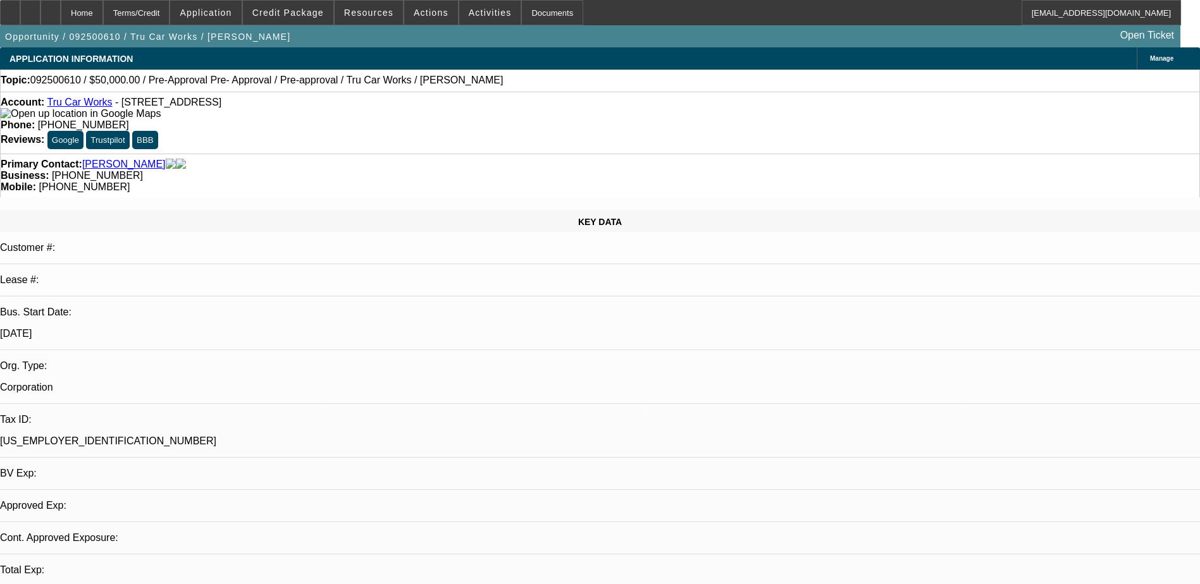
select select "0"
select select "2"
select select "0.1"
select select "4"
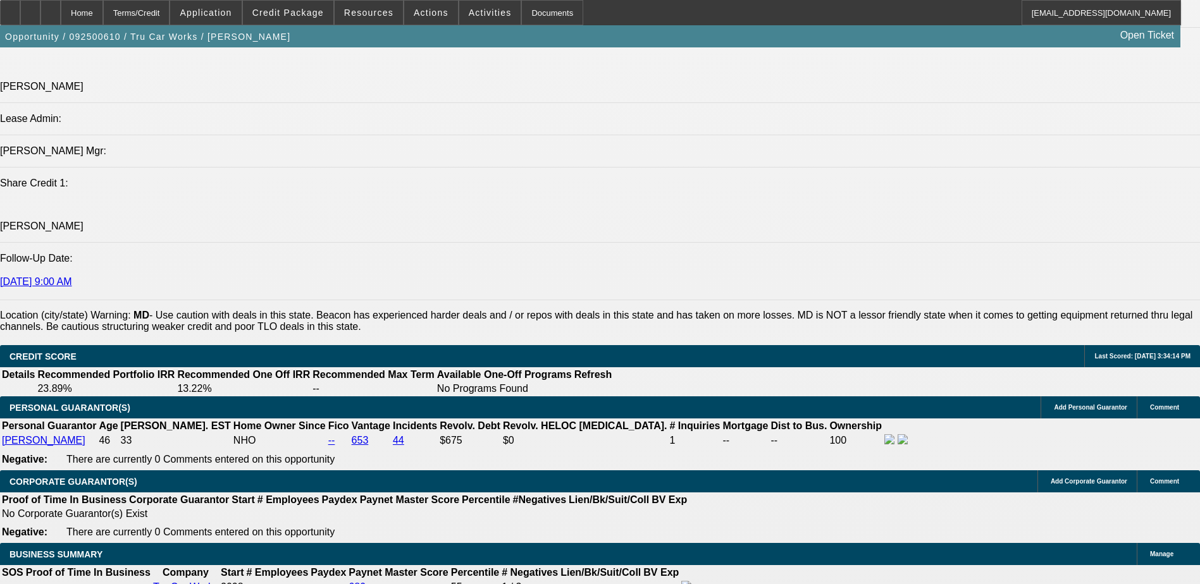
scroll to position [1738, 0]
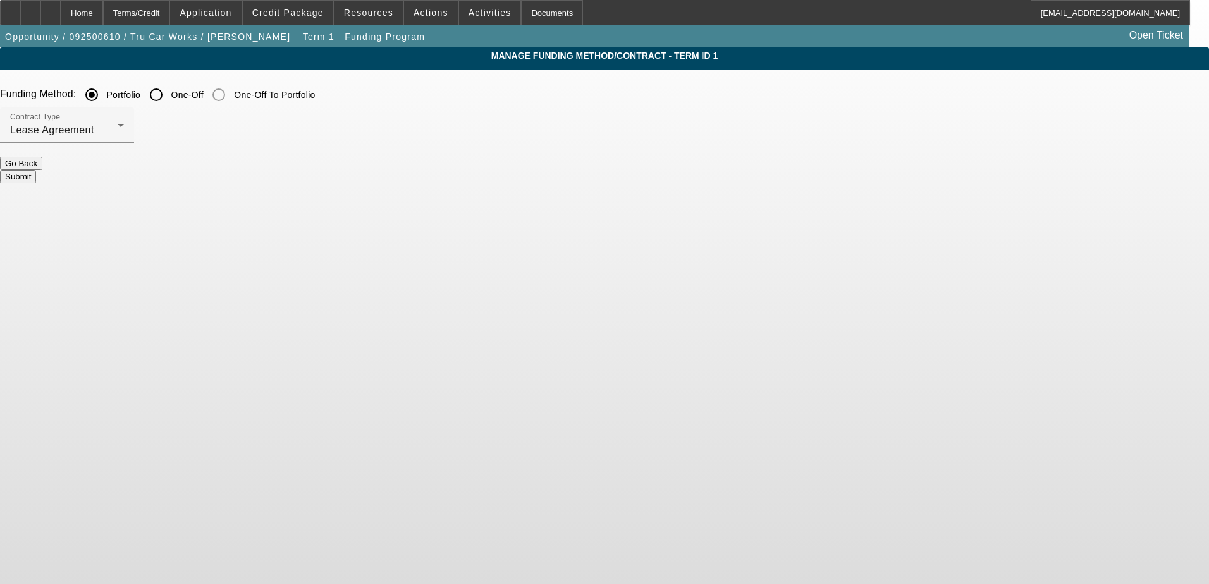
click at [169, 96] on input "One-Off" at bounding box center [156, 94] width 25 height 25
radio input "true"
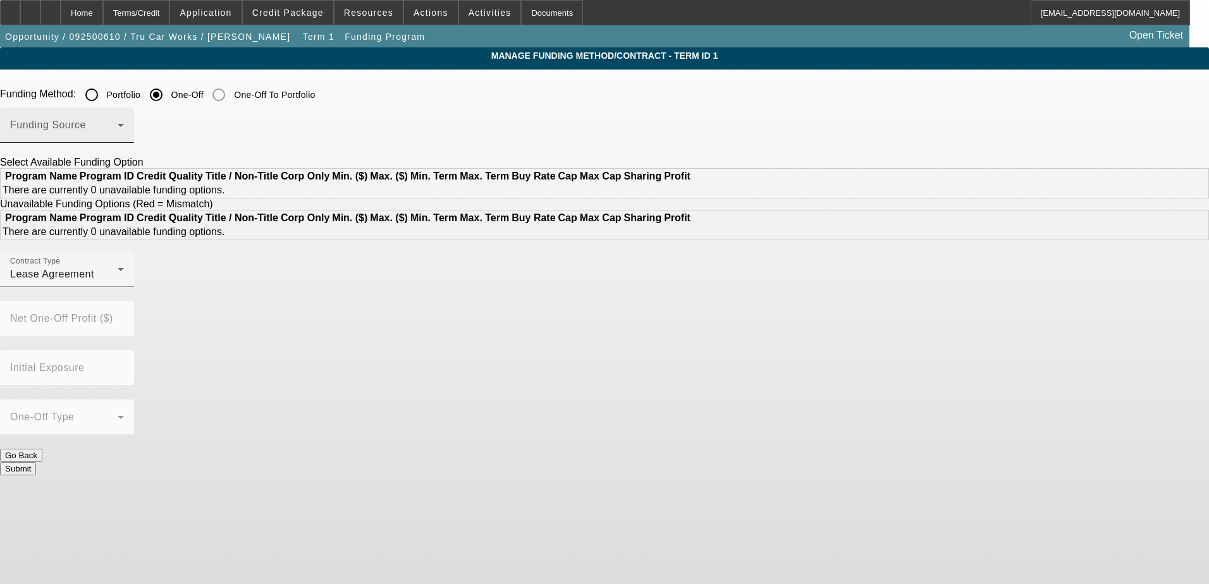
click at [124, 140] on div "Funding Source" at bounding box center [67, 125] width 114 height 35
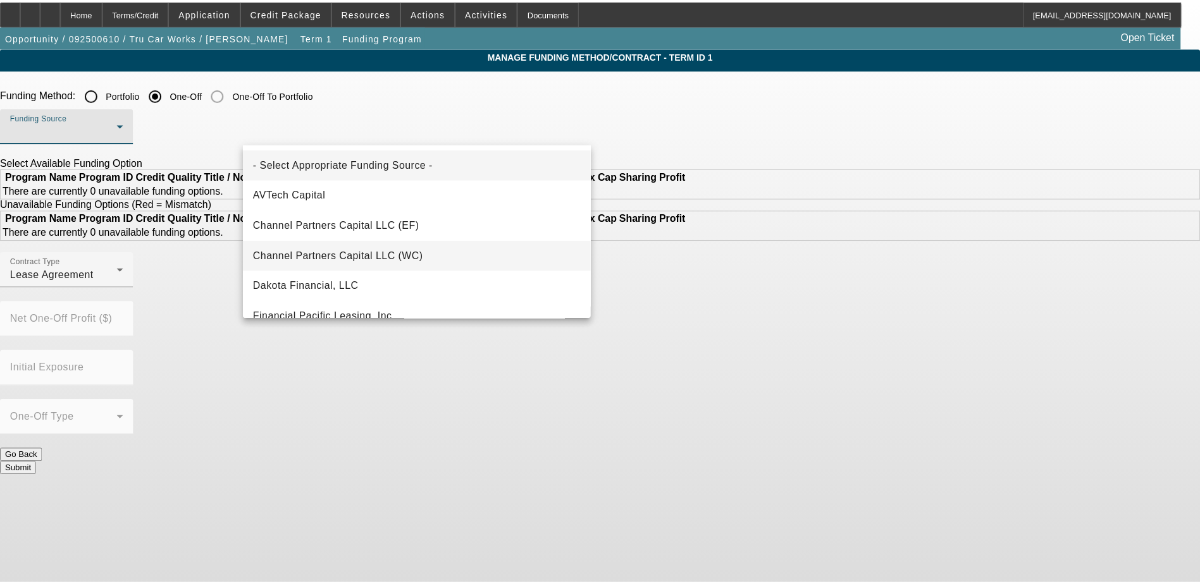
scroll to position [127, 0]
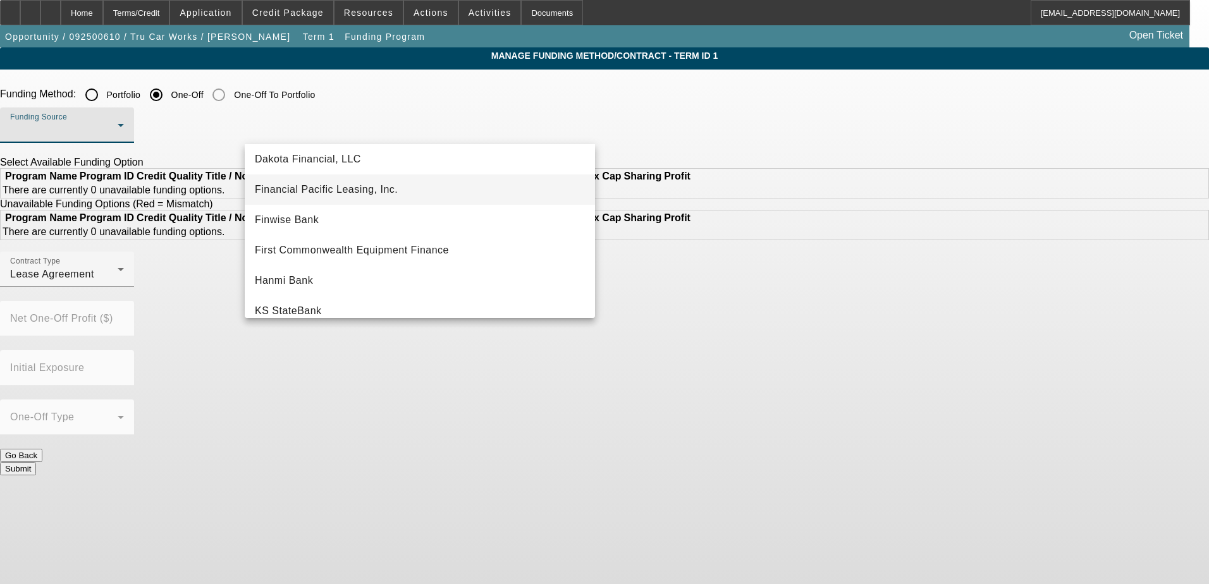
click at [341, 185] on span "Financial Pacific Leasing, Inc." at bounding box center [326, 189] width 143 height 15
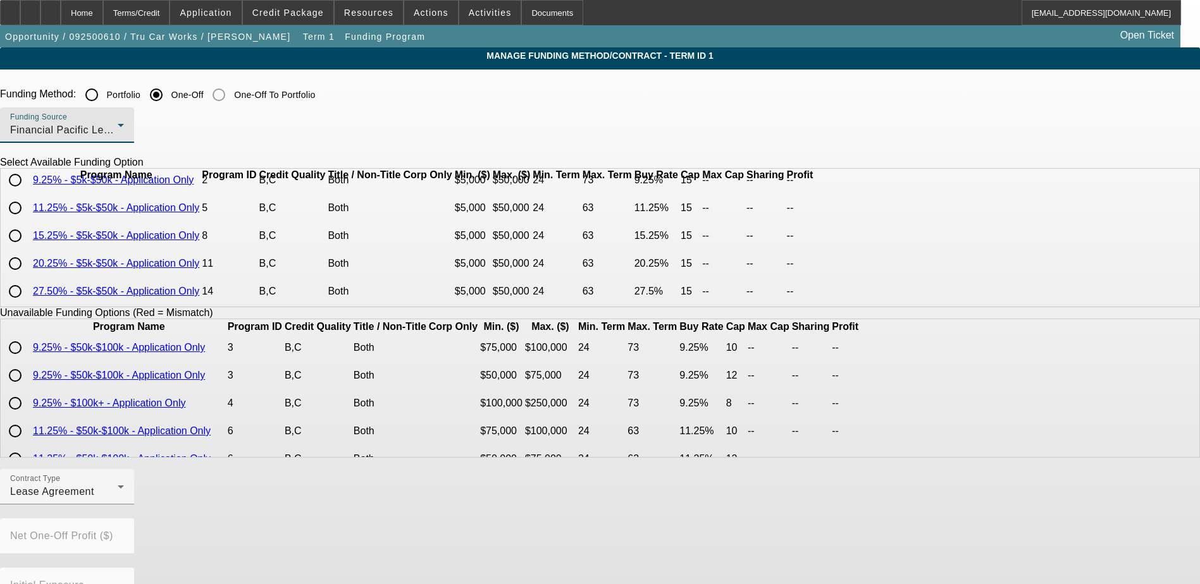
scroll to position [24, 0]
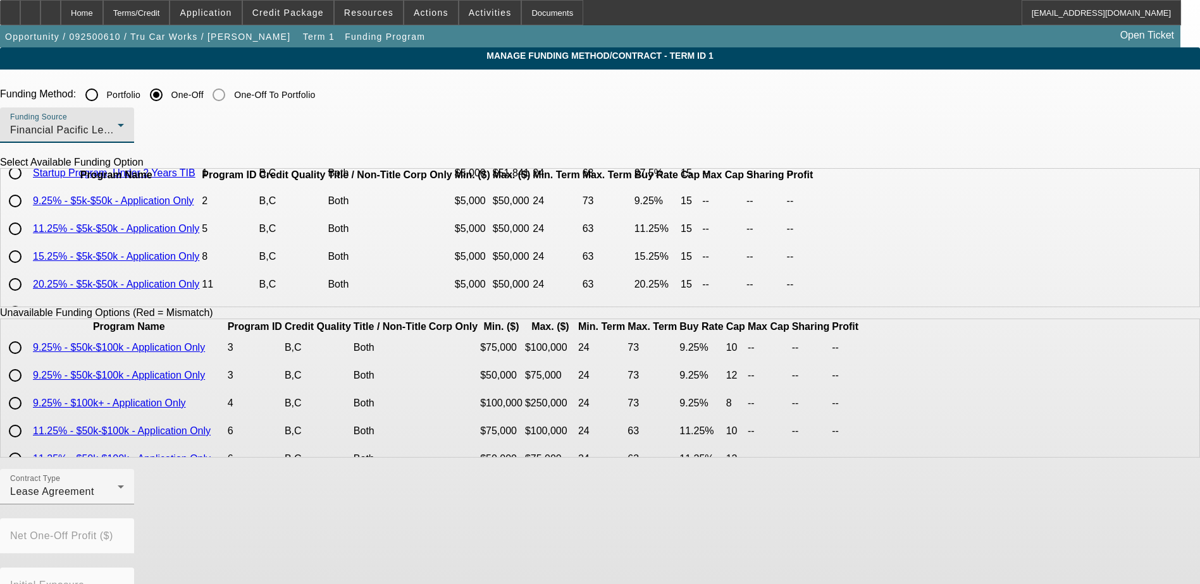
click at [28, 242] on input "radio" at bounding box center [15, 228] width 25 height 25
radio input "true"
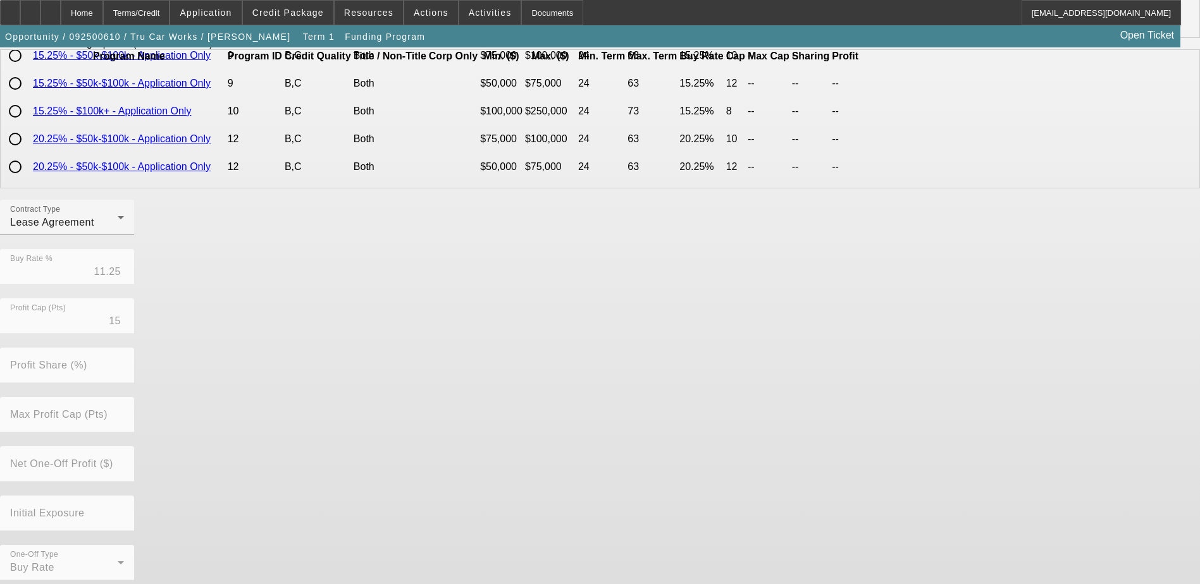
scroll to position [279, 0]
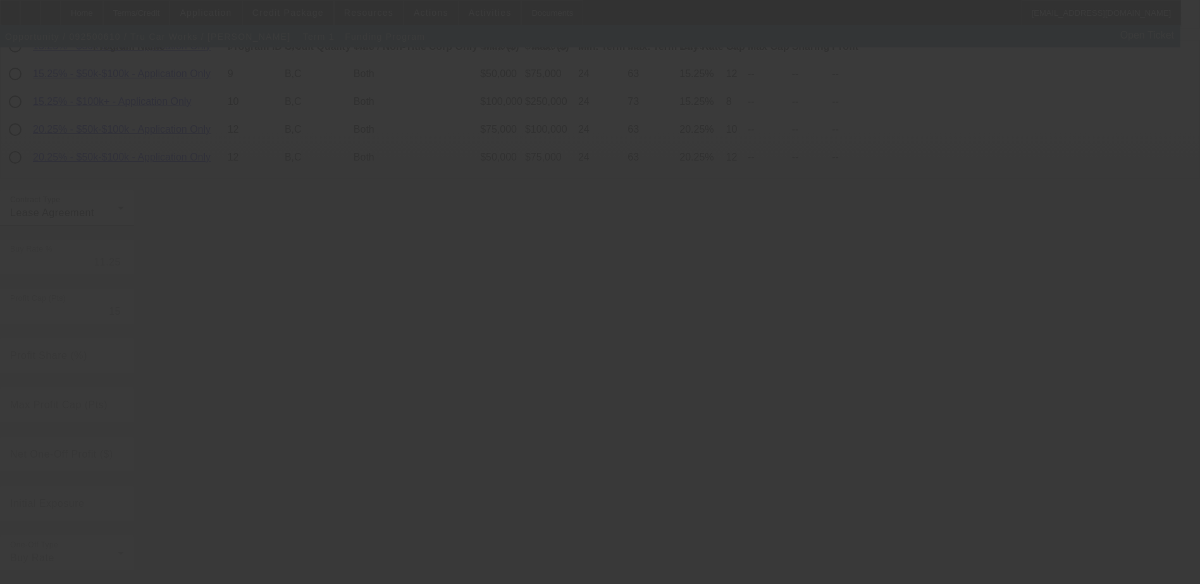
radio input "true"
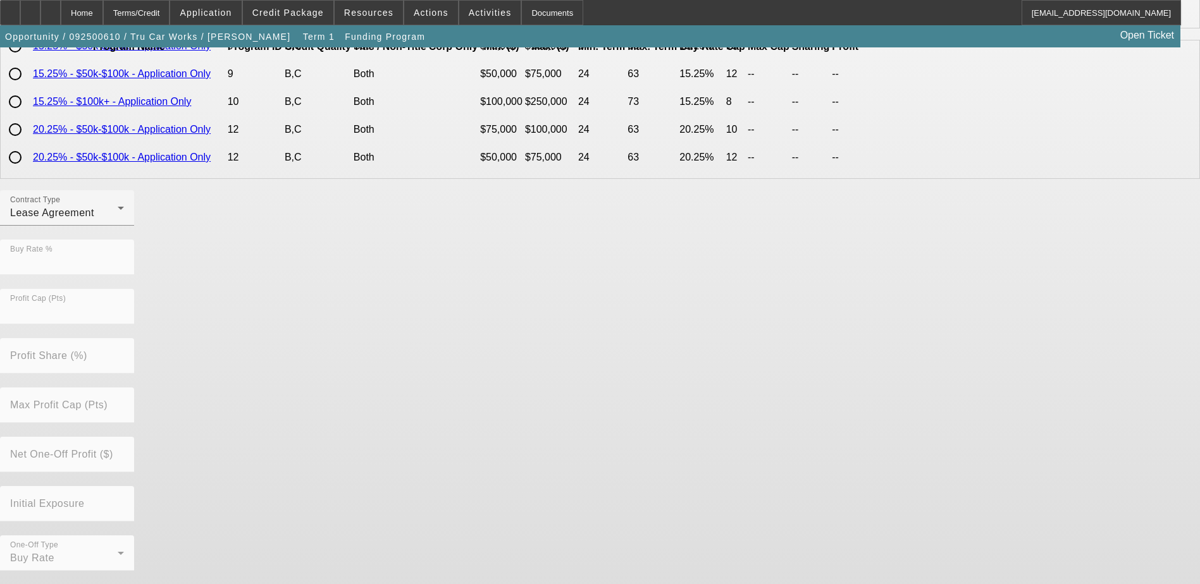
scroll to position [0, 0]
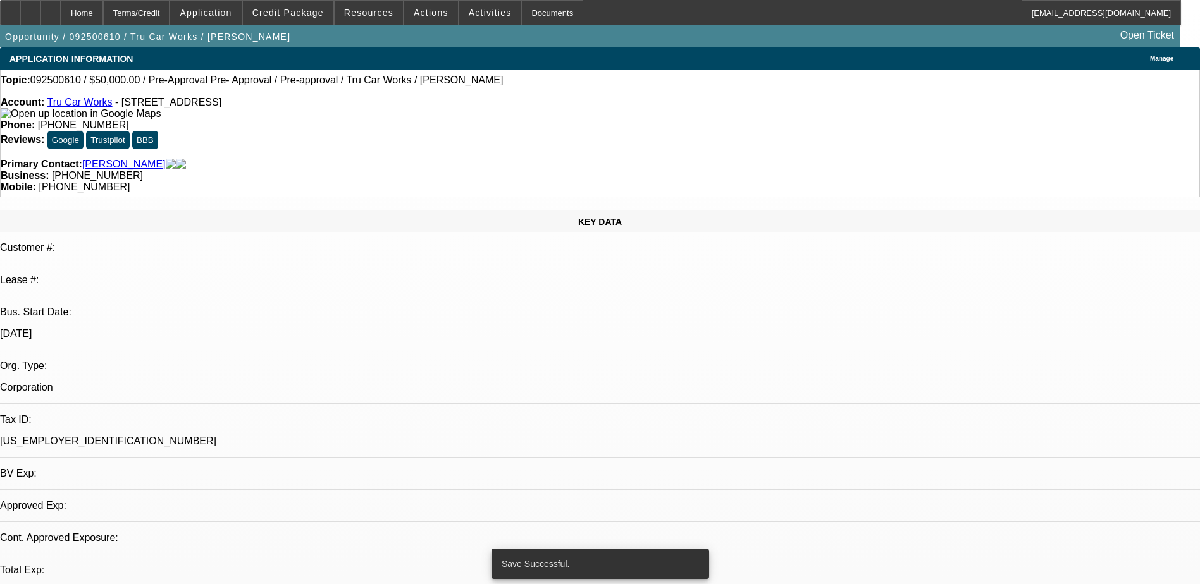
select select "0"
select select "2"
select select "0.1"
select select "4"
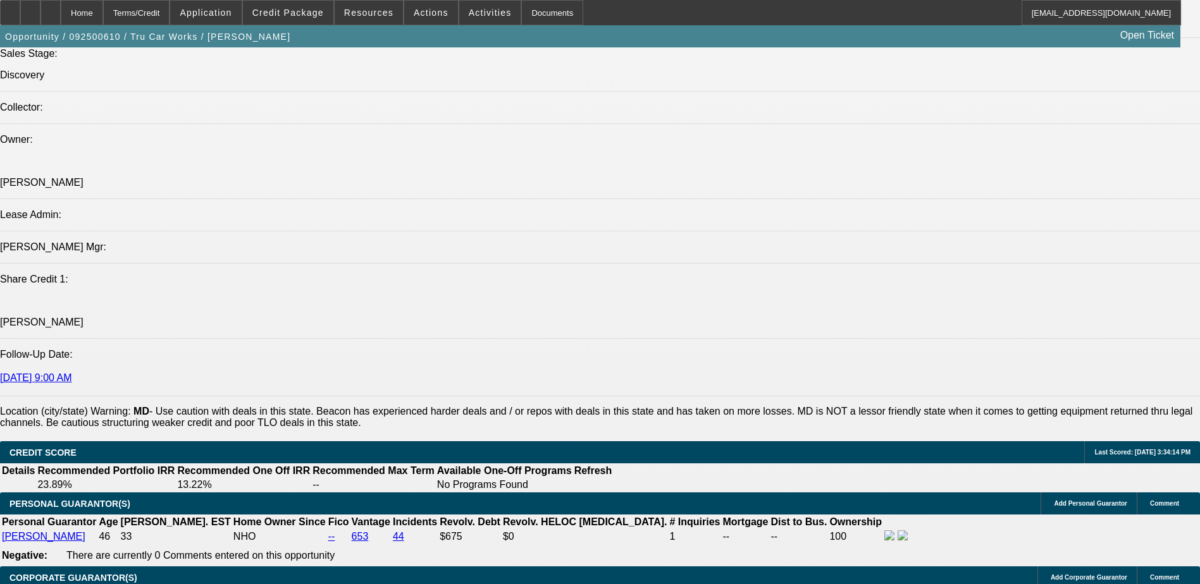
scroll to position [1455, 0]
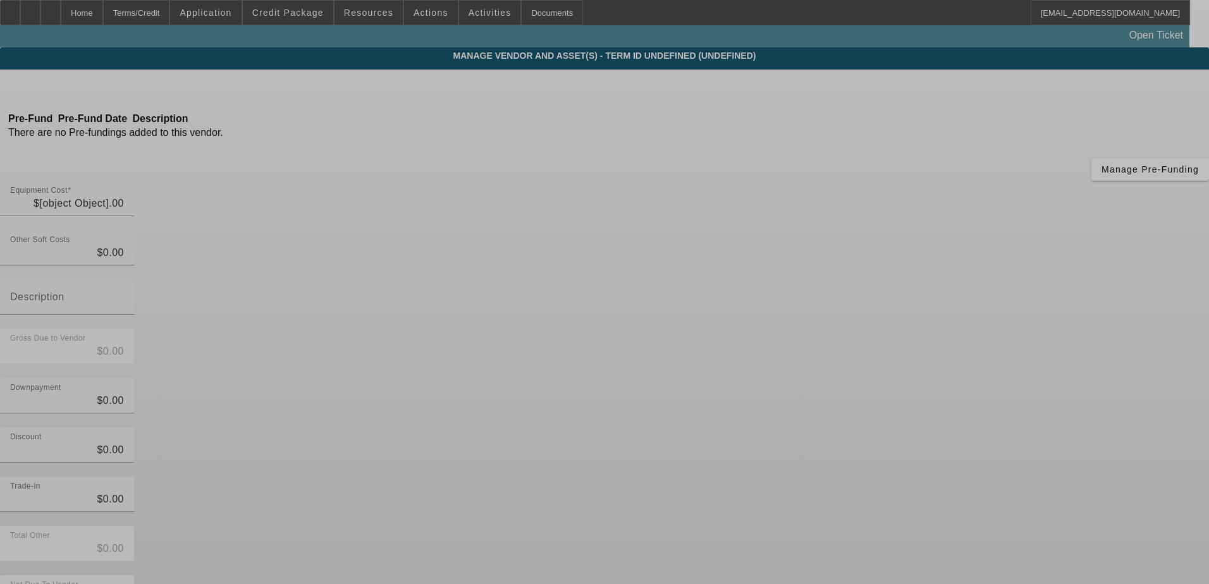
type input "$50,000.00"
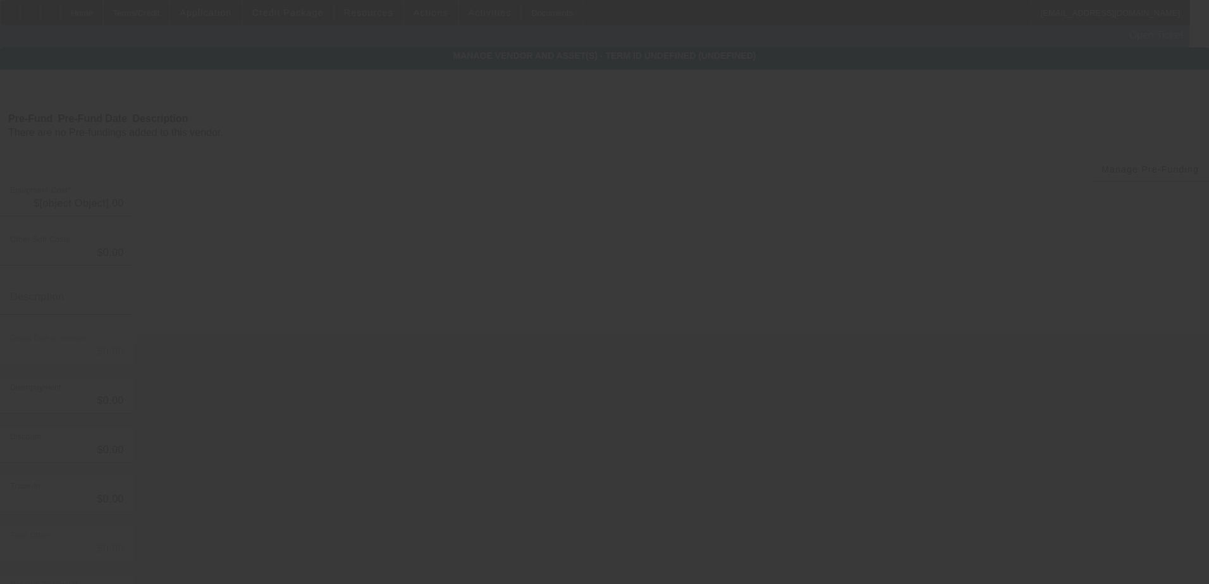
type input "$50,000.00"
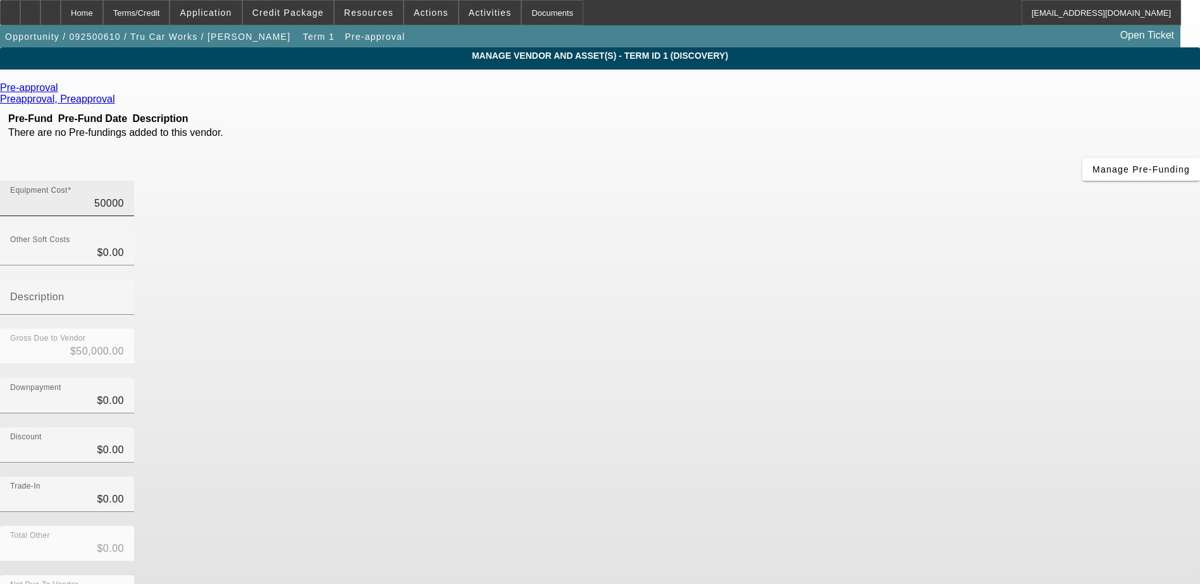
click at [124, 196] on input "50000" at bounding box center [67, 203] width 114 height 15
type input "0000"
type input "$0.00"
type input "60000"
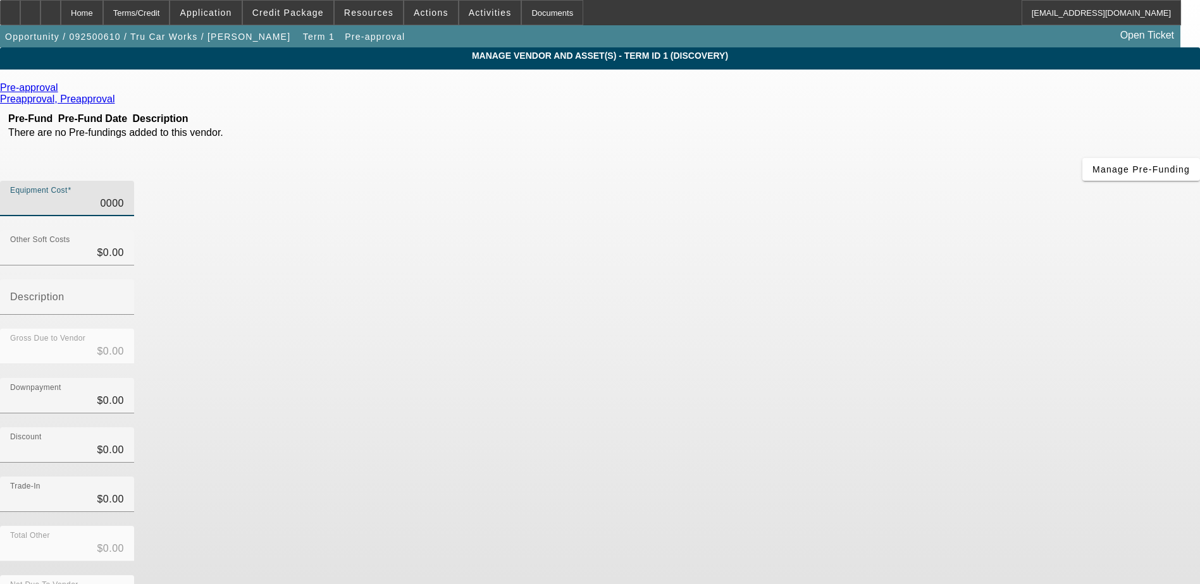
type input "$60,000.00"
click at [887, 378] on div "Downpayment $0.00" at bounding box center [600, 402] width 1200 height 49
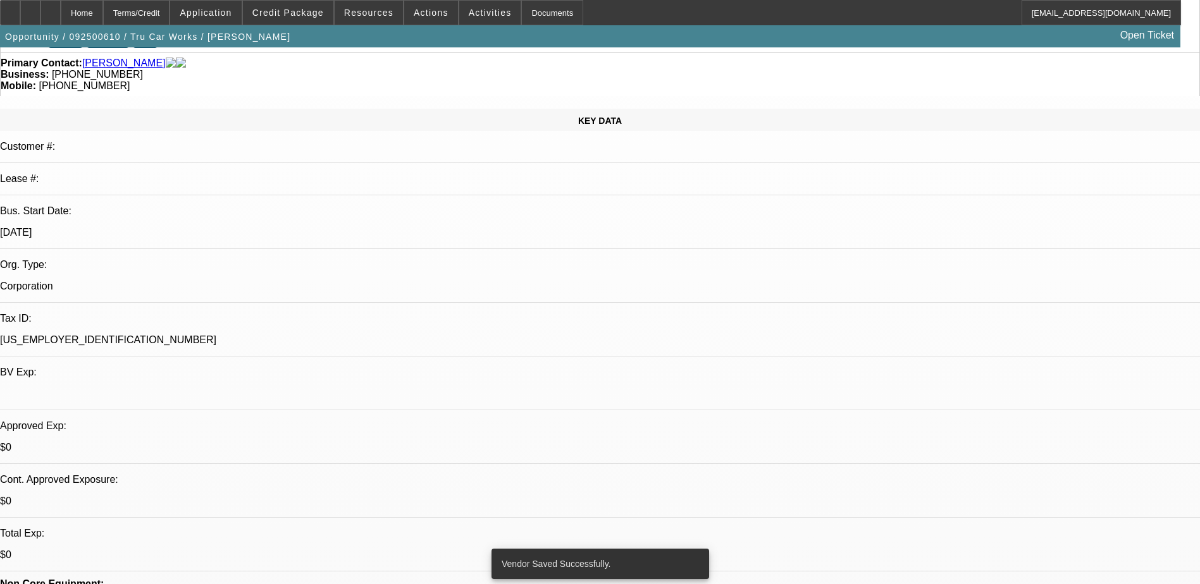
select select "0"
select select "2"
select select "0.1"
select select "4"
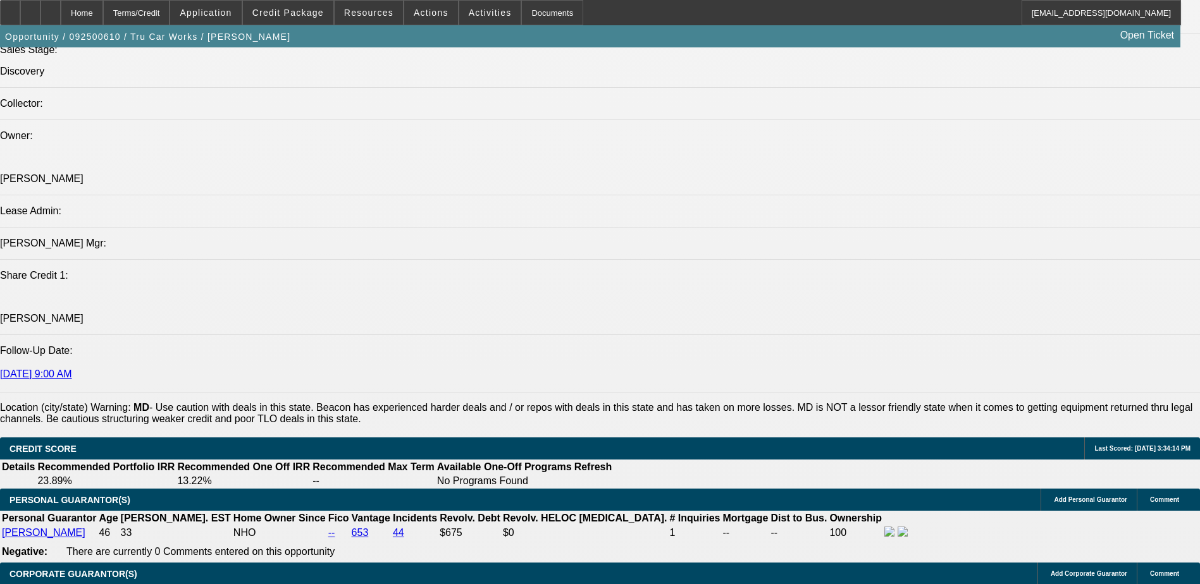
scroll to position [1637, 0]
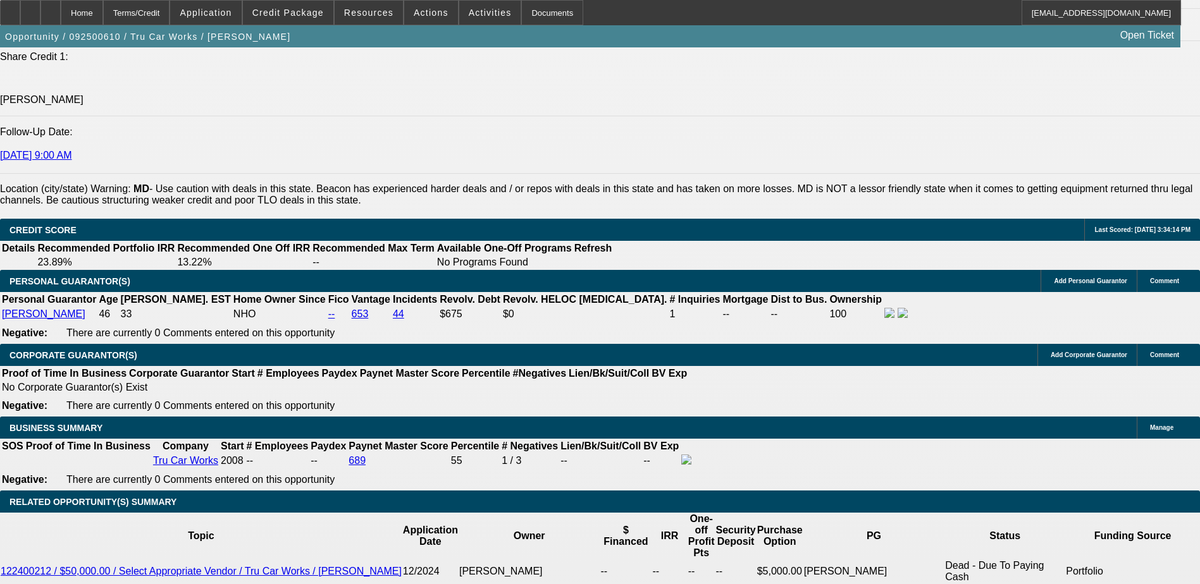
type input "36"
type input "18"
type input "$3,384.98"
type input "$1,692.49"
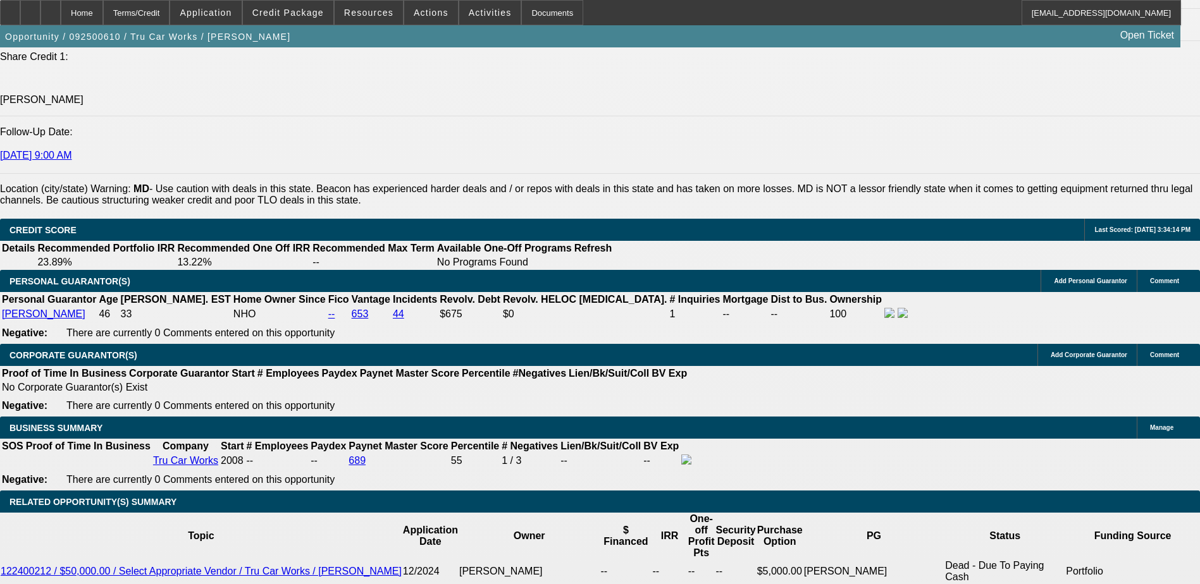
type input "$4,338.28"
type input "$2,169.14"
type input "18"
type input "$0.00"
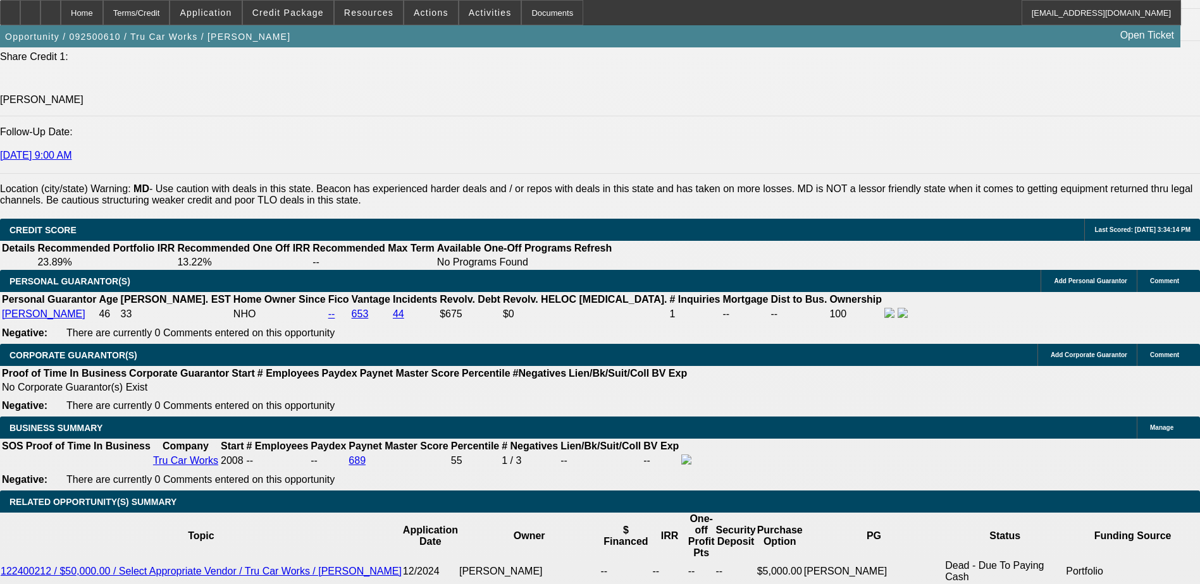
select select "1"
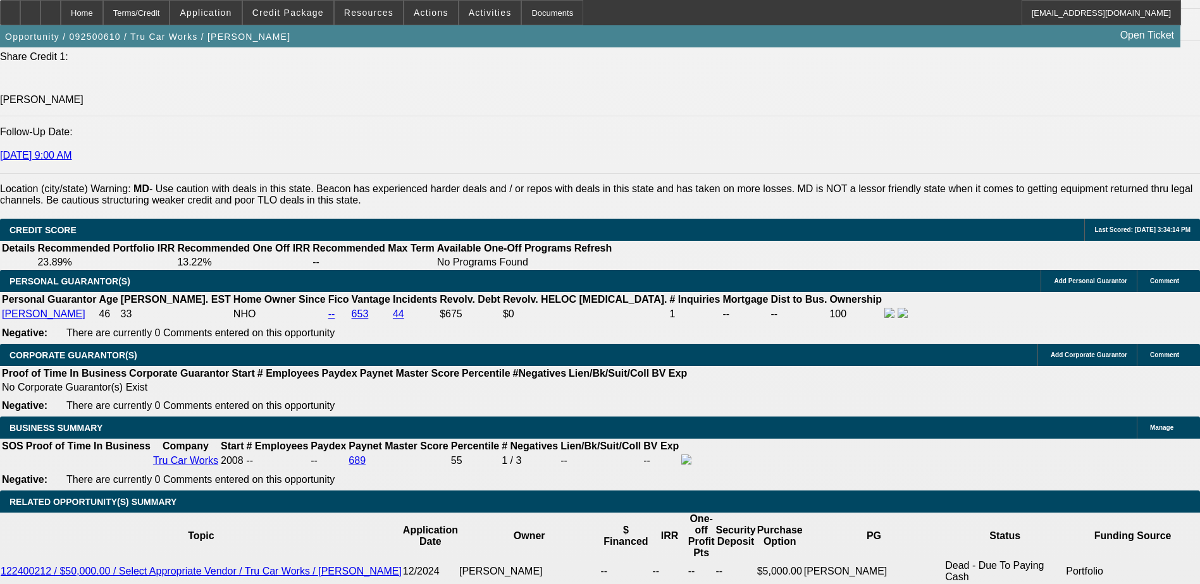
select select "0"
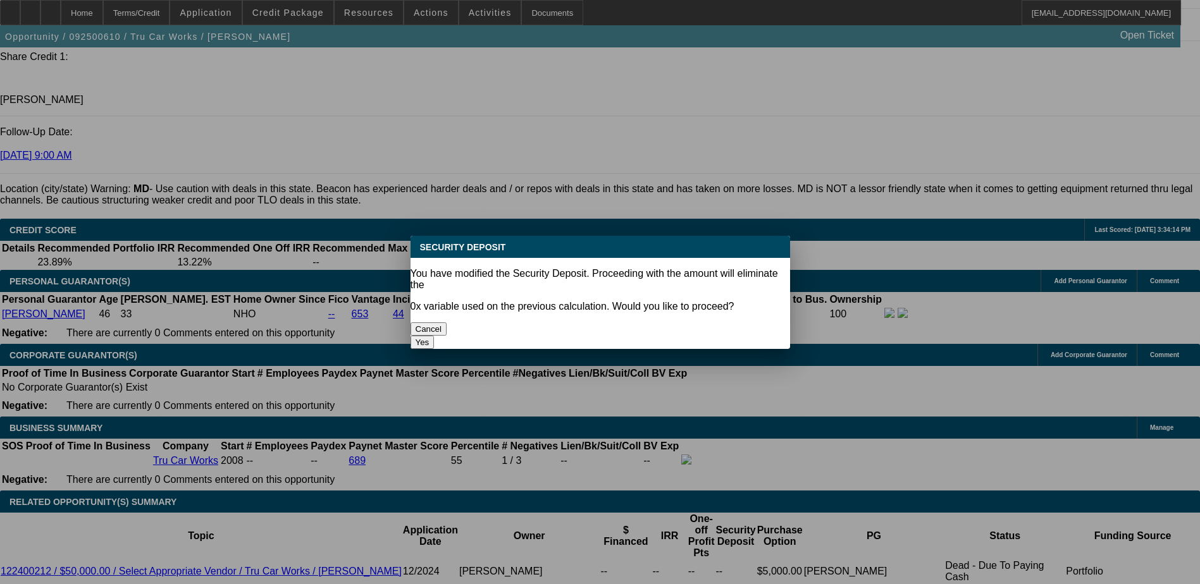
click at [435, 336] on button "Yes" at bounding box center [423, 342] width 24 height 13
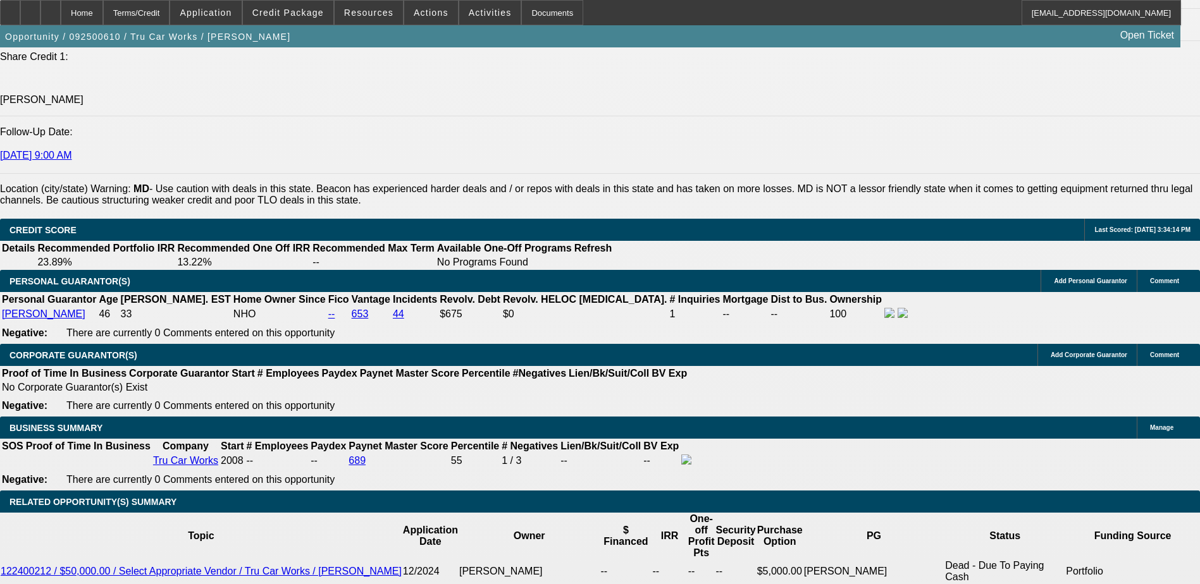
type input "$0.00"
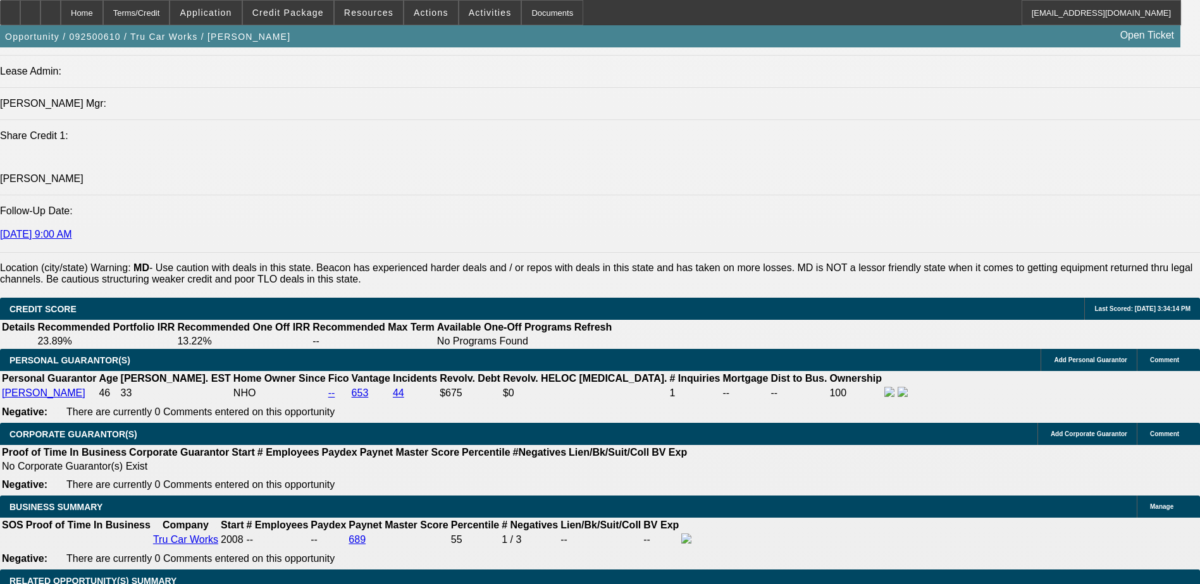
scroll to position [1485, 0]
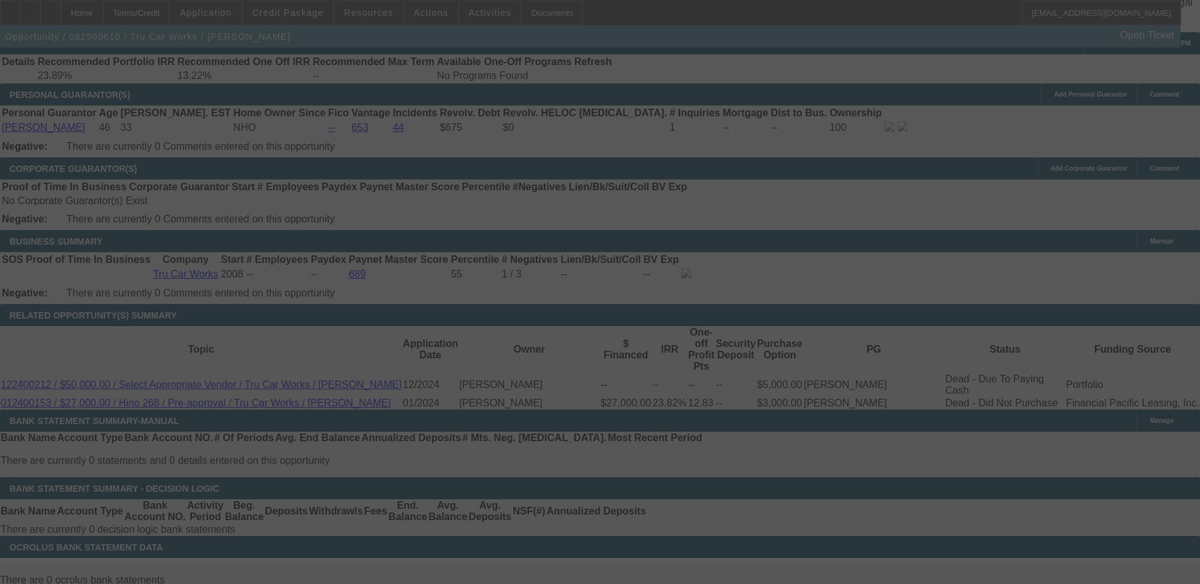
scroll to position [1864, 0]
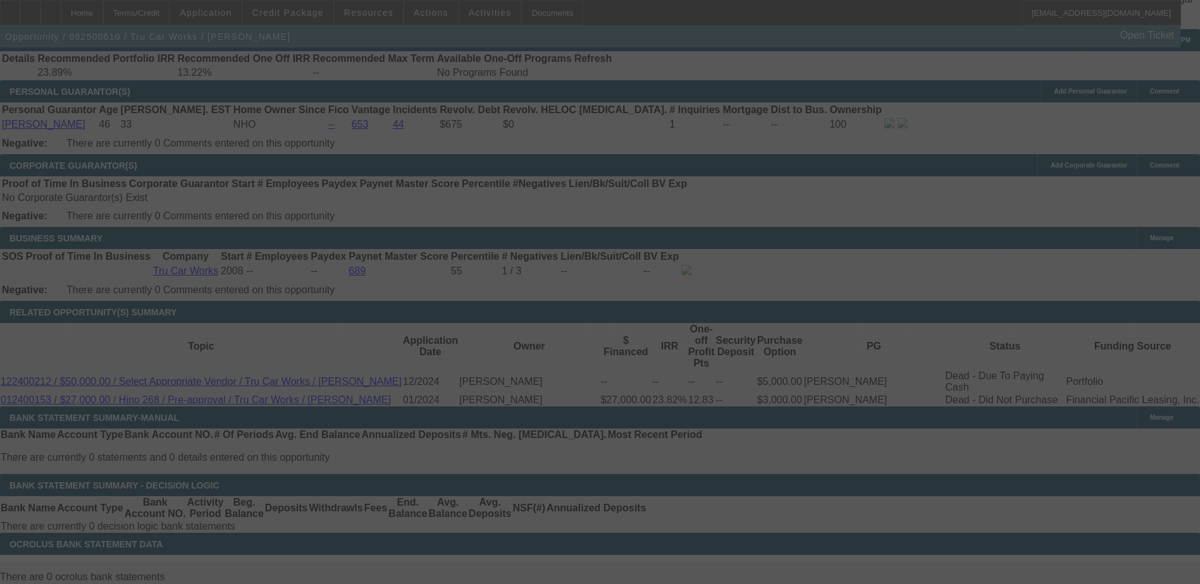
select select "0"
select select "0.1"
select select "4"
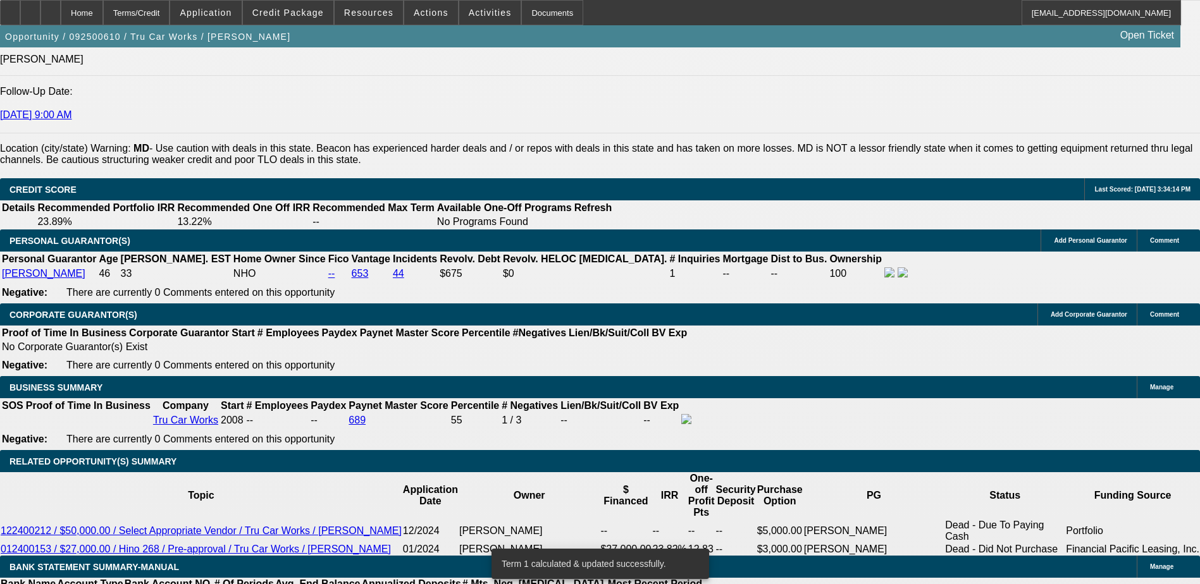
scroll to position [1674, 0]
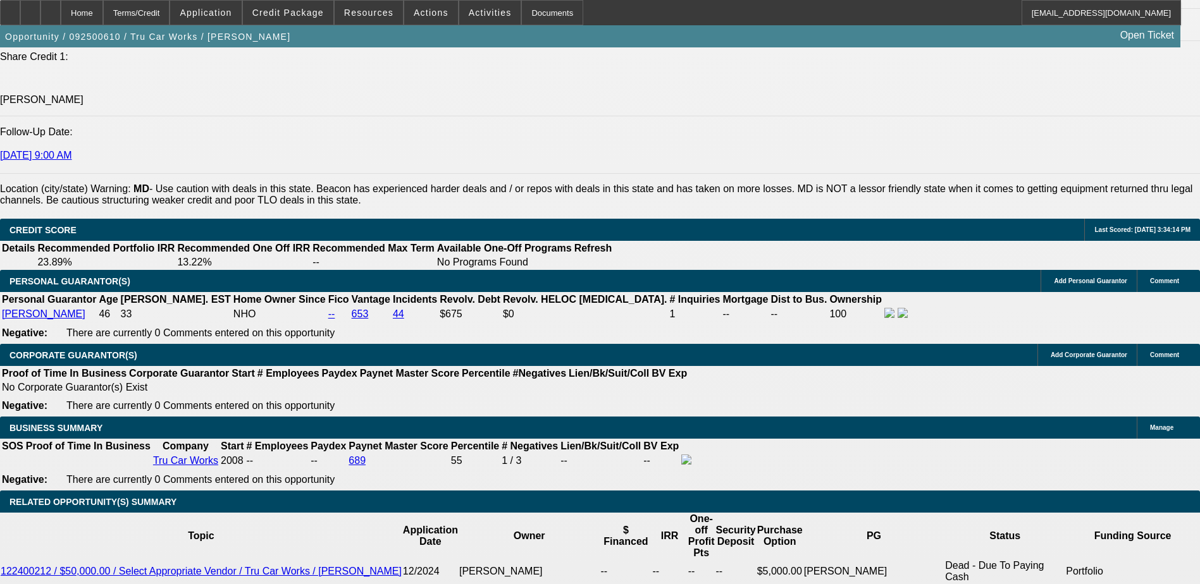
select select "0.1"
type input "$6,000.00"
type input "UNKNOWN"
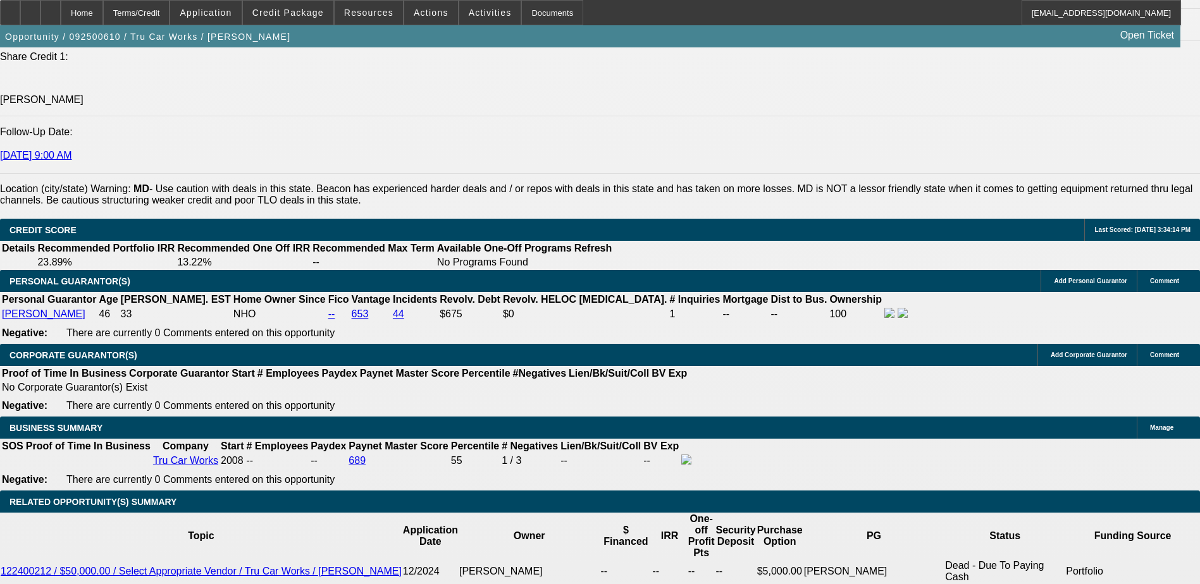
type input "$1,952.23"
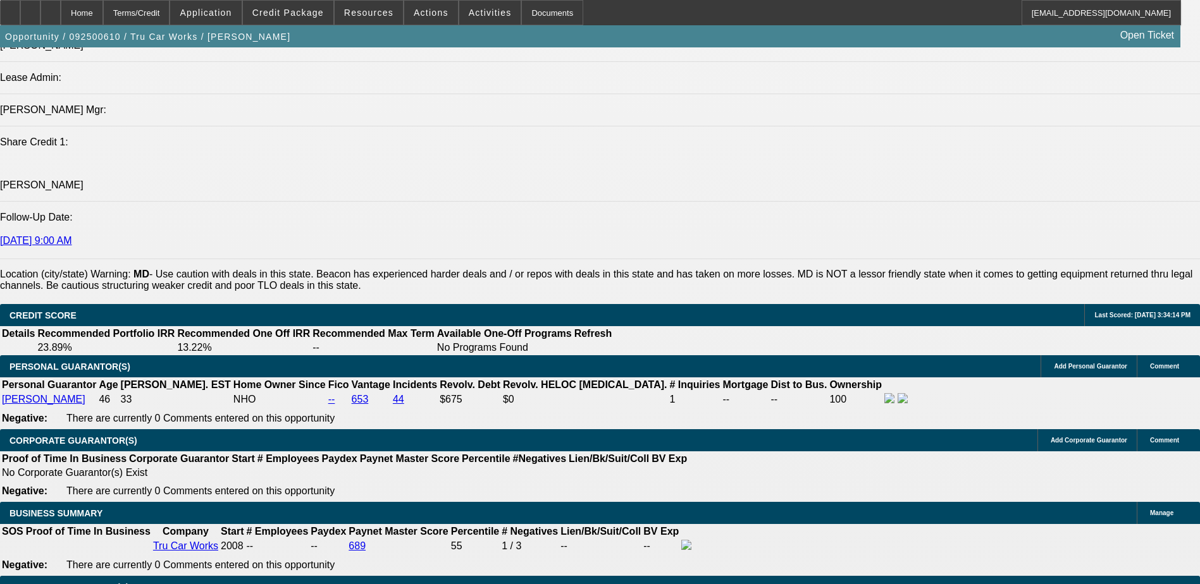
scroll to position [1485, 0]
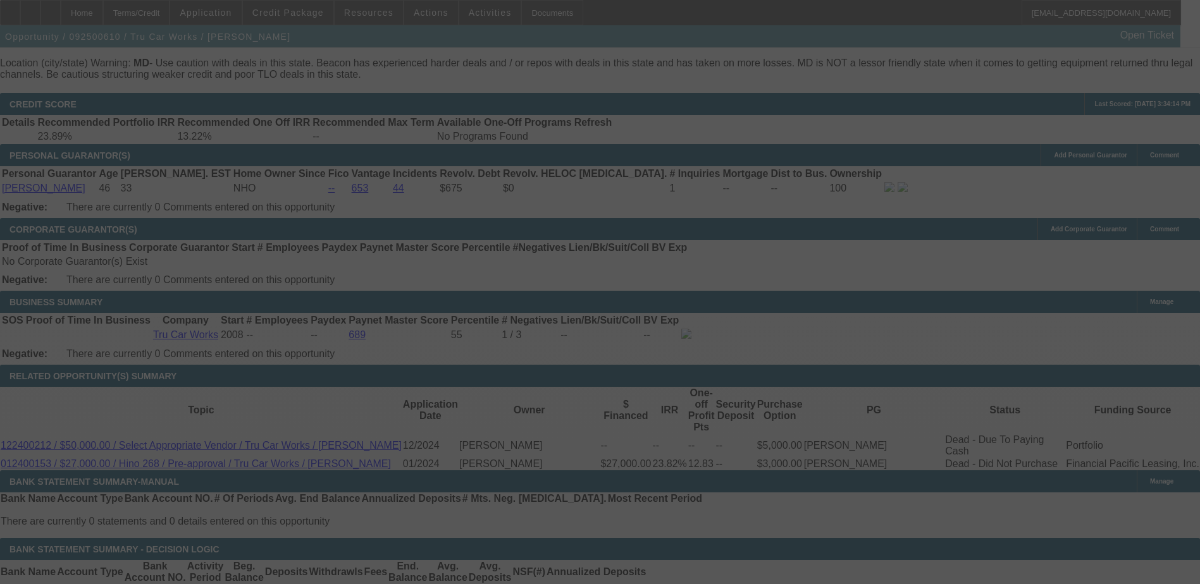
scroll to position [1801, 0]
select select "0.1"
select select "0"
select select "0.1"
select select "4"
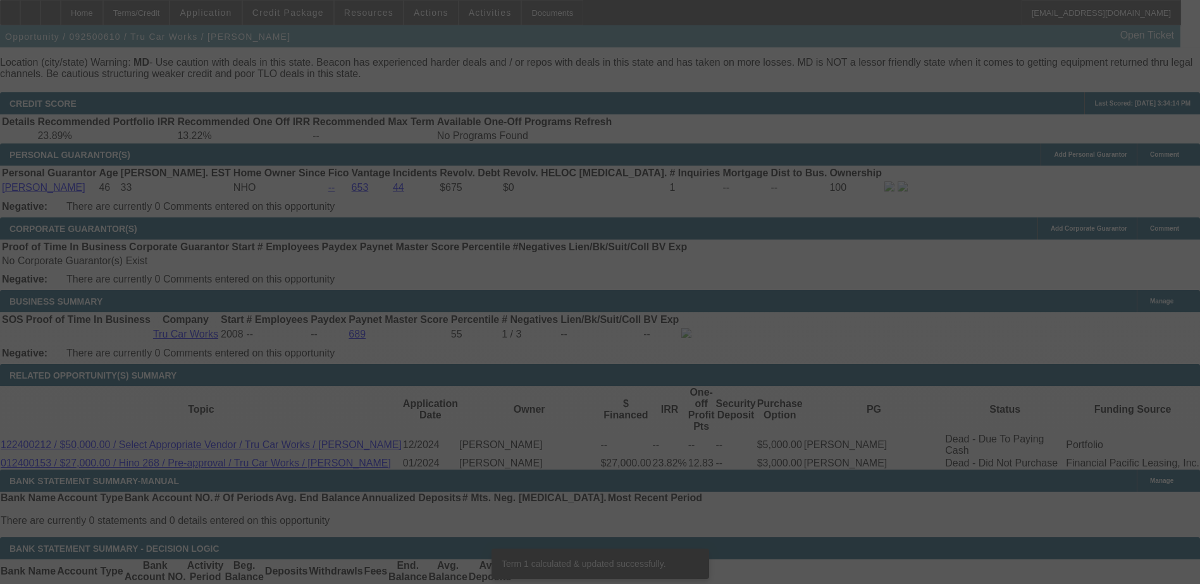
scroll to position [1789, 0]
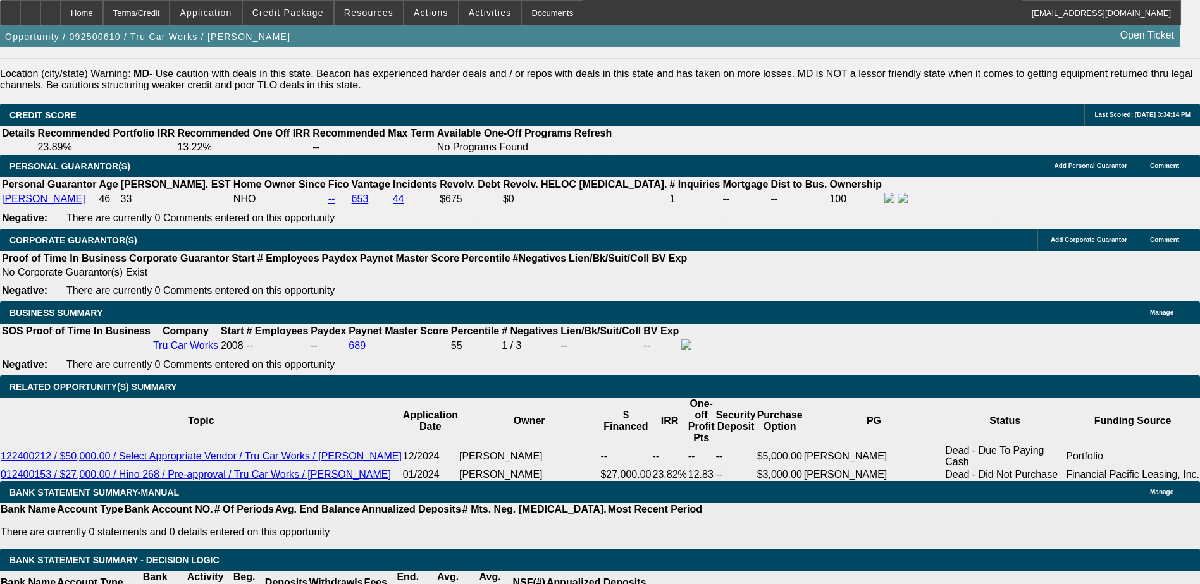
type input "UNKNOWN"
type input "185"
type input "$8,373.00"
type input "15"
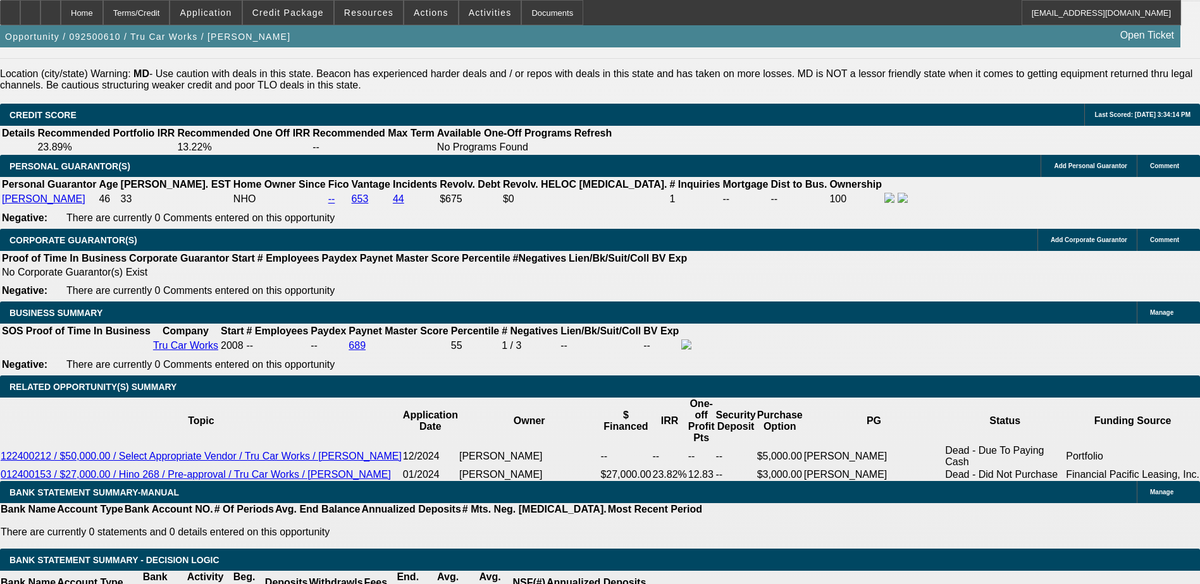
type input "$1,871.93"
type input "15"
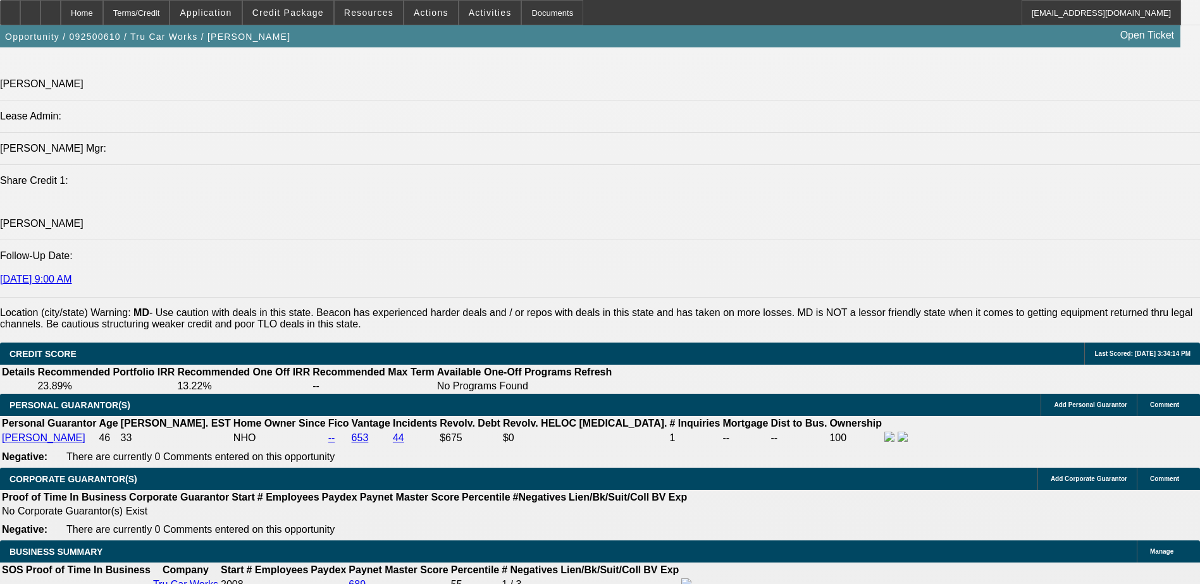
scroll to position [1536, 0]
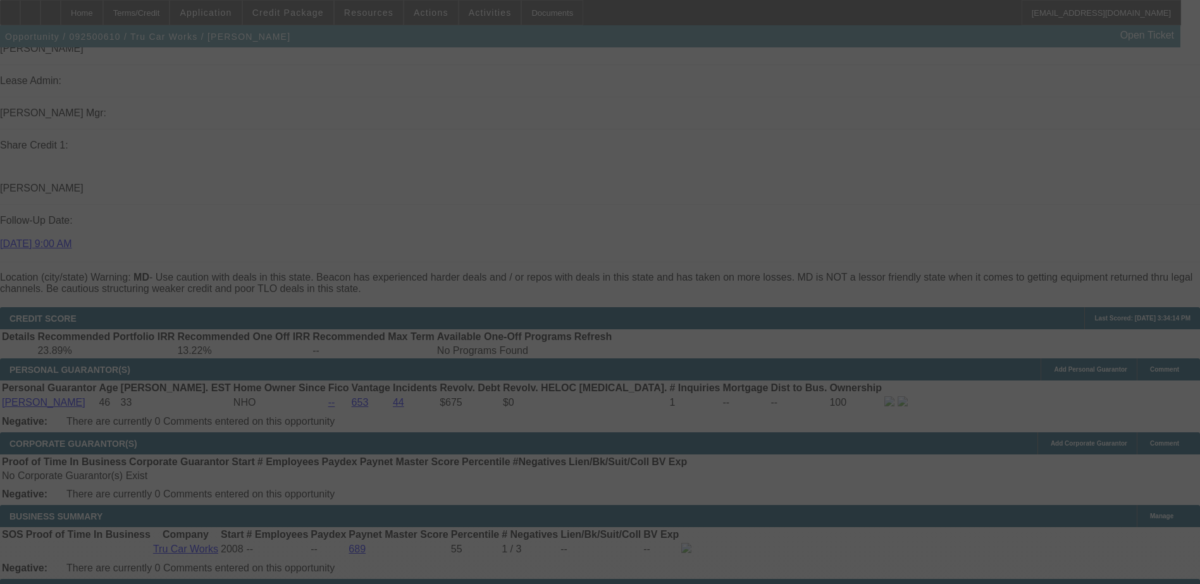
scroll to position [1726, 0]
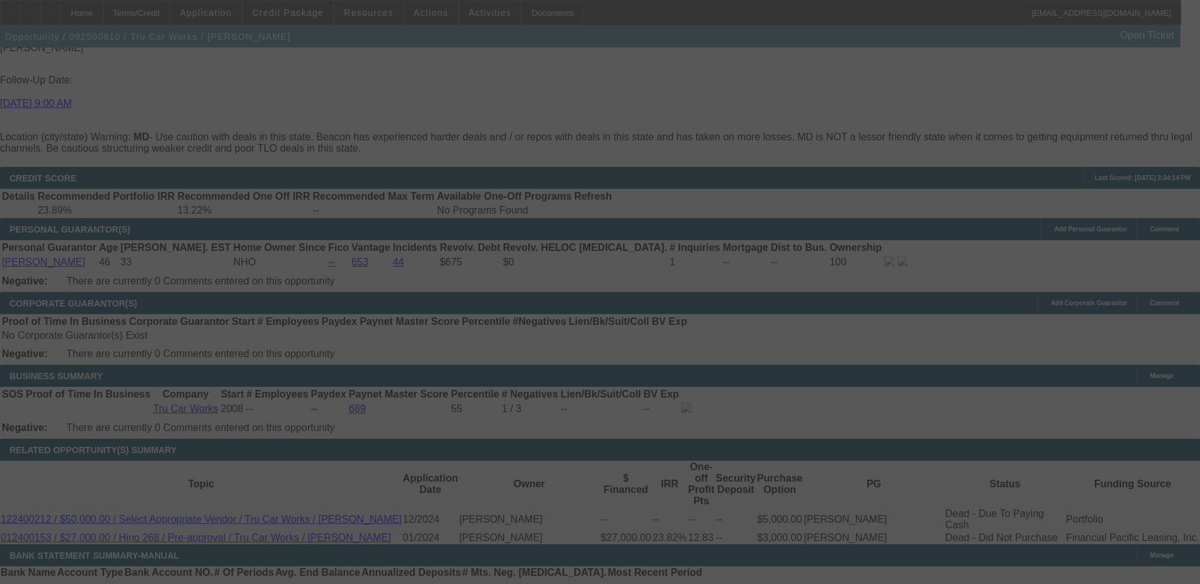
select select "0.1"
select select "0"
select select "0.1"
select select "4"
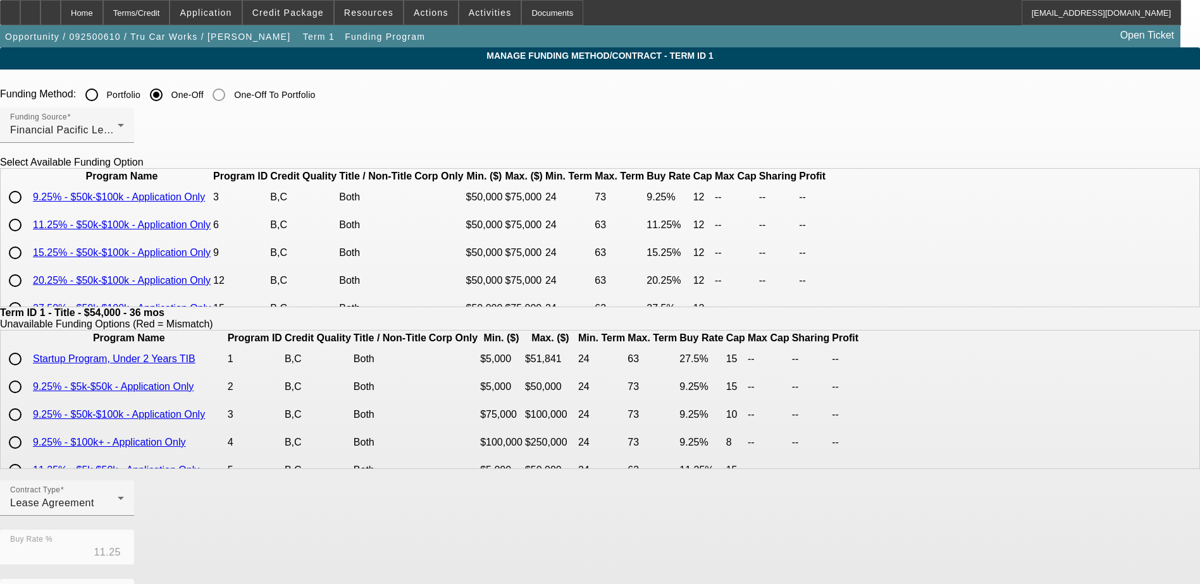
click at [28, 266] on input "radio" at bounding box center [15, 252] width 25 height 25
radio input "true"
type input "15.25"
type input "12"
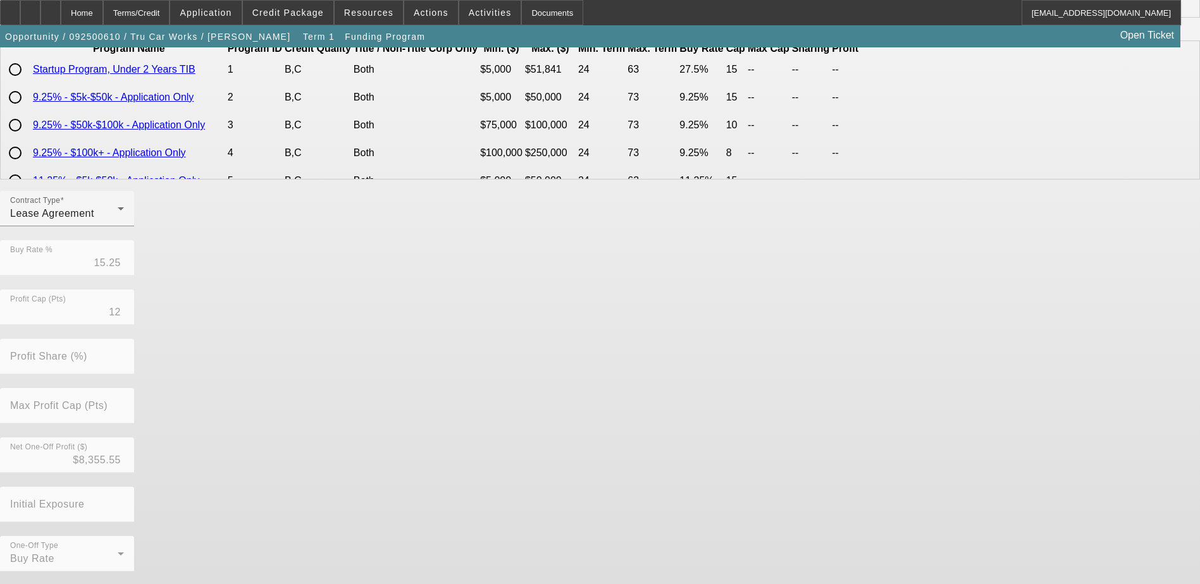
scroll to position [290, 0]
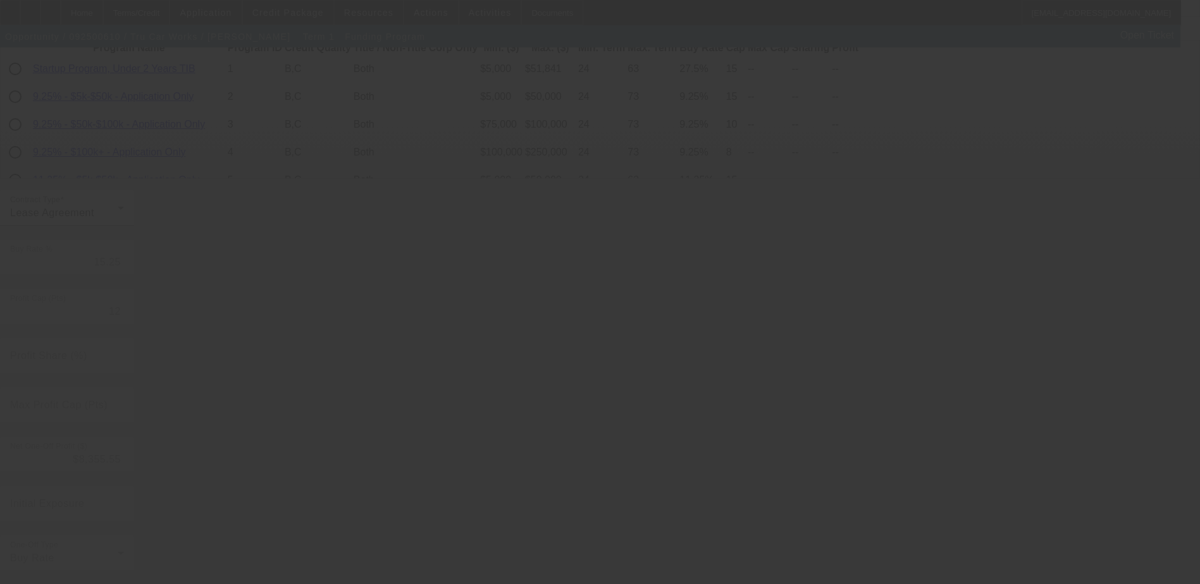
type input "11.25"
type input "15"
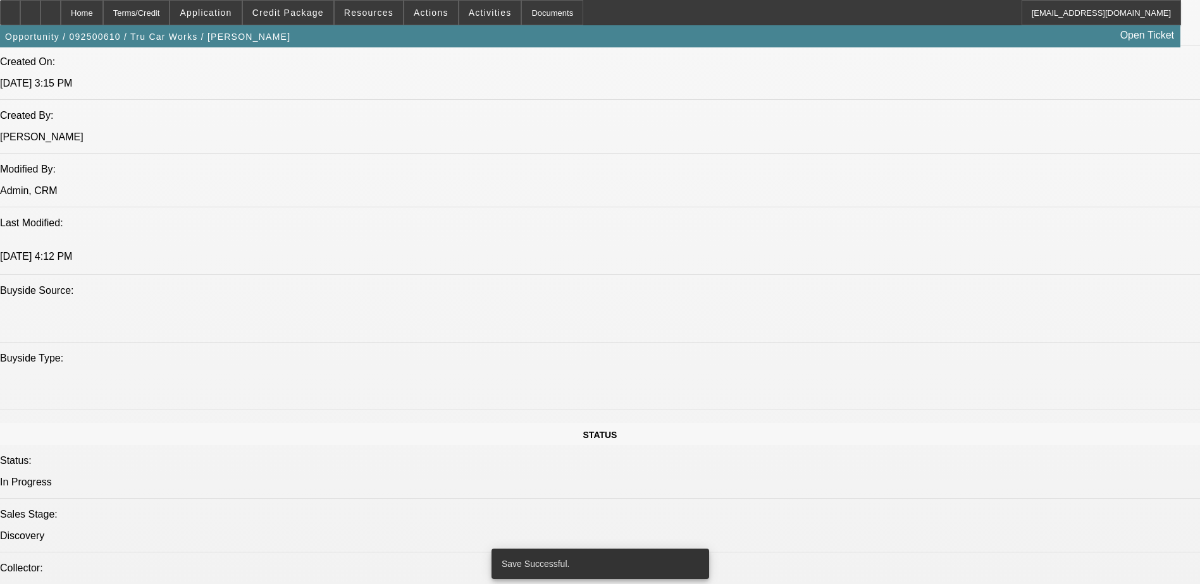
select select "0.1"
select select "0"
select select "0.1"
select select "4"
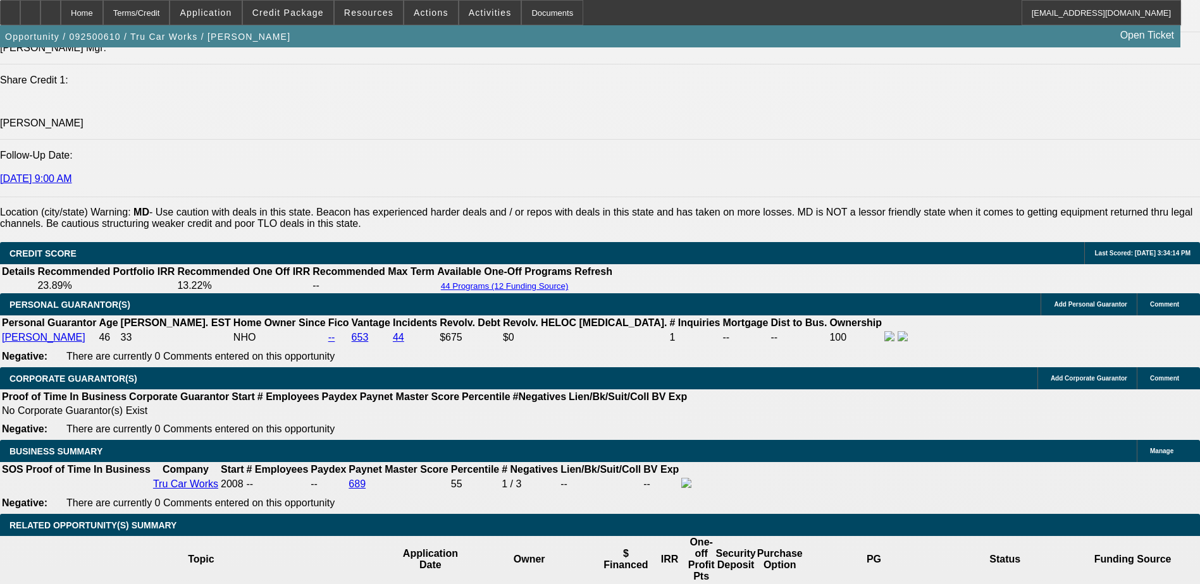
scroll to position [1688, 0]
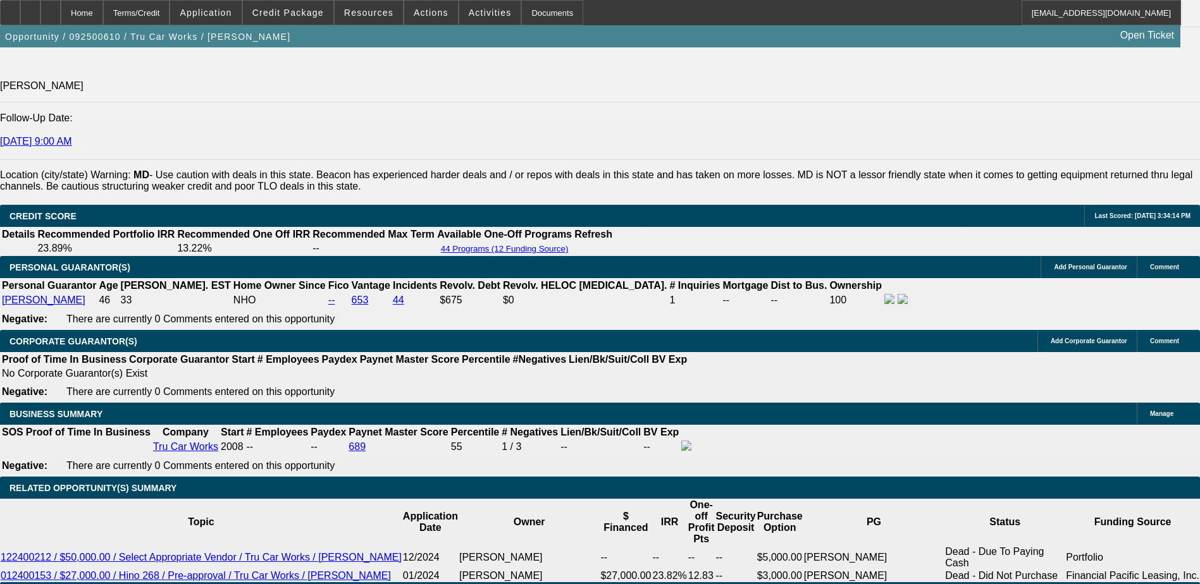
type input "UNKNOWN"
type input "156"
type input "$7,107.27"
type input "16"
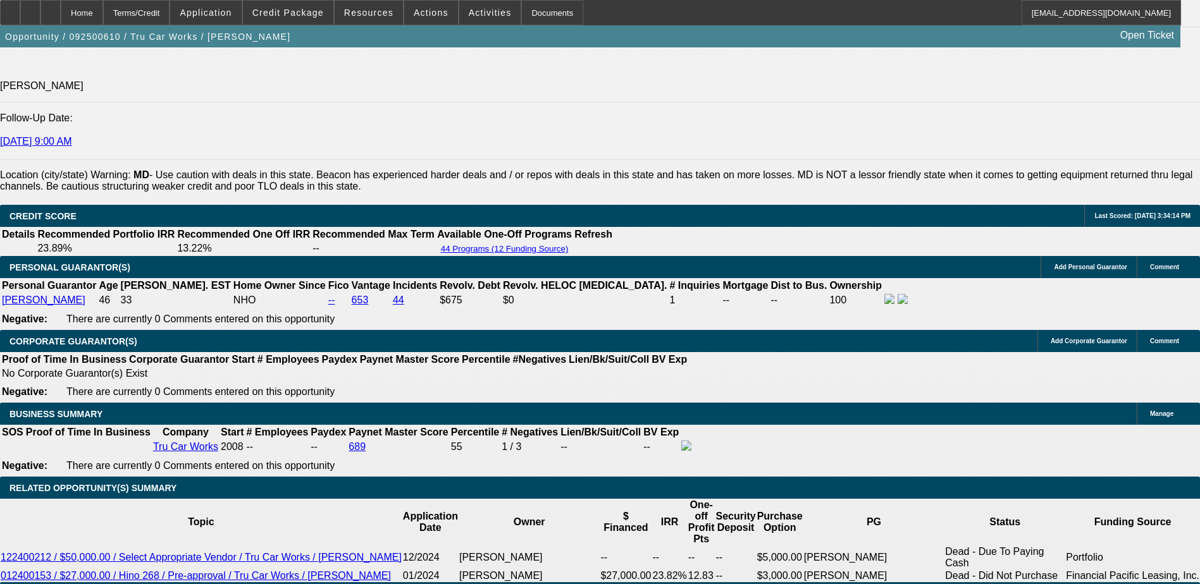
type input "$1,898.48"
type input "16"
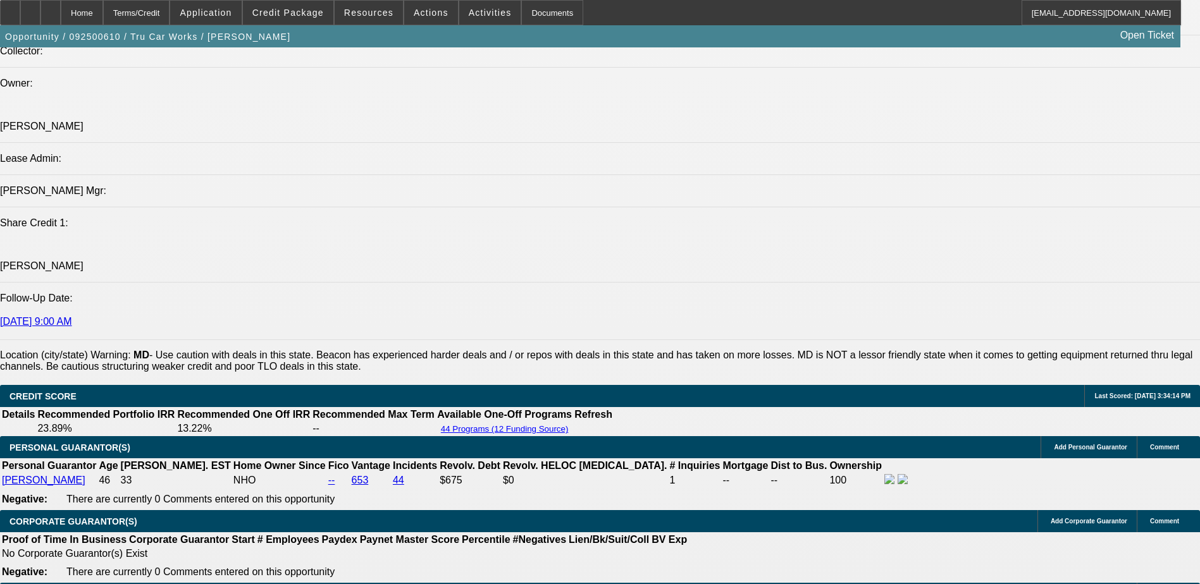
scroll to position [1498, 0]
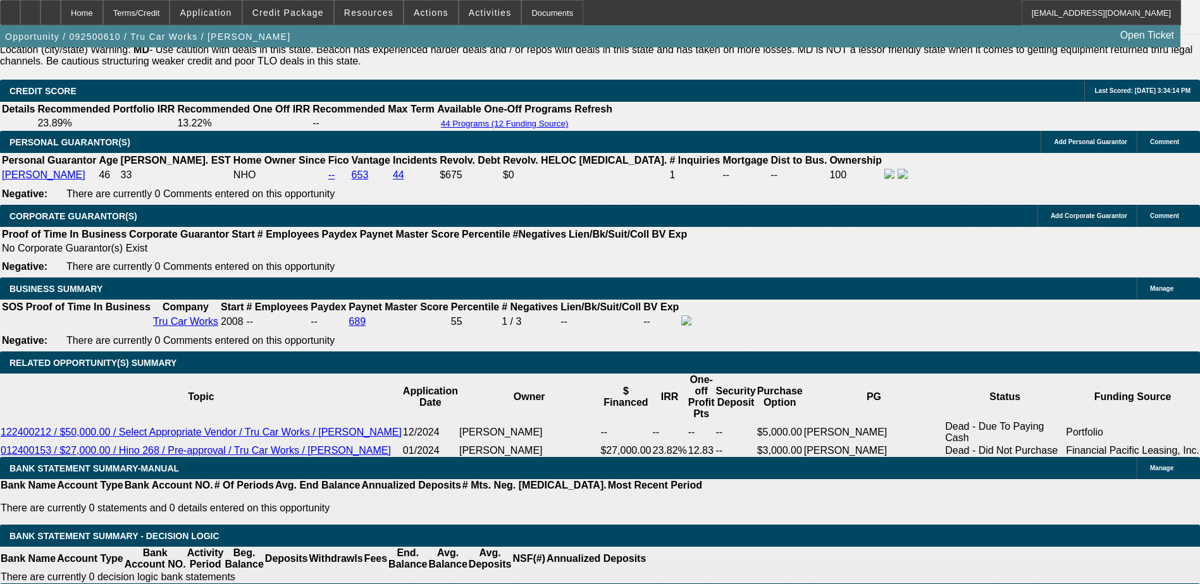
scroll to position [1815, 0]
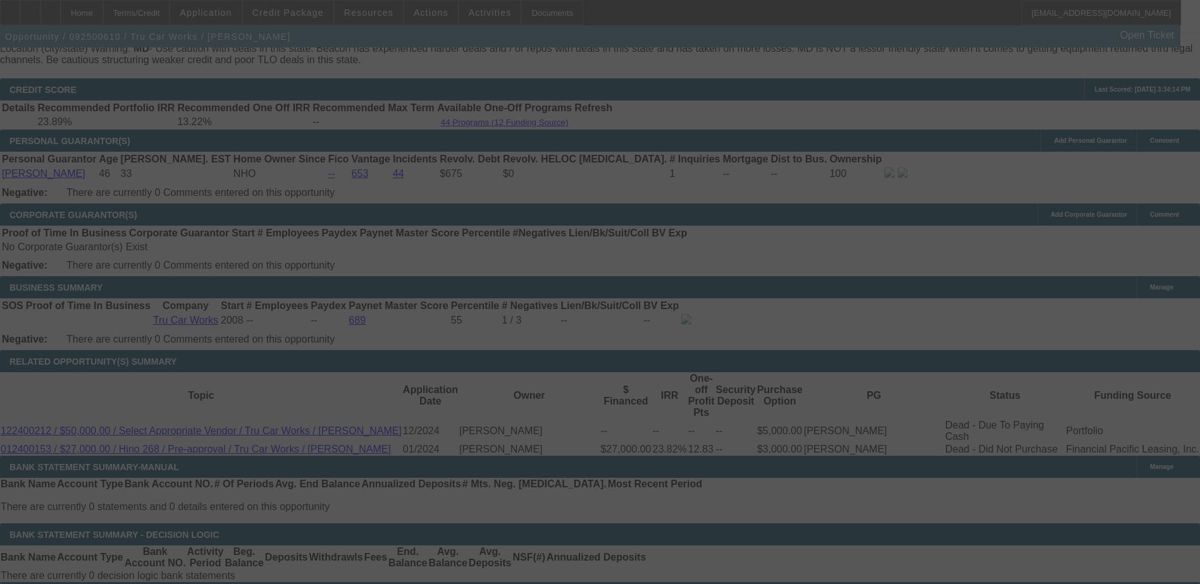
select select "0.1"
select select "0"
select select "0.1"
select select "4"
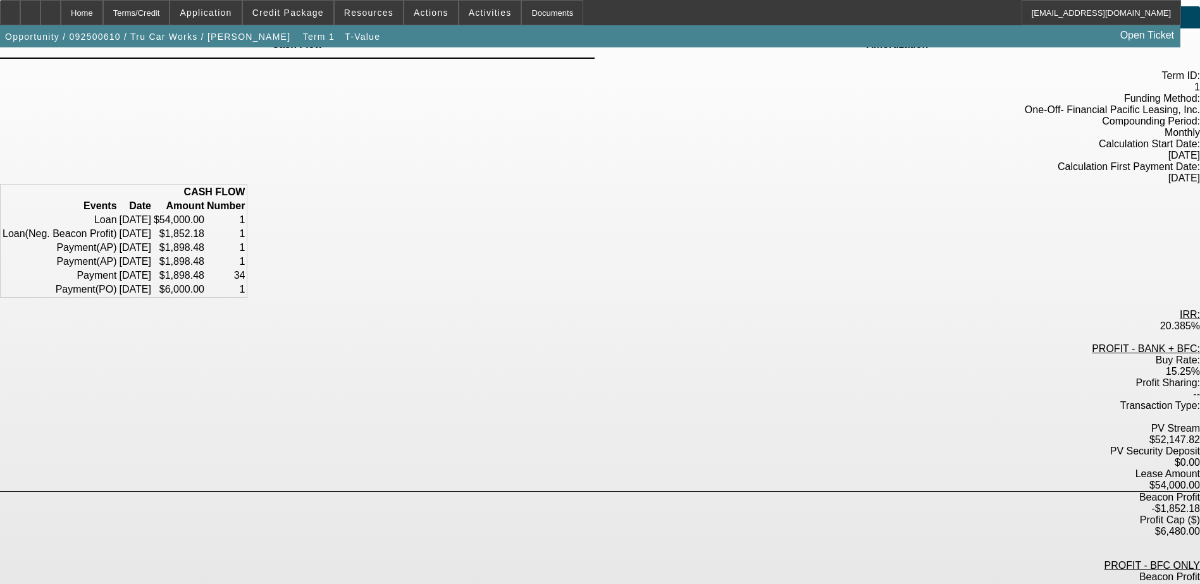
scroll to position [63, 0]
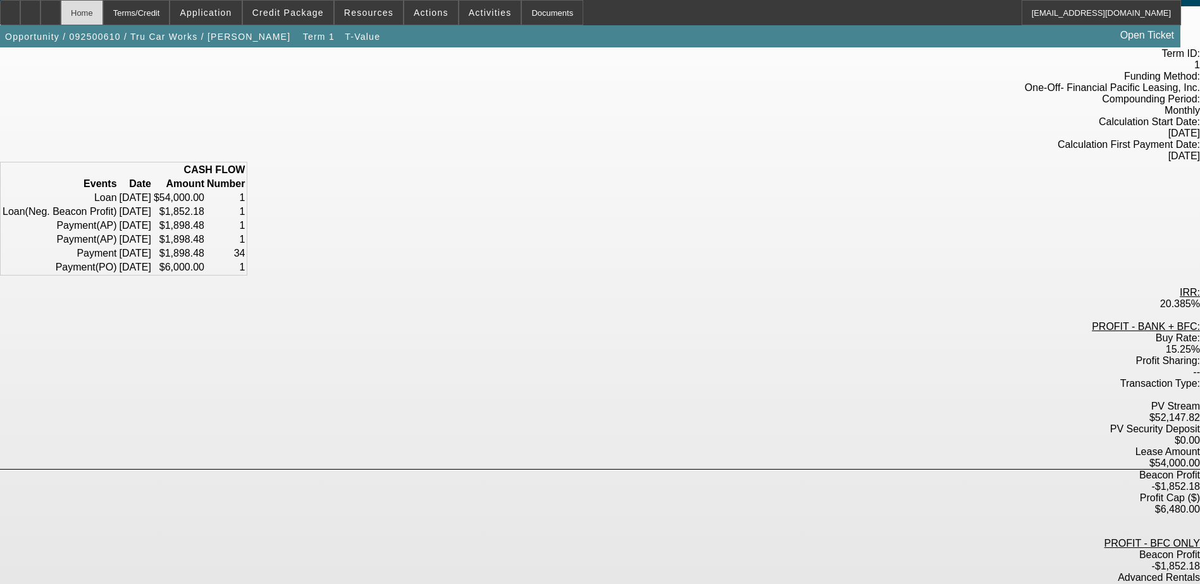
click at [103, 12] on div "Home" at bounding box center [82, 12] width 42 height 25
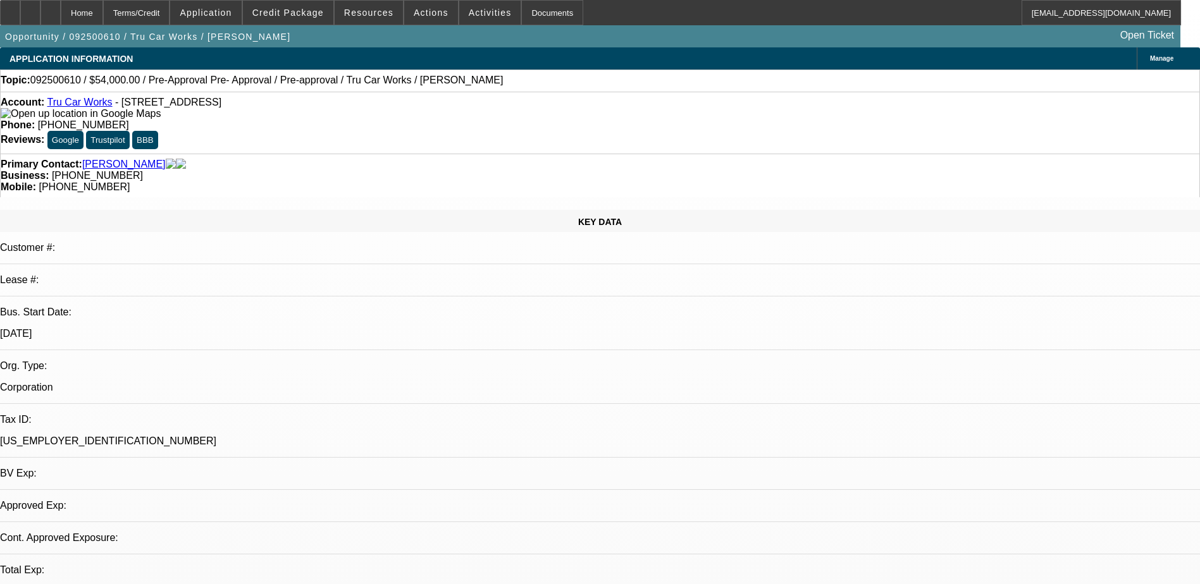
select select "0.1"
select select "0"
select select "0.1"
select select "4"
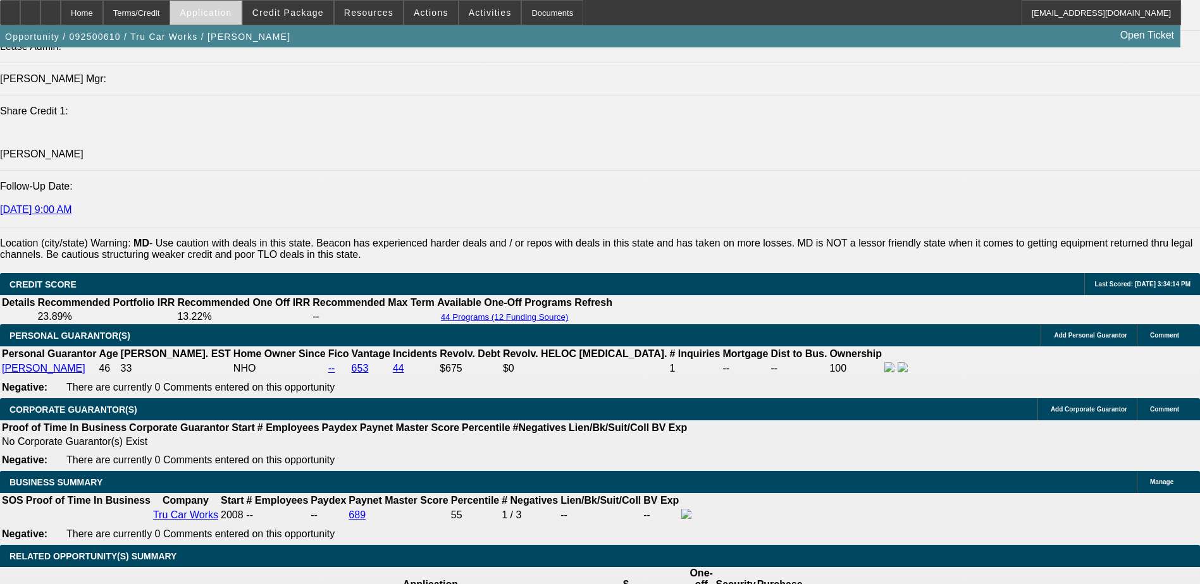
scroll to position [1619, 0]
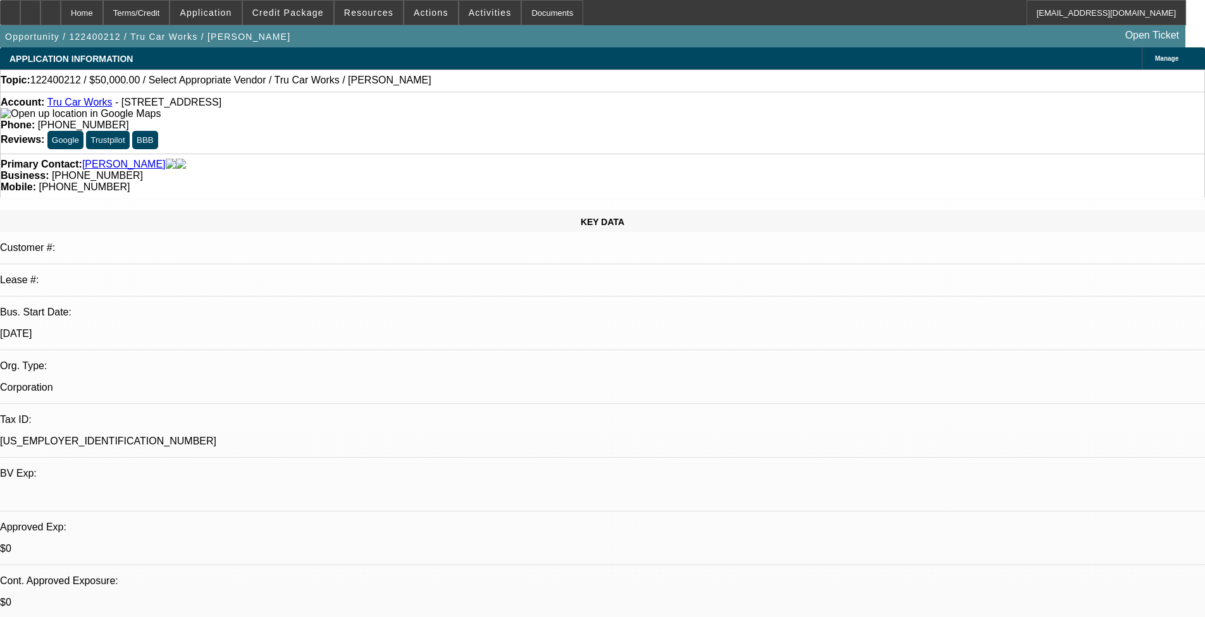
select select "0"
select select "2"
select select "0.1"
select select "1"
select select "2"
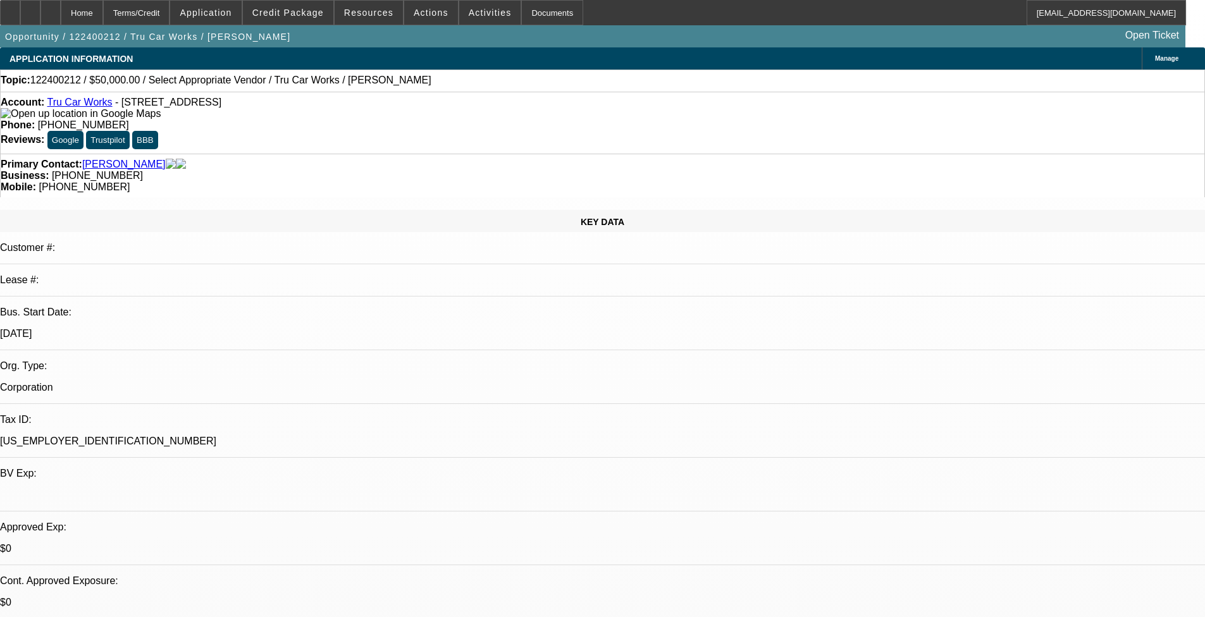
select select "4"
click at [273, 20] on span at bounding box center [288, 12] width 90 height 30
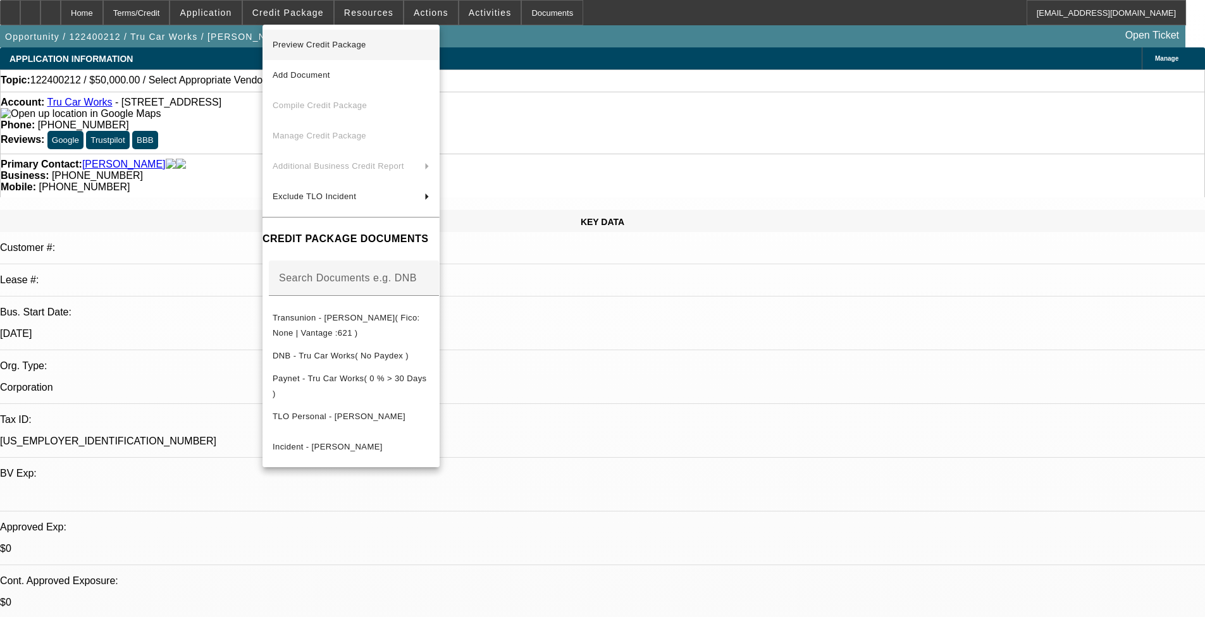
click at [297, 58] on button "Preview Credit Package" at bounding box center [351, 45] width 177 height 30
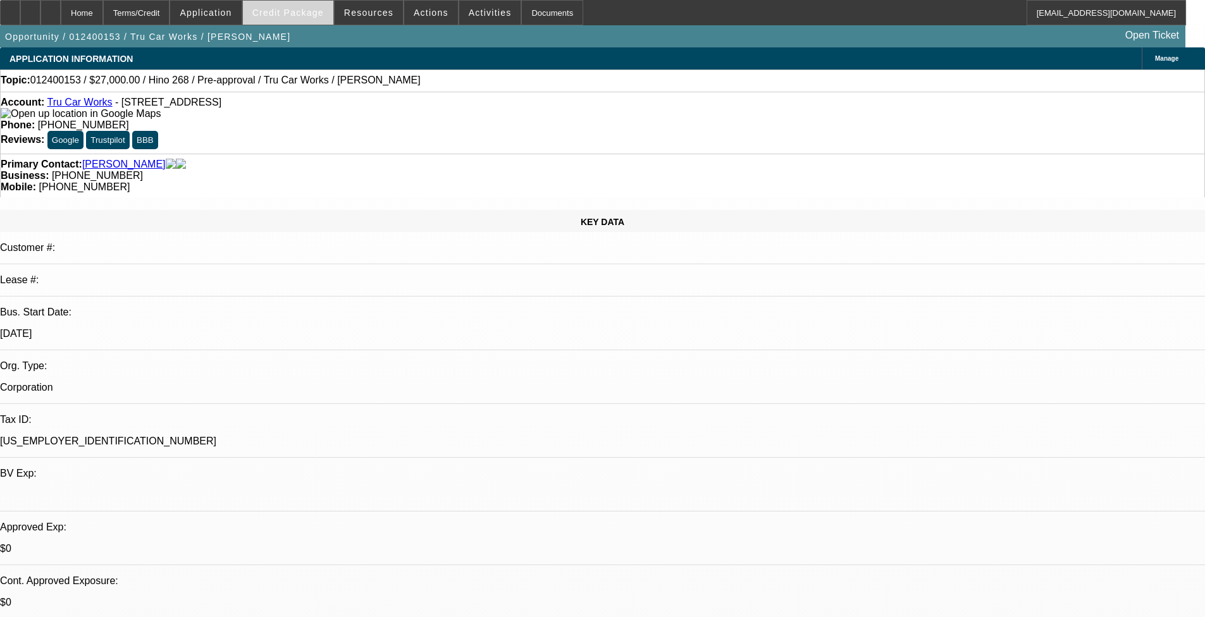
select select "0"
select select "0.1"
select select "0"
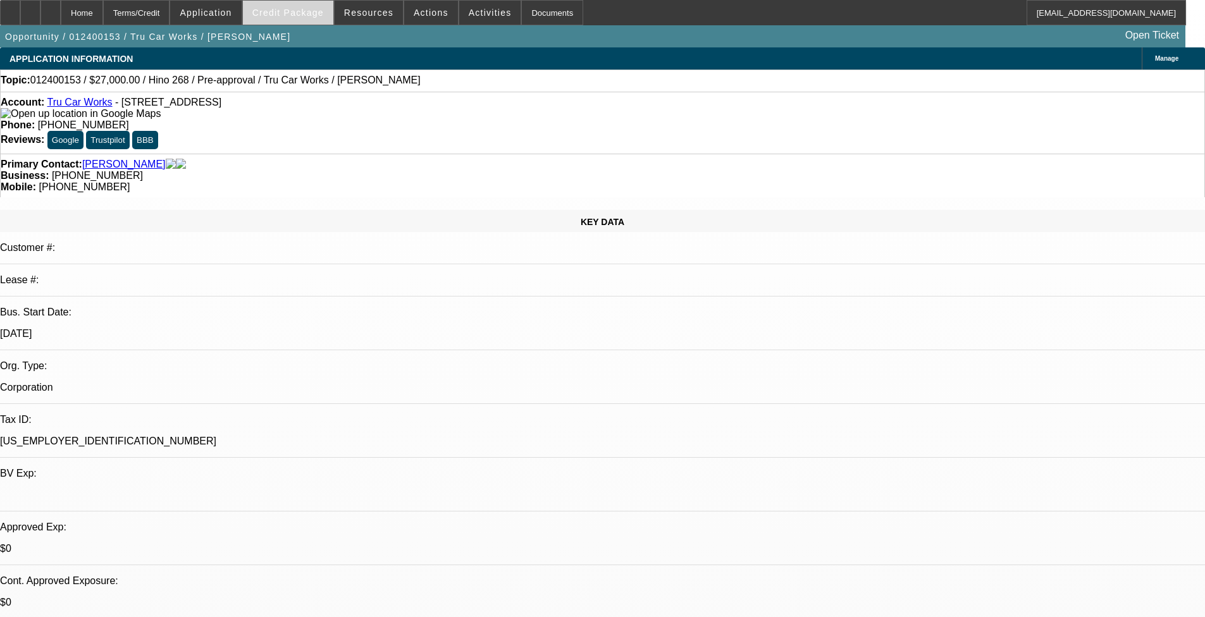
select select "0.1"
select select "0"
select select "0.1"
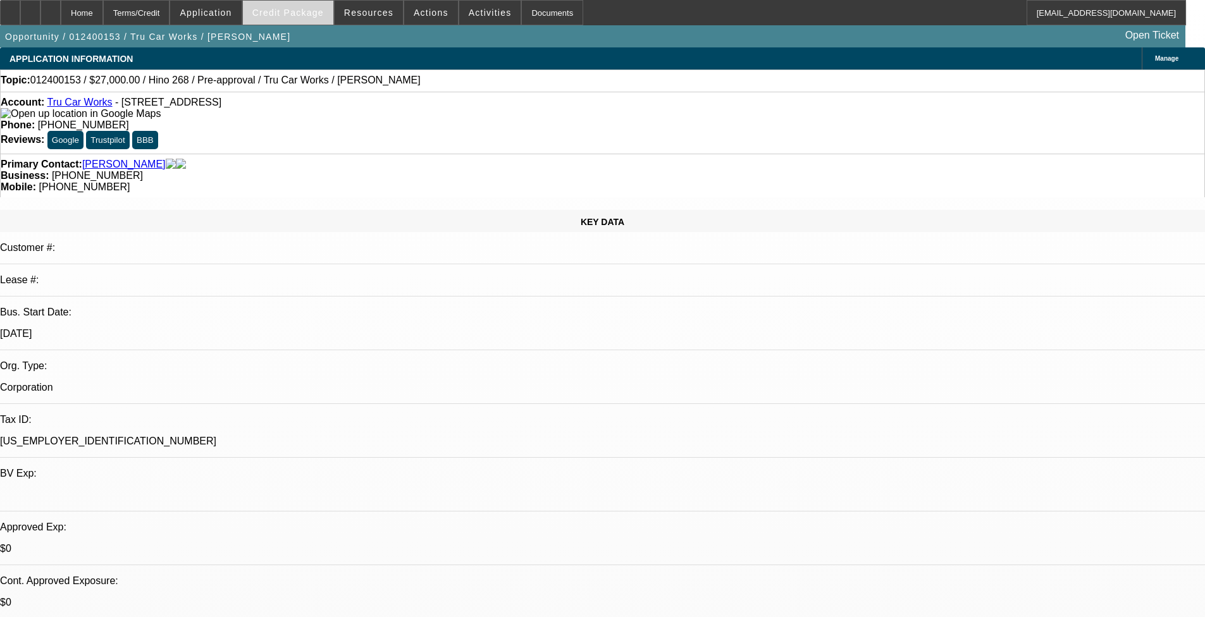
select select "0"
select select "0.1"
select select "1"
select select "4"
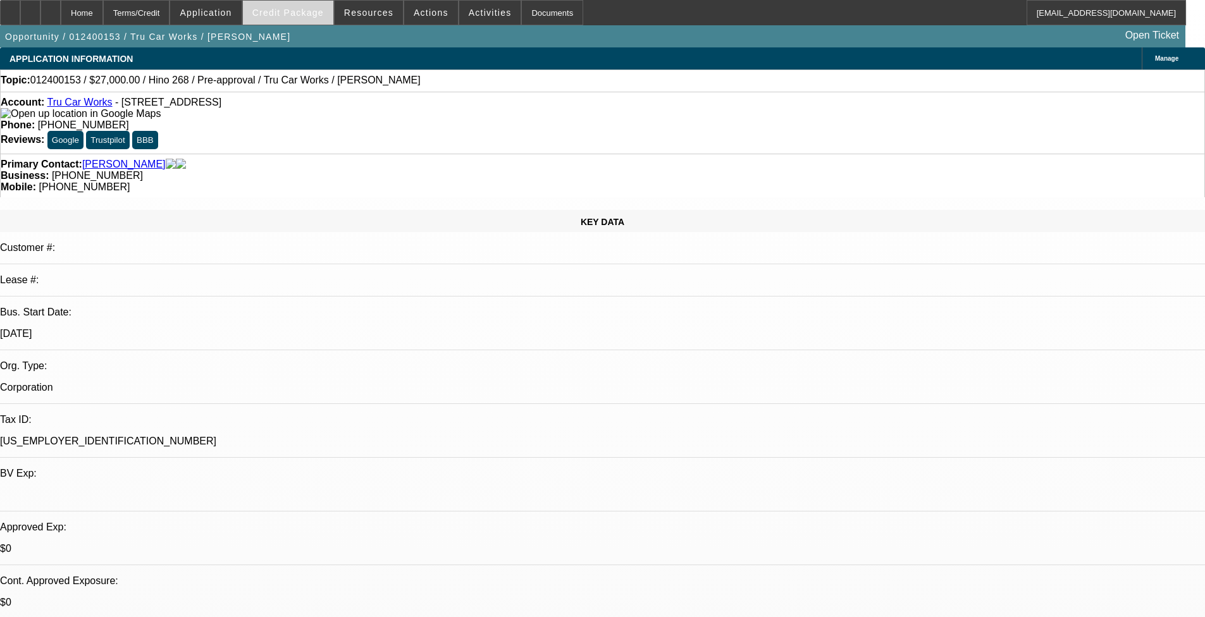
select select "1"
select select "4"
select select "1"
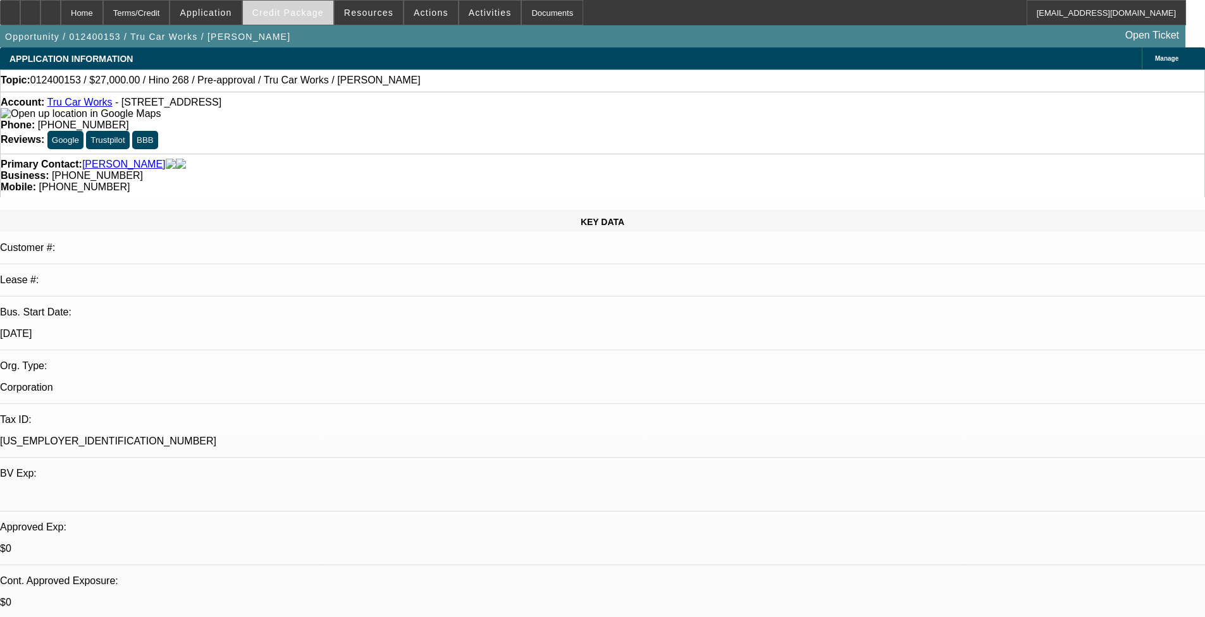
select select "4"
select select "1"
select select "4"
click at [309, 15] on span "Credit Package" at bounding box center [287, 13] width 71 height 10
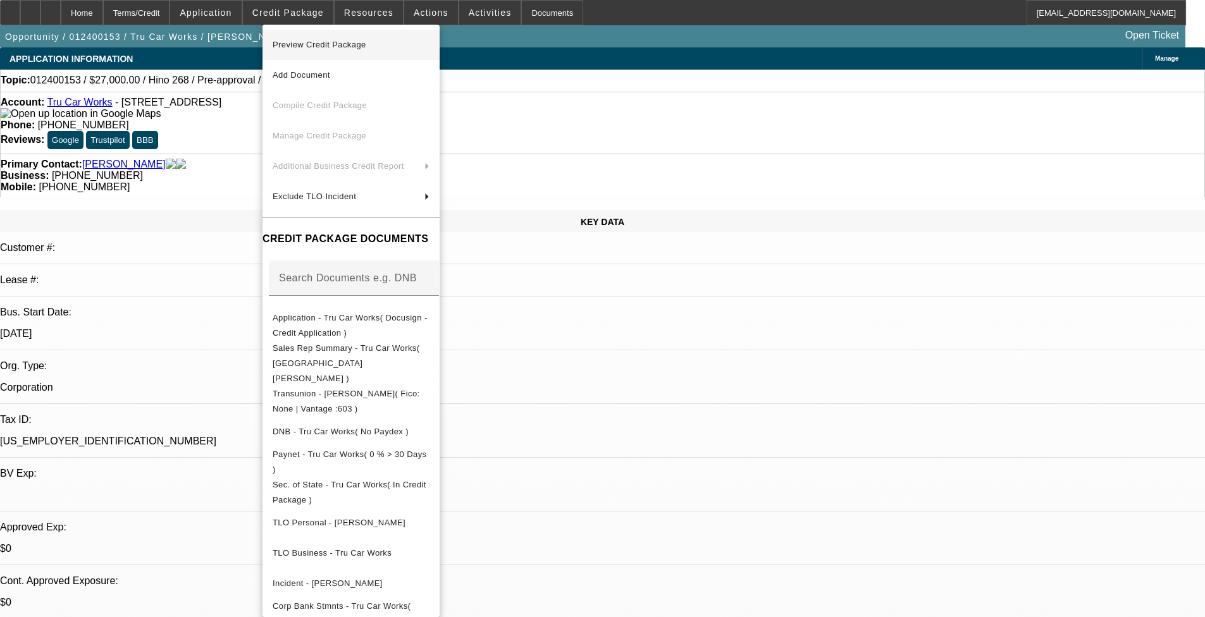
click at [350, 42] on span "Preview Credit Package" at bounding box center [320, 44] width 94 height 9
